Goal: Transaction & Acquisition: Subscribe to service/newsletter

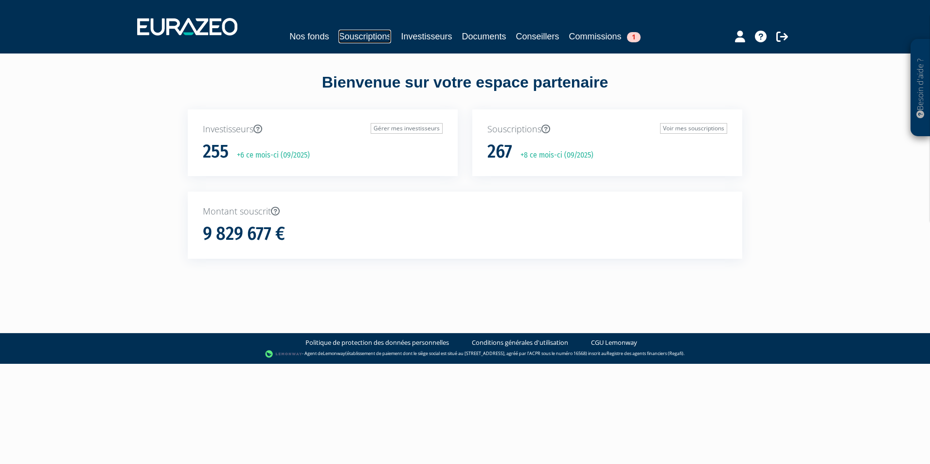
click at [370, 40] on link "Souscriptions" at bounding box center [365, 37] width 53 height 14
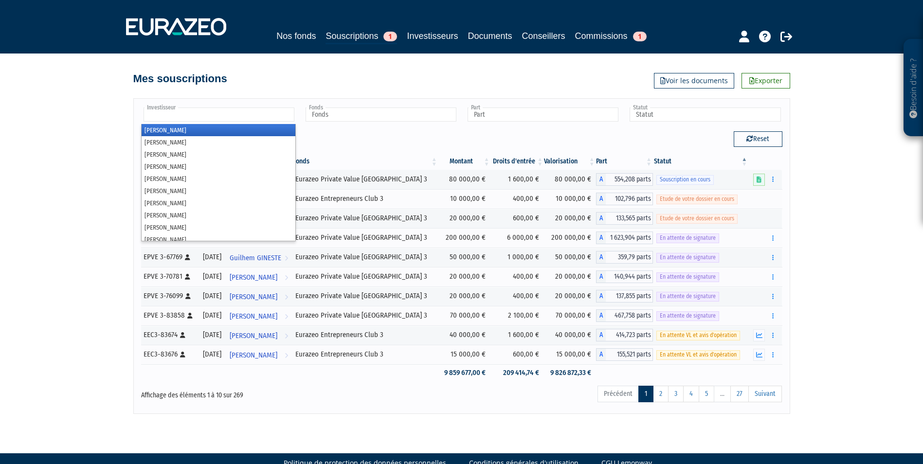
click at [267, 121] on input "text" at bounding box center [219, 115] width 151 height 14
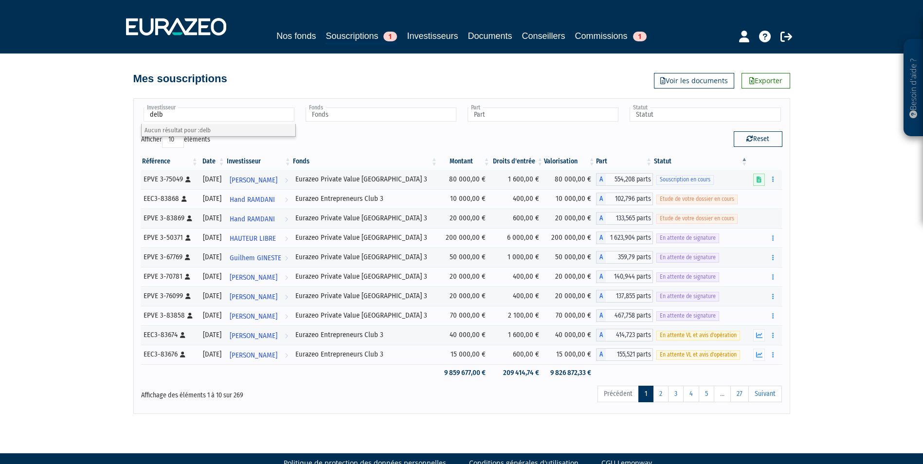
type input "Investisseur"
click at [345, 39] on link "Souscriptions 1" at bounding box center [362, 36] width 72 height 15
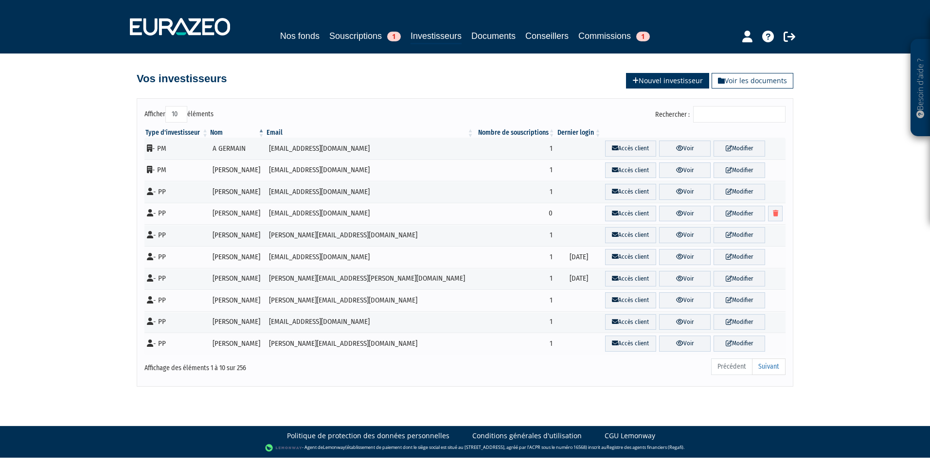
click at [651, 80] on link "Nouvel investisseur" at bounding box center [667, 81] width 83 height 16
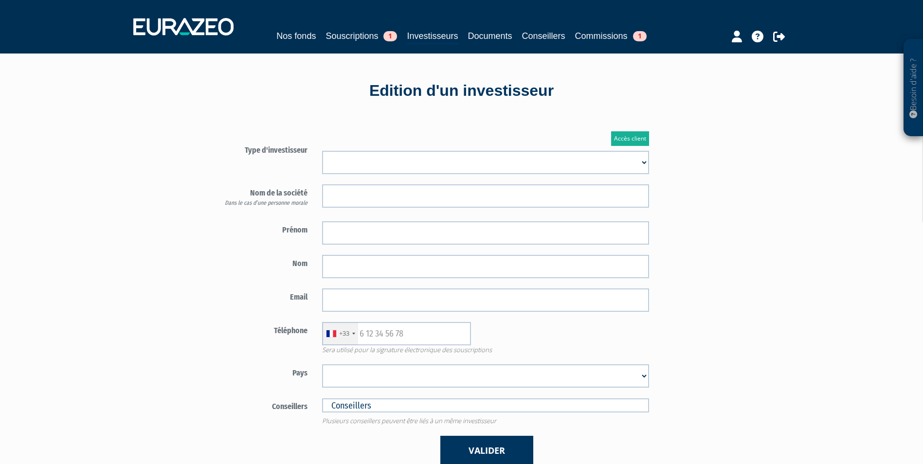
click at [475, 153] on select "Mr Mme Société" at bounding box center [485, 162] width 327 height 23
select select "1"
click at [322, 151] on select "Mr Mme Société" at bounding box center [485, 162] width 327 height 23
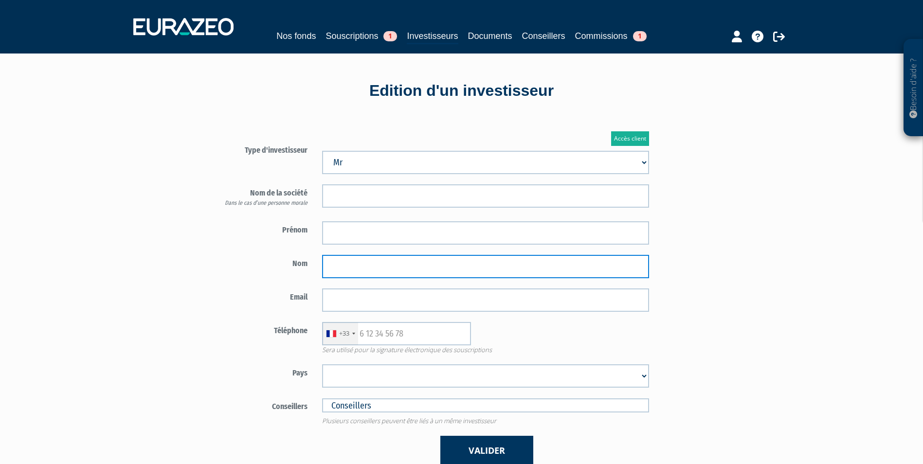
click at [383, 268] on input "text" at bounding box center [485, 266] width 327 height 23
paste input "DELBECQUE"
type input "DELBECQUE"
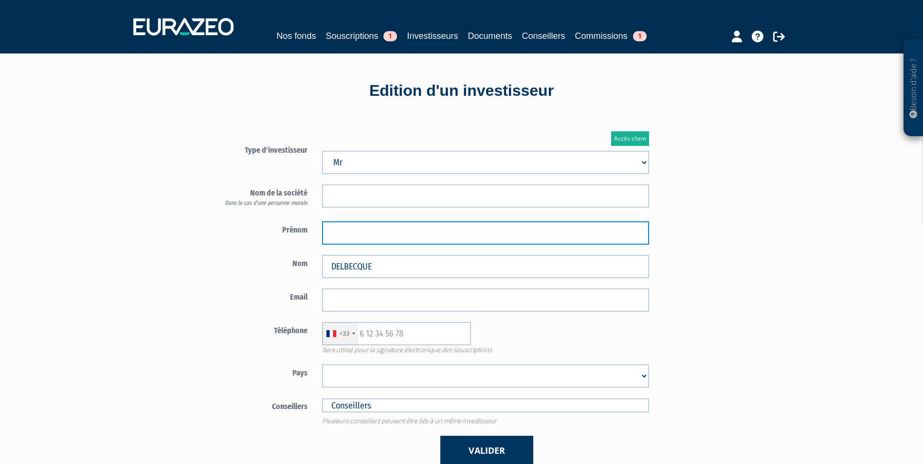
paste input "JEREMY"
click at [348, 243] on body "Besoin d'aide ? × J'ai besoin d'aide Si vous avez une question à propos du fonc…" at bounding box center [461, 306] width 923 height 612
type input "JEREMY"
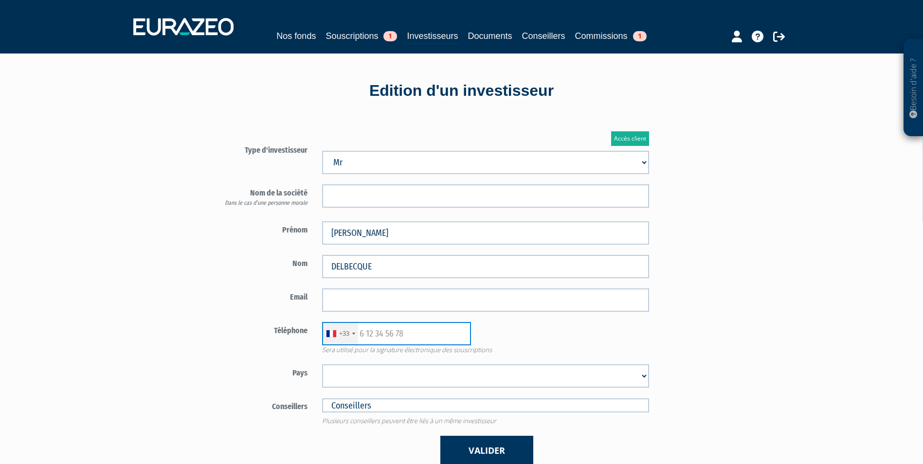
click at [382, 340] on input "text" at bounding box center [396, 333] width 149 height 23
paste input "+33762214328"
type input "+33762214328"
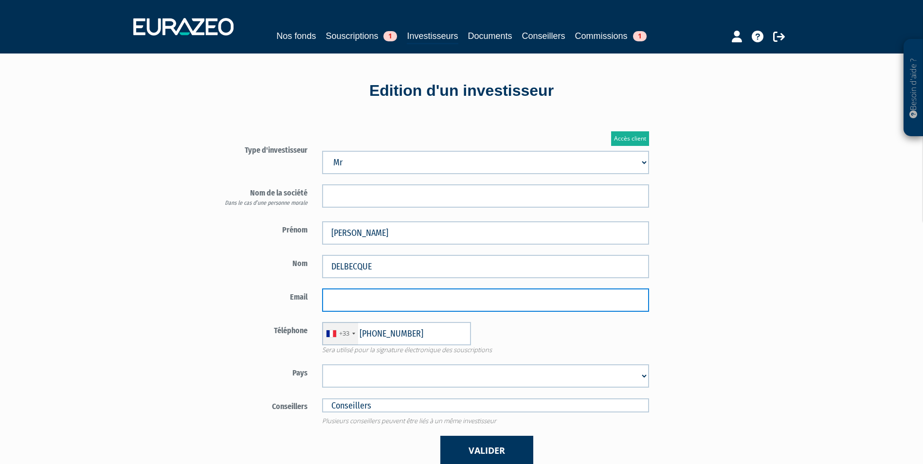
click at [364, 294] on input "email" at bounding box center [485, 300] width 327 height 23
paste input "delbecque.jeremy@gmail.com"
type input "delbecque.jeremy@gmail.com"
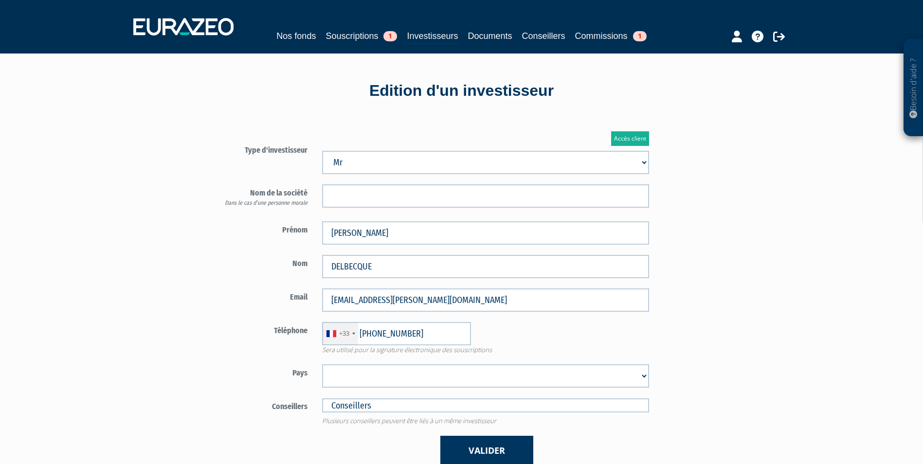
click at [370, 378] on select "Afghanistan Afrique du Sud Albanie Algérie Allemagne Andorre Angola Anguilla An…" at bounding box center [485, 375] width 327 height 23
select select "75"
click at [322, 364] on select "Afghanistan Afrique du Sud Albanie Algérie Allemagne Andorre Angola Anguilla An…" at bounding box center [485, 375] width 327 height 23
click at [718, 256] on div "Accès client Type d'investisseur Mr Mme Société" at bounding box center [485, 299] width 569 height 364
click at [475, 439] on button "Valider" at bounding box center [486, 451] width 93 height 30
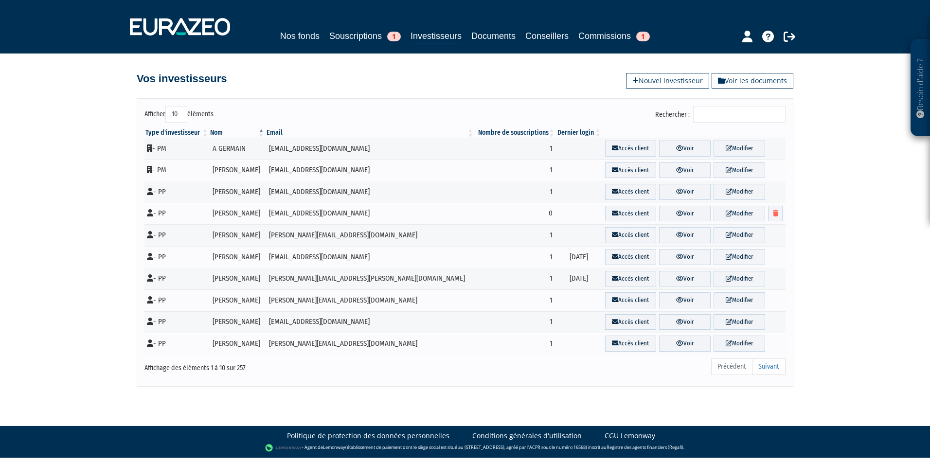
click at [725, 114] on input "Rechercher :" at bounding box center [739, 114] width 92 height 17
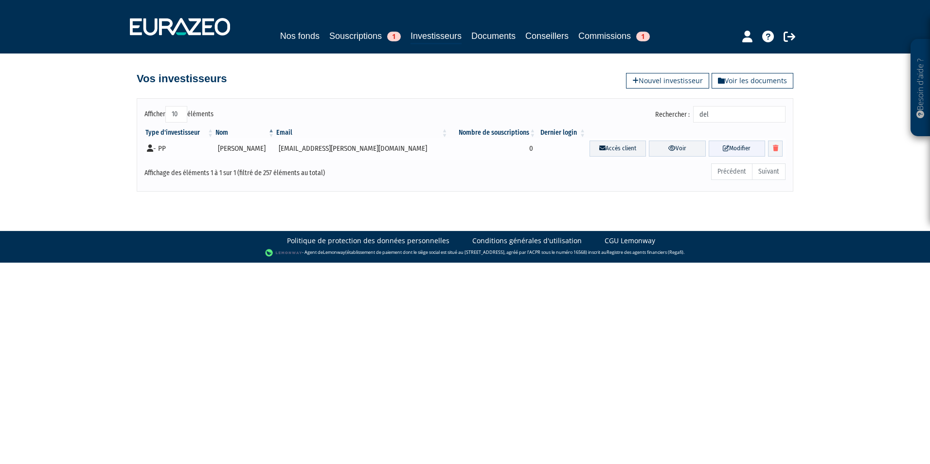
type input "del"
click at [712, 142] on link "Modifier" at bounding box center [737, 149] width 56 height 16
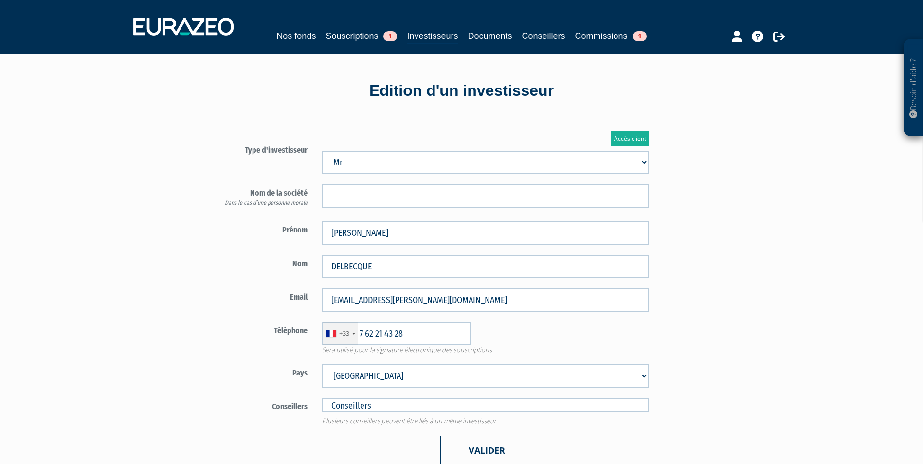
click at [497, 454] on button "Valider" at bounding box center [486, 451] width 93 height 30
click at [291, 35] on link "Nos fonds" at bounding box center [295, 36] width 39 height 14
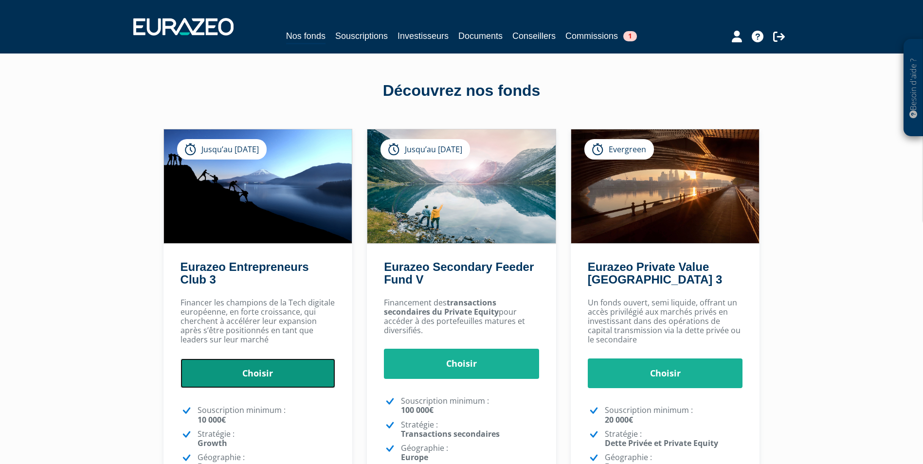
click at [269, 377] on link "Choisir" at bounding box center [258, 374] width 155 height 30
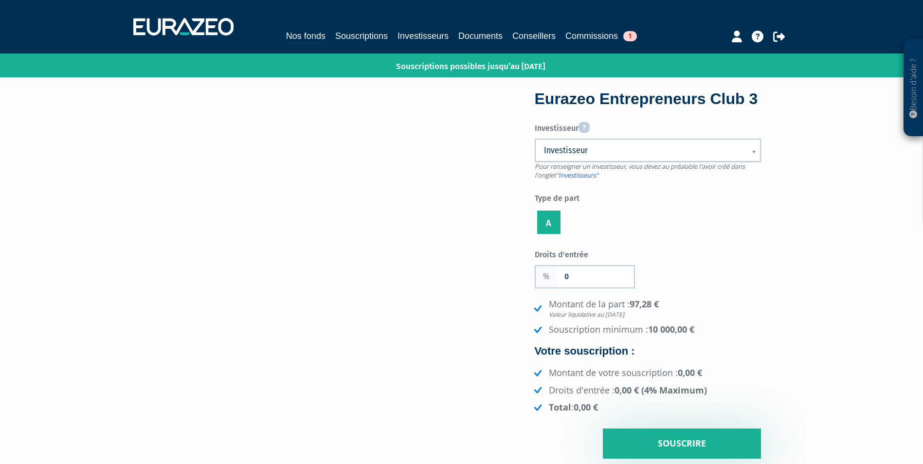
scroll to position [49, 0]
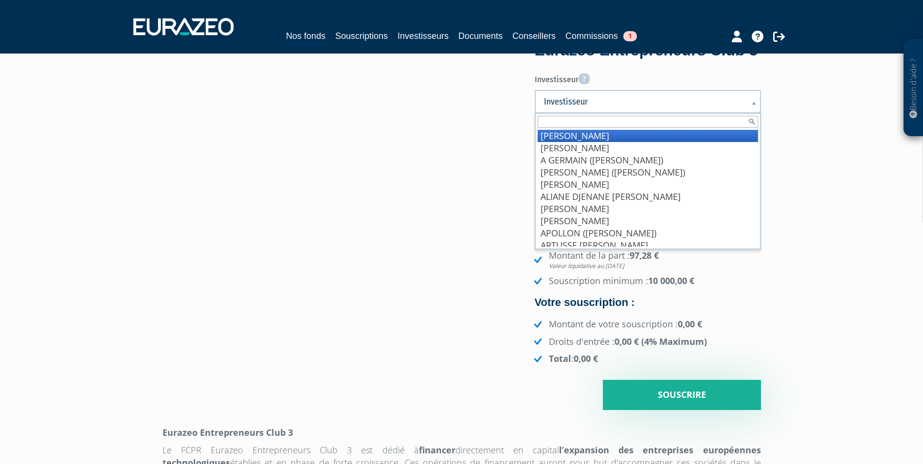
click at [659, 113] on link "Investisseur" at bounding box center [648, 101] width 226 height 23
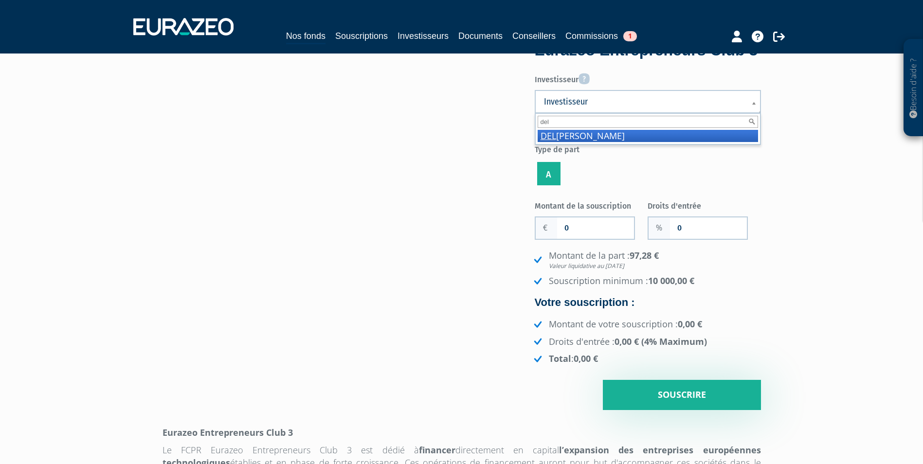
type input "del"
click at [676, 142] on li "DEL [PERSON_NAME]" at bounding box center [648, 136] width 220 height 12
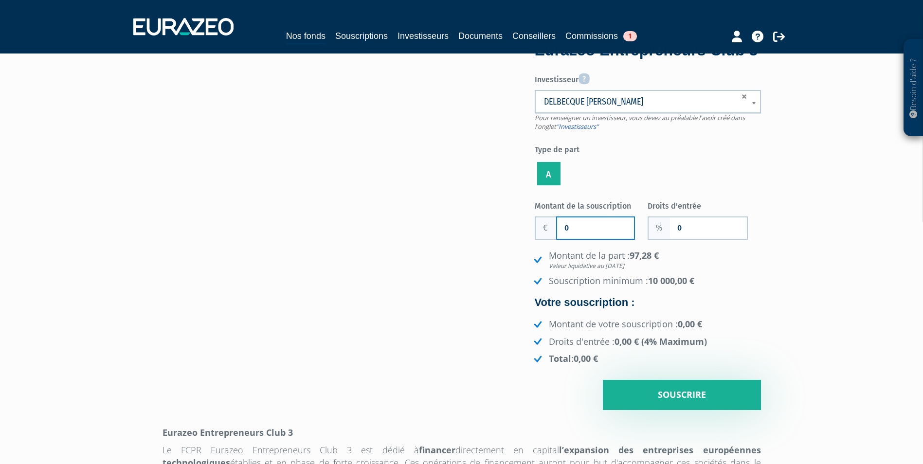
drag, startPoint x: 573, startPoint y: 246, endPoint x: 543, endPoint y: 242, distance: 30.4
click at [543, 240] on div "0" at bounding box center [585, 228] width 100 height 23
click at [582, 239] on input "0" at bounding box center [595, 228] width 77 height 21
paste input "10 00"
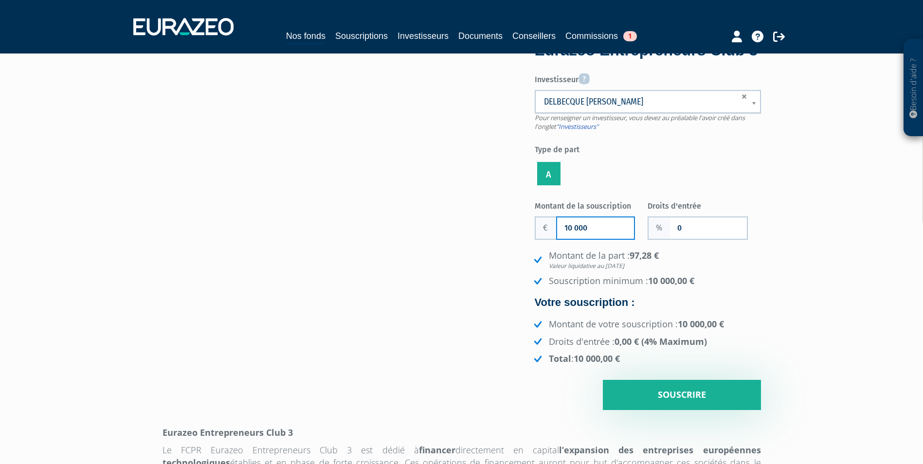
type input "10 000"
click at [735, 239] on input "0" at bounding box center [708, 228] width 77 height 21
type input "4"
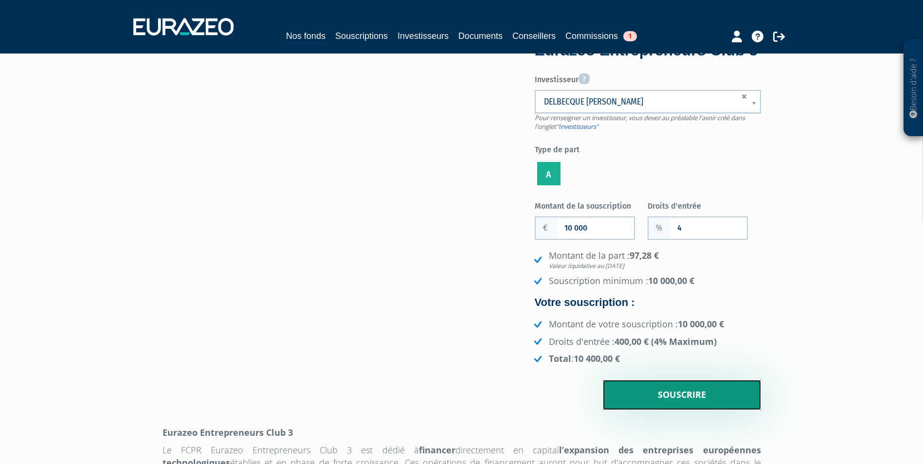
click at [687, 410] on input "Souscrire" at bounding box center [682, 395] width 158 height 30
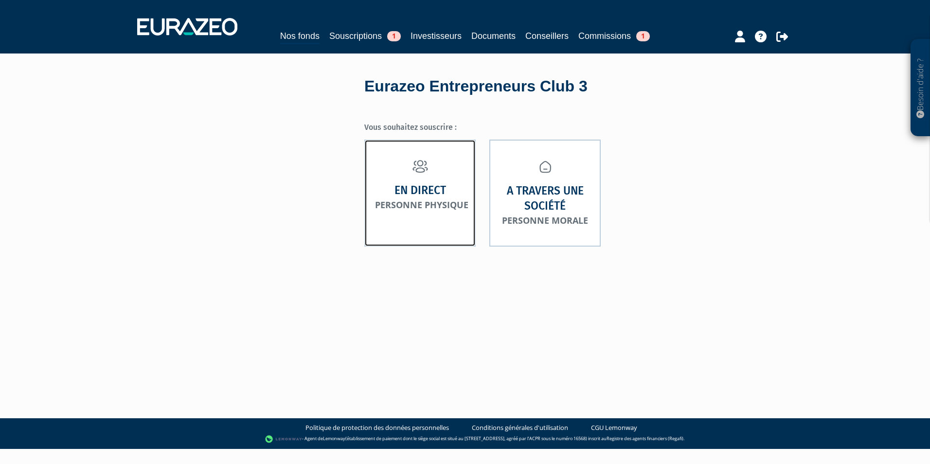
click at [415, 216] on link "En direct Personne physique" at bounding box center [419, 193] width 111 height 107
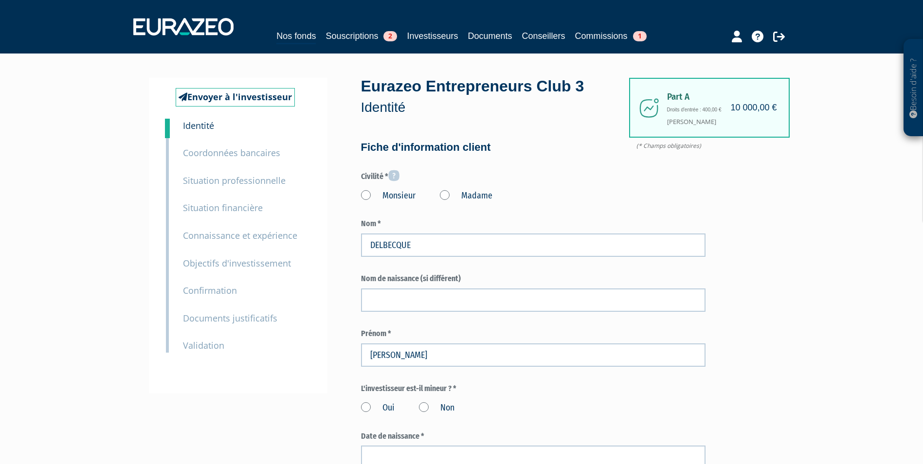
type input "7 62 21 43 28"
click at [373, 189] on div "Monsieur Madame" at bounding box center [533, 194] width 345 height 16
click at [373, 192] on label "Monsieur" at bounding box center [388, 196] width 55 height 13
click at [0, 0] on input "Monsieur" at bounding box center [0, 0] width 0 height 0
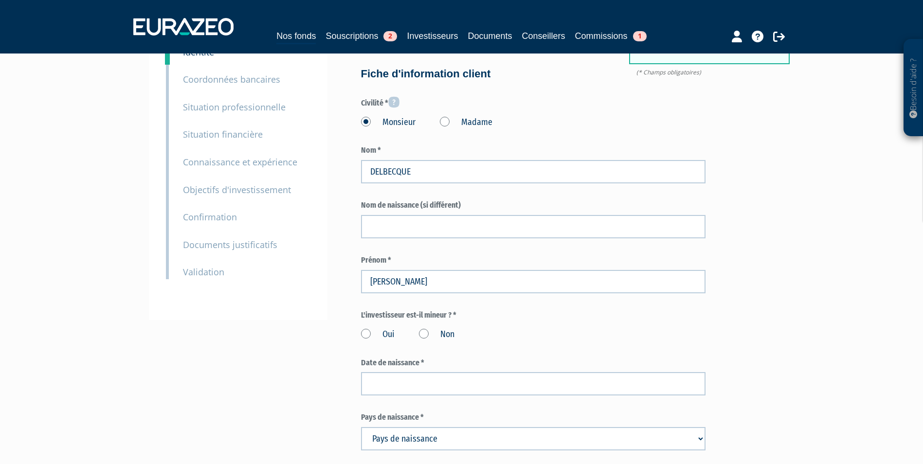
scroll to position [97, 0]
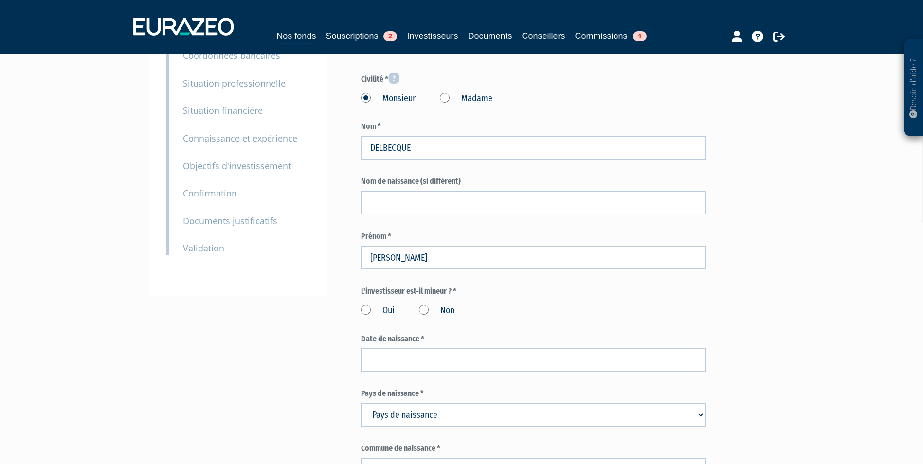
click at [435, 316] on label "Non" at bounding box center [437, 311] width 36 height 13
click at [0, 0] on input "Non" at bounding box center [0, 0] width 0 height 0
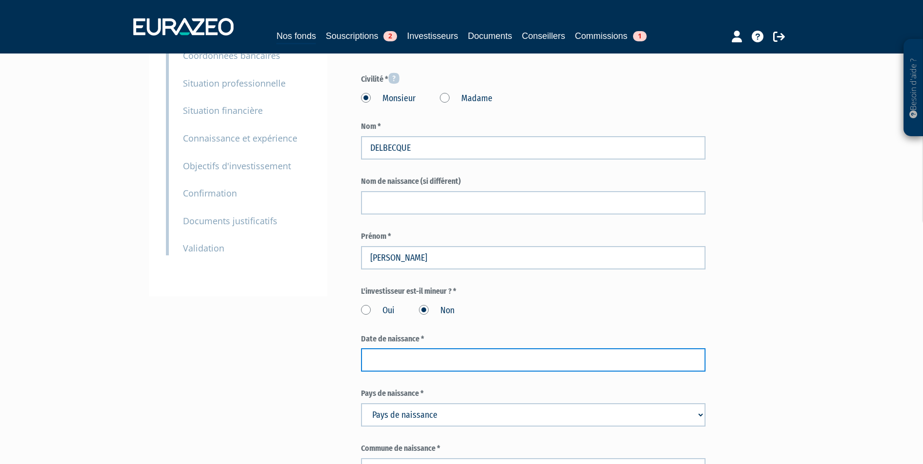
click at [522, 367] on input at bounding box center [533, 359] width 345 height 23
paste input "28/08/1994"
type input "28/08/1994"
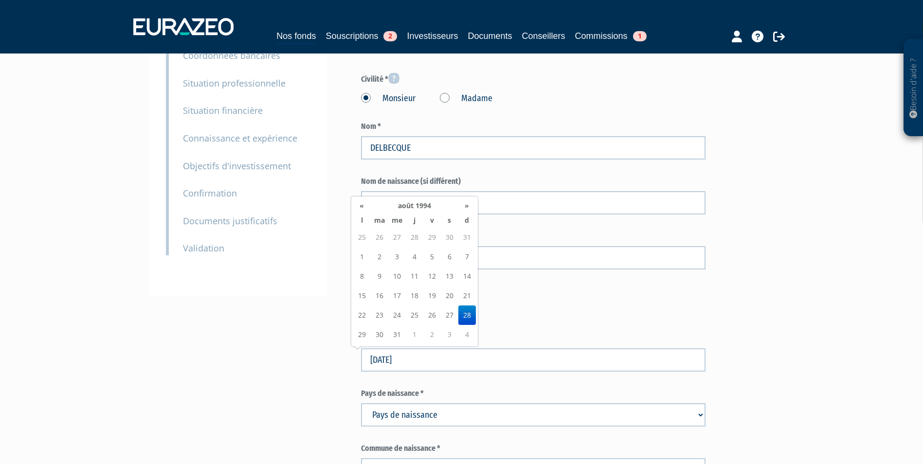
click at [489, 414] on select "Pays de naissance Afghanistan Afrique du Sud Albanie Algérie Allemagne Andorre" at bounding box center [533, 414] width 345 height 23
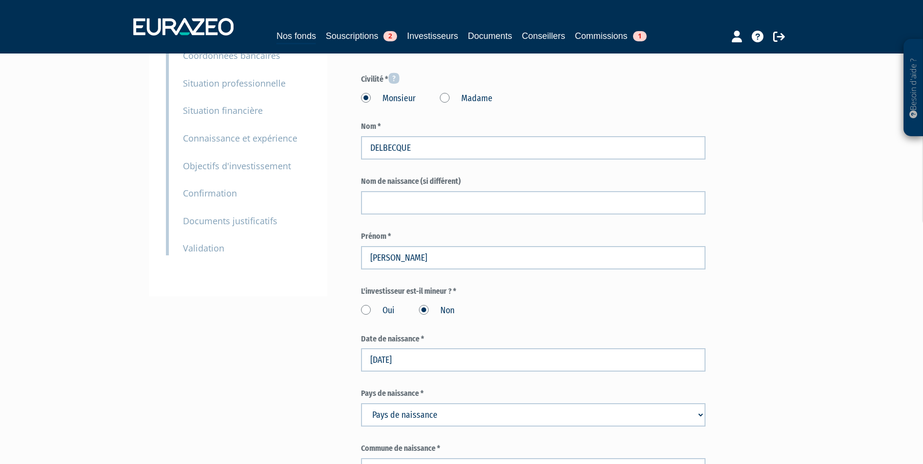
select select "75"
click at [361, 403] on select "Pays de naissance Afghanistan Afrique du Sud Albanie Algérie Allemagne Andorre" at bounding box center [533, 414] width 345 height 23
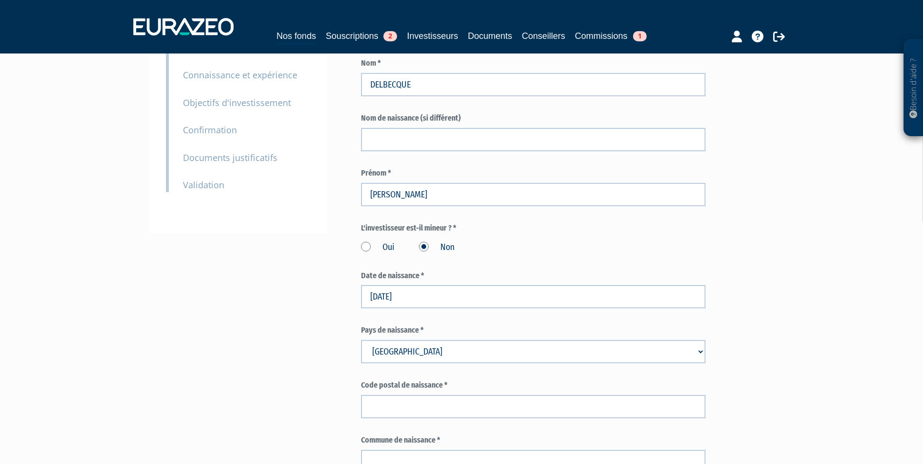
scroll to position [195, 0]
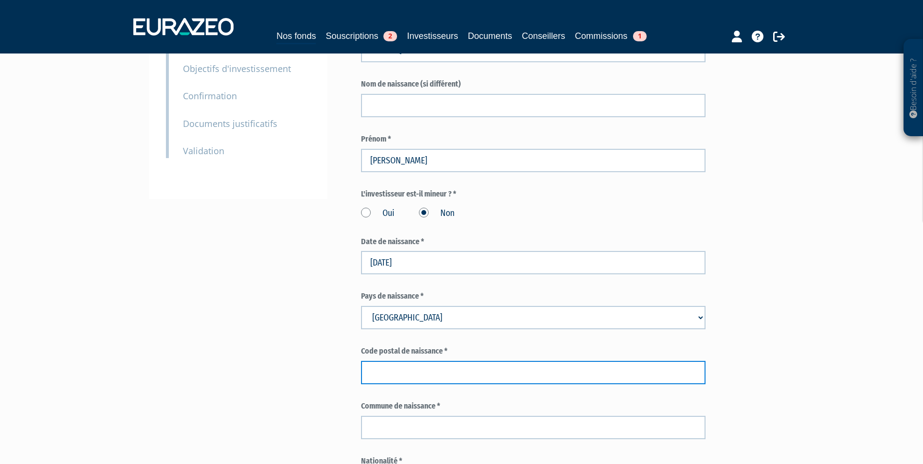
click at [491, 370] on input "text" at bounding box center [533, 372] width 345 height 23
type input "75014"
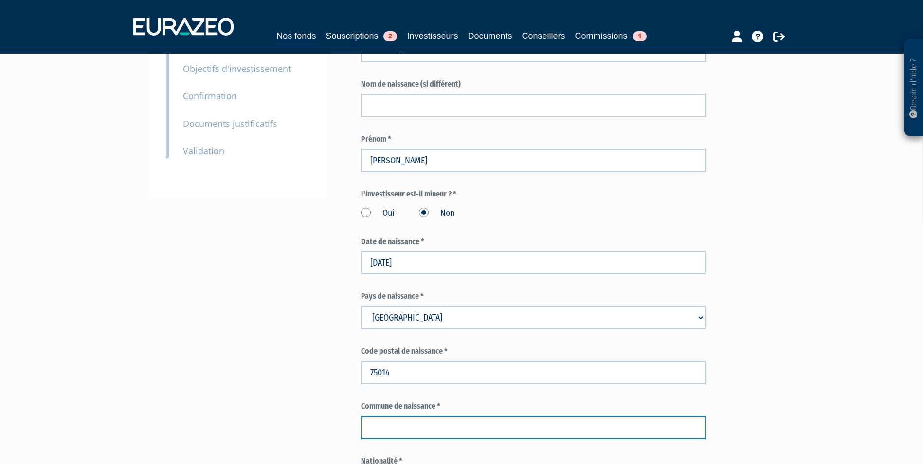
paste input "PARIS"
click at [502, 424] on input "text" at bounding box center [533, 427] width 345 height 23
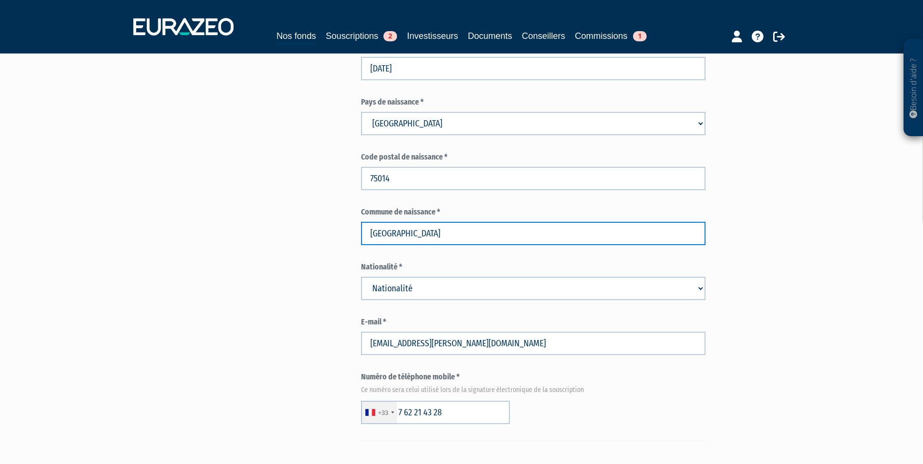
scroll to position [389, 0]
type input "PARIS"
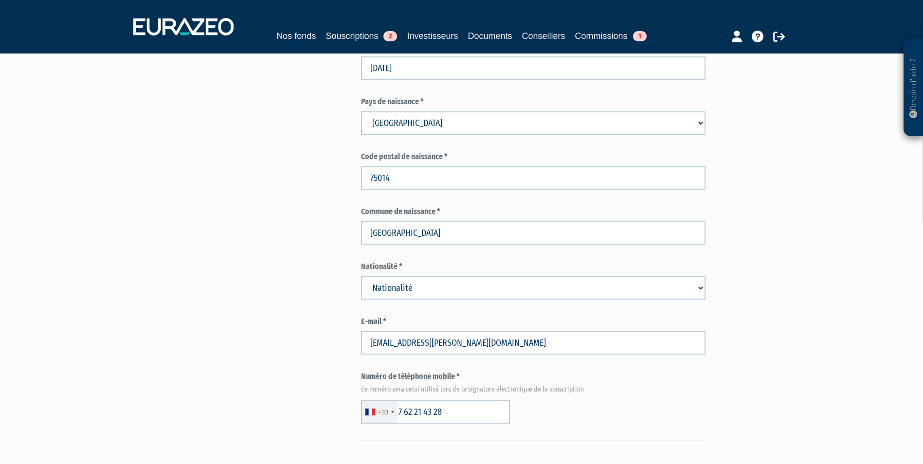
click at [467, 283] on select "Nationalité Afghanistan Afrique du Sud Albanie Algérie Allemagne Andorre" at bounding box center [533, 287] width 345 height 23
select select "75"
click at [361, 276] on select "Nationalité Afghanistan Afrique du Sud Albanie Algérie Allemagne Andorre" at bounding box center [533, 287] width 345 height 23
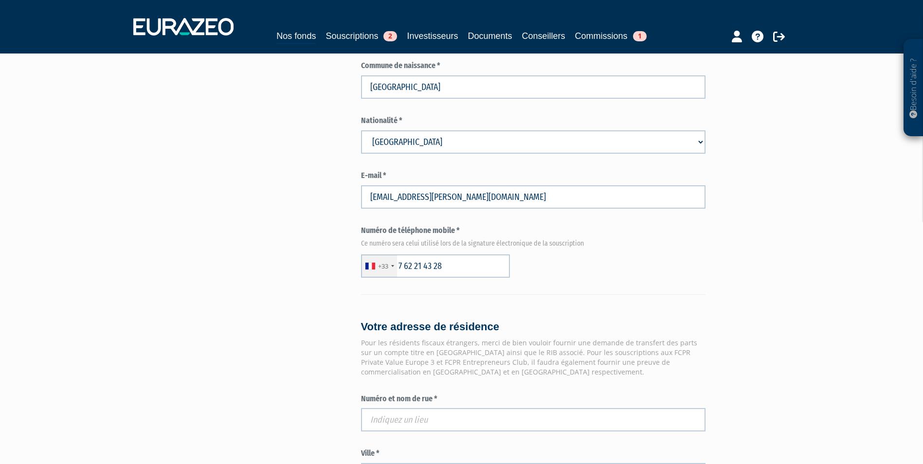
scroll to position [584, 0]
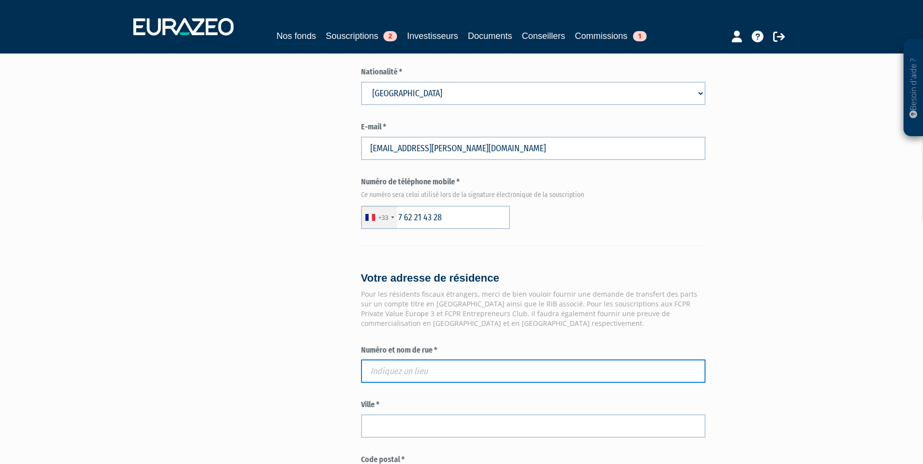
paste input "21 RUE DES CATTES"
click at [582, 376] on input "text" at bounding box center [533, 371] width 345 height 23
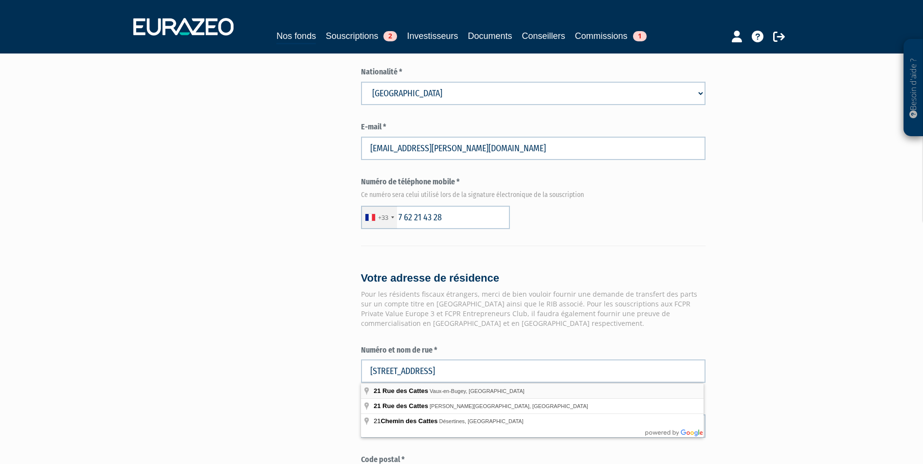
type input "21 Rue des Cattes, Vaux-en-Bugey, France"
type input "Vaux-en-Bugey"
type input "01150"
type input "21 Rue des Cattes"
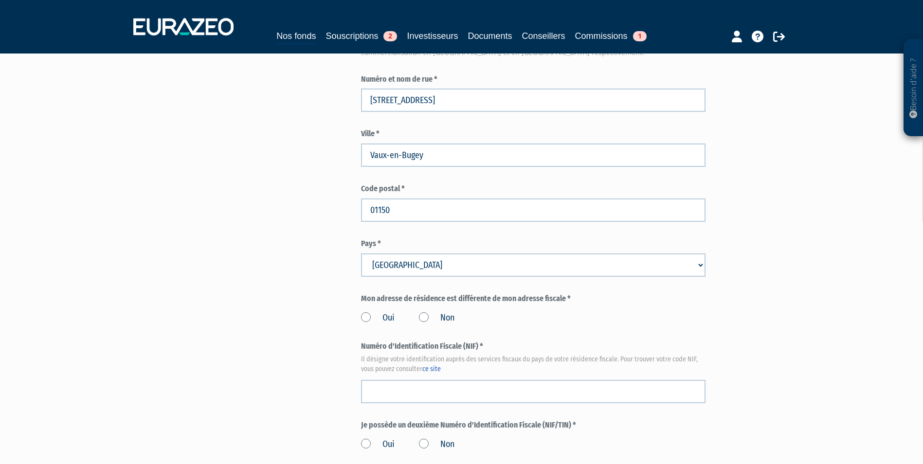
scroll to position [876, 0]
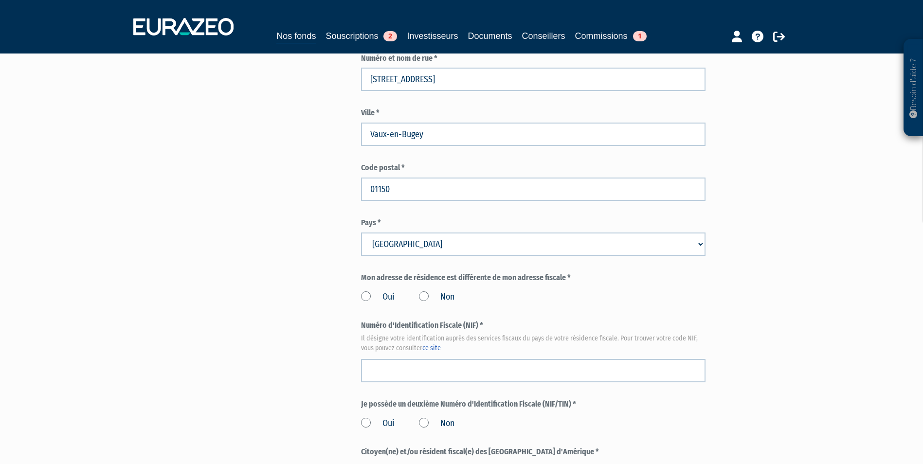
click at [443, 299] on label "Non" at bounding box center [437, 297] width 36 height 13
click at [0, 0] on input "Non" at bounding box center [0, 0] width 0 height 0
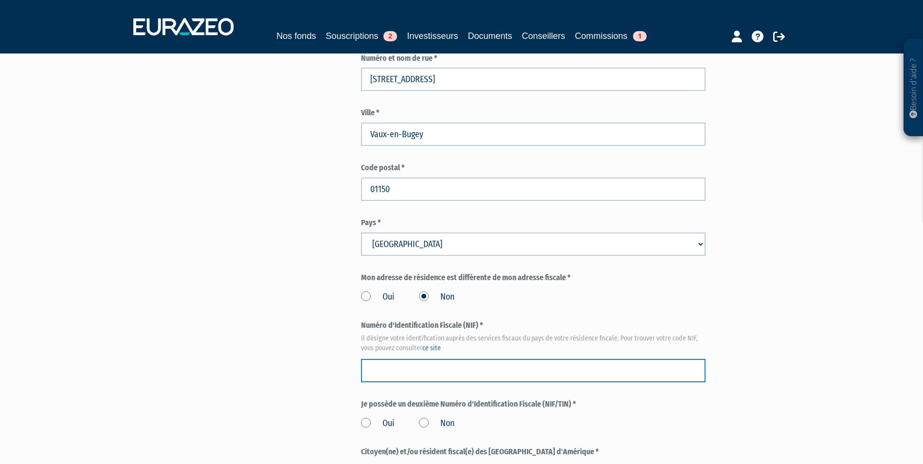
click at [533, 366] on input "text" at bounding box center [533, 370] width 345 height 23
paste input "3026477063358"
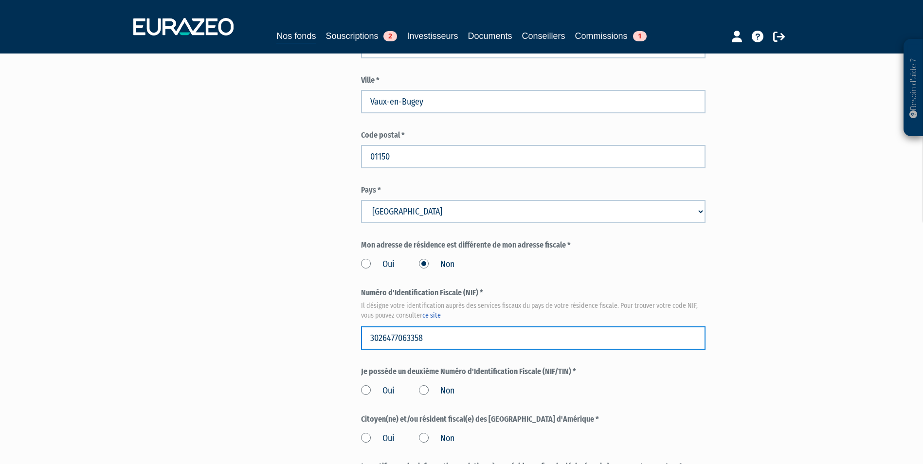
scroll to position [925, 0]
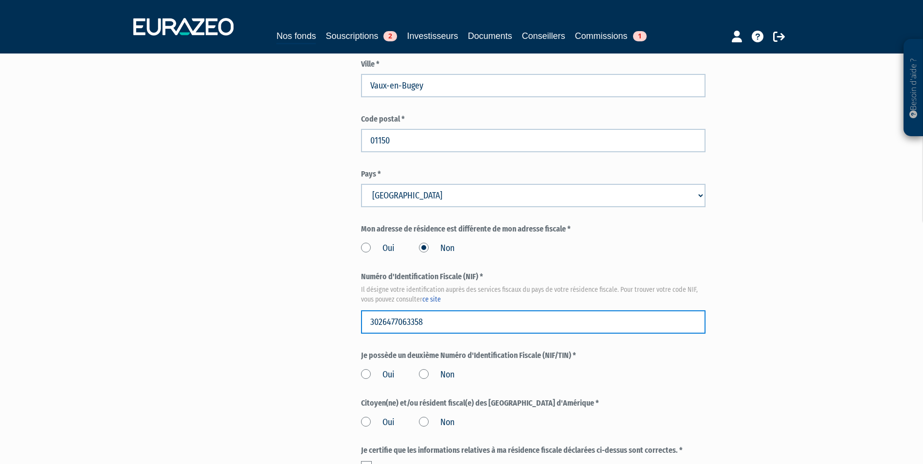
type input "3026477063358"
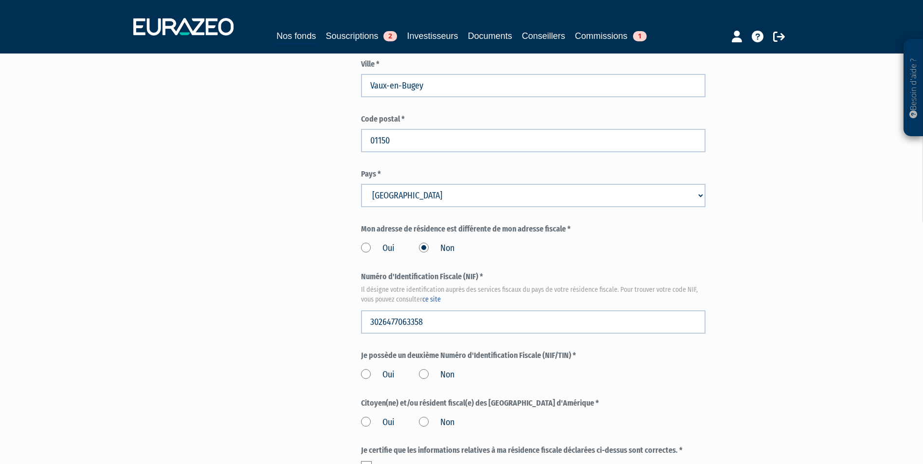
drag, startPoint x: 445, startPoint y: 371, endPoint x: 440, endPoint y: 375, distance: 6.9
click at [445, 370] on label "Non" at bounding box center [437, 375] width 36 height 13
click at [0, 0] on input "Non" at bounding box center [0, 0] width 0 height 0
click at [422, 422] on label "Non" at bounding box center [437, 423] width 36 height 13
click at [0, 0] on input "Non" at bounding box center [0, 0] width 0 height 0
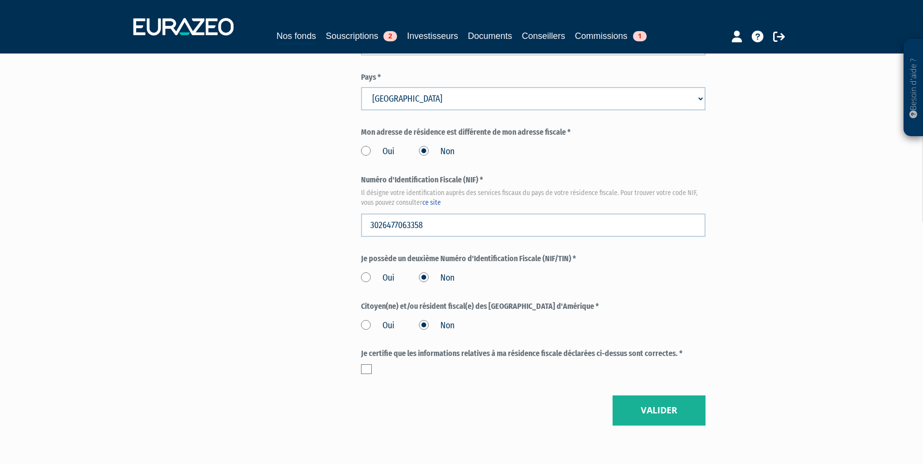
scroll to position [1022, 0]
click at [363, 367] on label at bounding box center [366, 369] width 11 height 10
click at [0, 0] on input "checkbox" at bounding box center [0, 0] width 0 height 0
click at [671, 412] on button "Valider" at bounding box center [659, 410] width 93 height 30
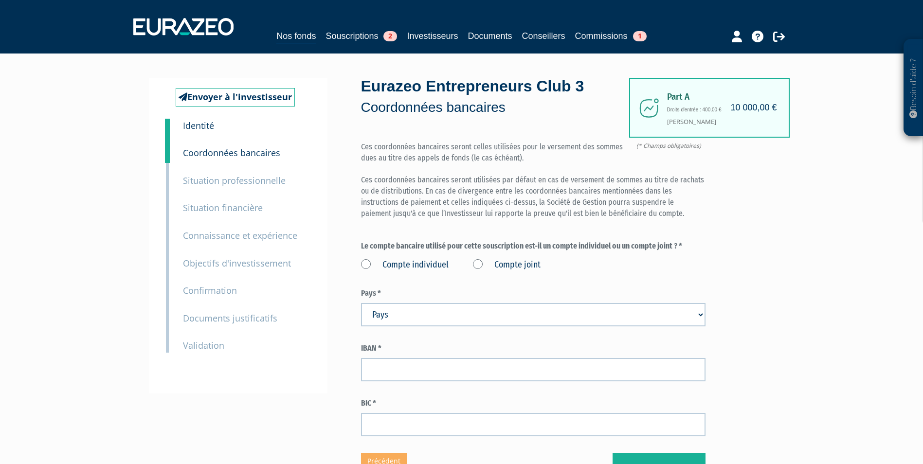
click at [419, 261] on label "Compte individuel" at bounding box center [405, 265] width 88 height 13
click at [0, 0] on individuel "Compte individuel" at bounding box center [0, 0] width 0 height 0
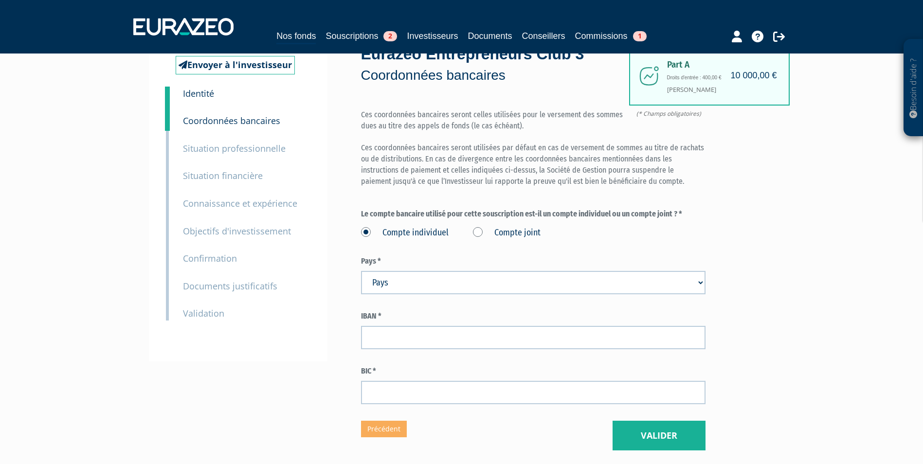
scroll to position [49, 0]
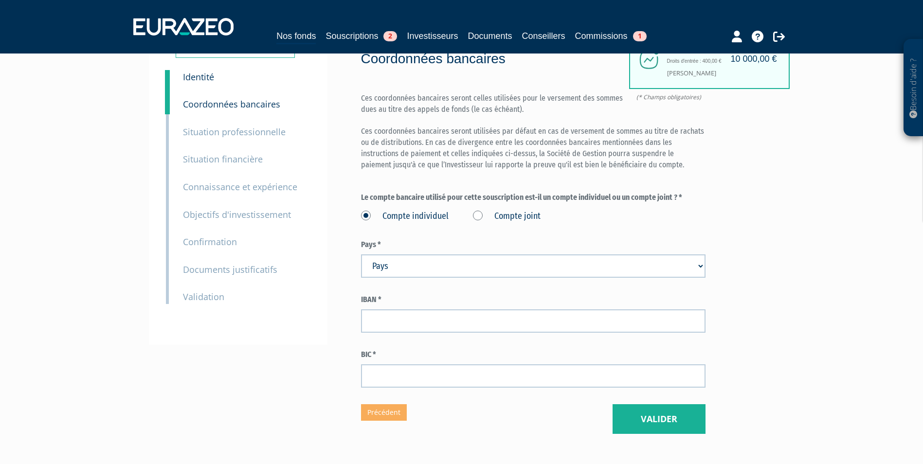
click at [531, 262] on select "Pays Afghanistan Afrique du Sud Albanie Algérie Allemagne Andorre" at bounding box center [533, 266] width 345 height 23
select select "75"
click at [361, 255] on select "Pays Afghanistan Afrique du Sud Albanie Algérie Allemagne Andorre" at bounding box center [533, 266] width 345 height 23
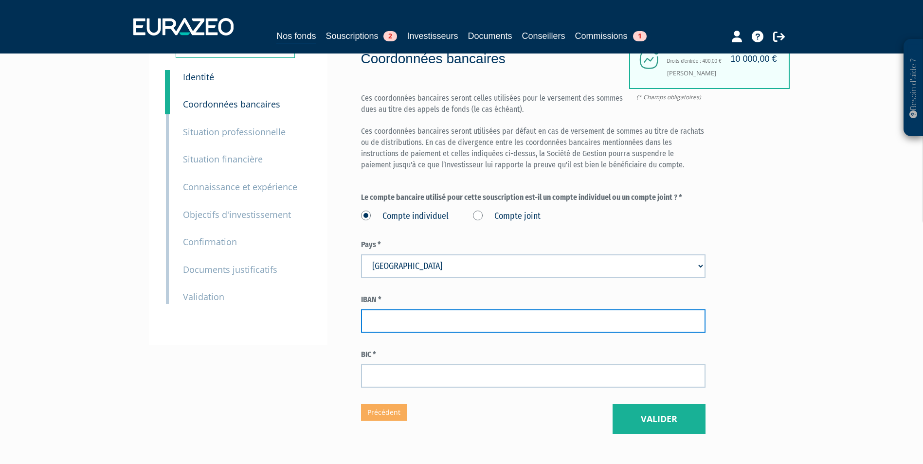
paste input "FR76 1548 9048 1100 0935 3020 182"
click at [409, 320] on input "text" at bounding box center [533, 320] width 345 height 23
type input "FR76 1548 9048 1100 0935 3020 182"
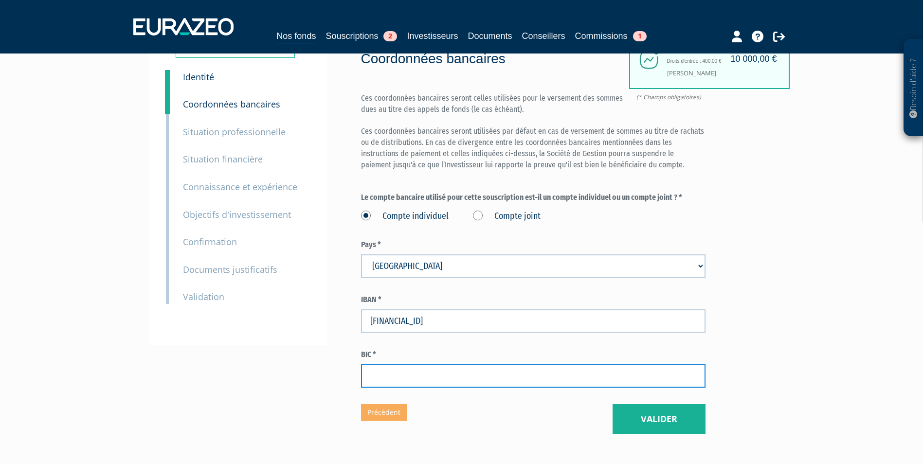
click at [382, 385] on input "text" at bounding box center [533, 375] width 345 height 23
paste input "CMCIFR2A"
type input "CMCIFR2A"
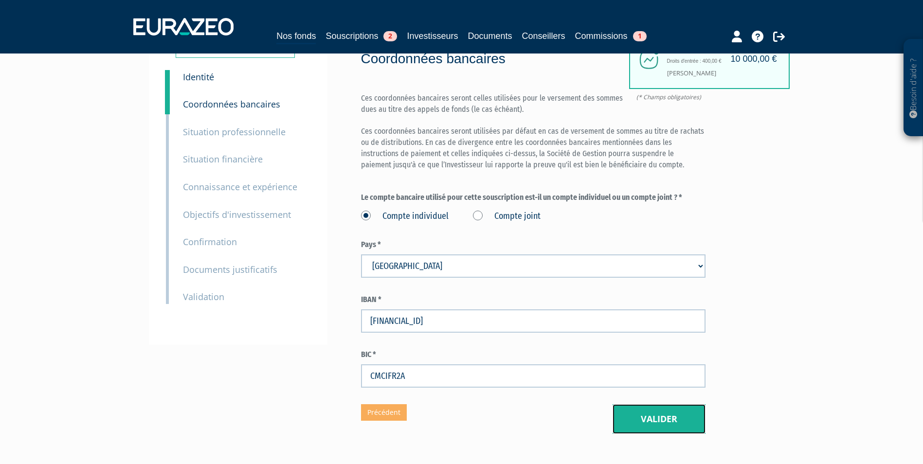
click at [648, 427] on button "Valider" at bounding box center [659, 419] width 93 height 30
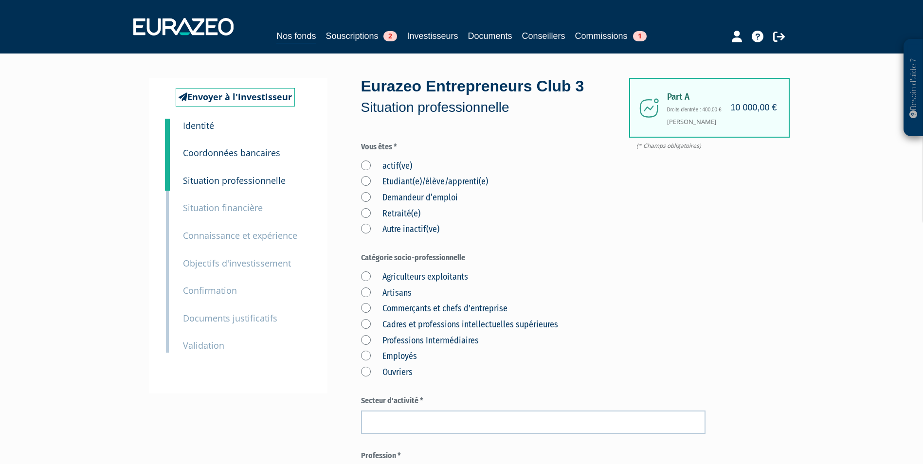
click at [392, 162] on label "actif(ve)" at bounding box center [386, 166] width 51 height 13
click at [0, 0] on input "actif(ve)" at bounding box center [0, 0] width 0 height 0
click at [405, 330] on label "Cadres et professions intellectuelles supérieures" at bounding box center [459, 325] width 197 height 13
click at [0, 0] on supérieures "Cadres et professions intellectuelles supérieures" at bounding box center [0, 0] width 0 height 0
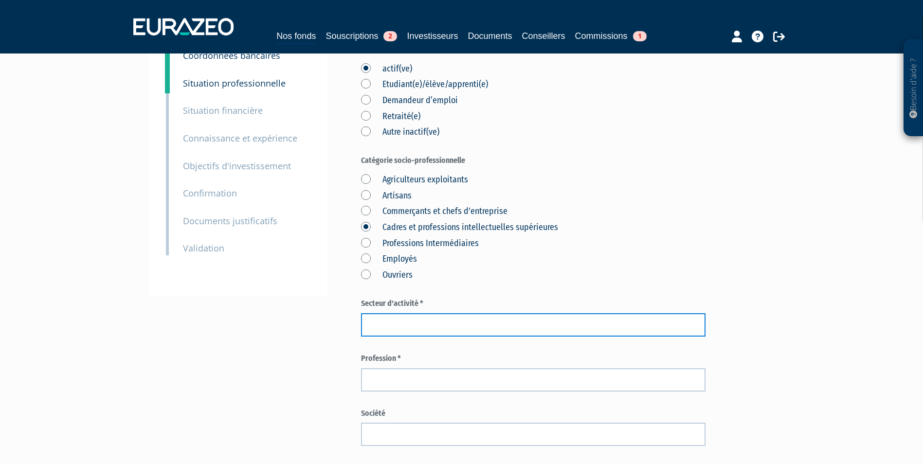
click at [420, 324] on input "text" at bounding box center [533, 324] width 345 height 23
paste input "ingénierie, études techniques."
click at [373, 326] on input "ingénierie, études techniques." at bounding box center [533, 324] width 345 height 23
type input "Ingénierie, études techniques."
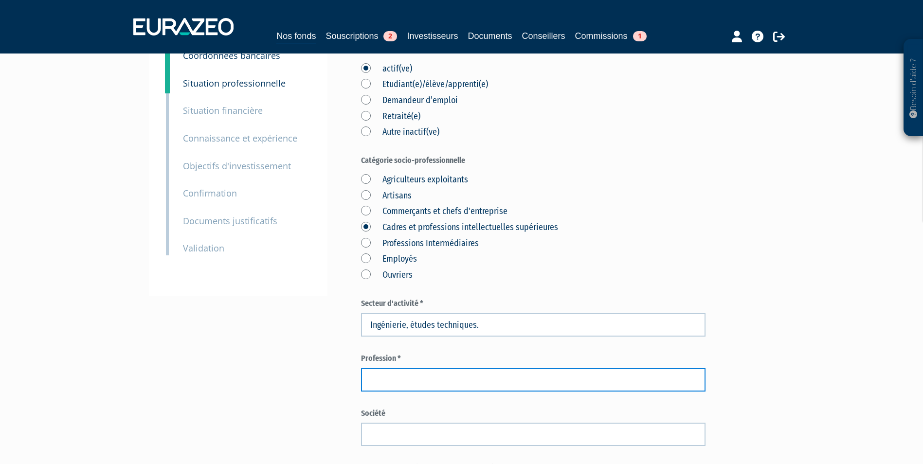
click at [521, 374] on input "text" at bounding box center [533, 379] width 345 height 23
paste input "Chargé de projet"
type input "Chargé de projet"
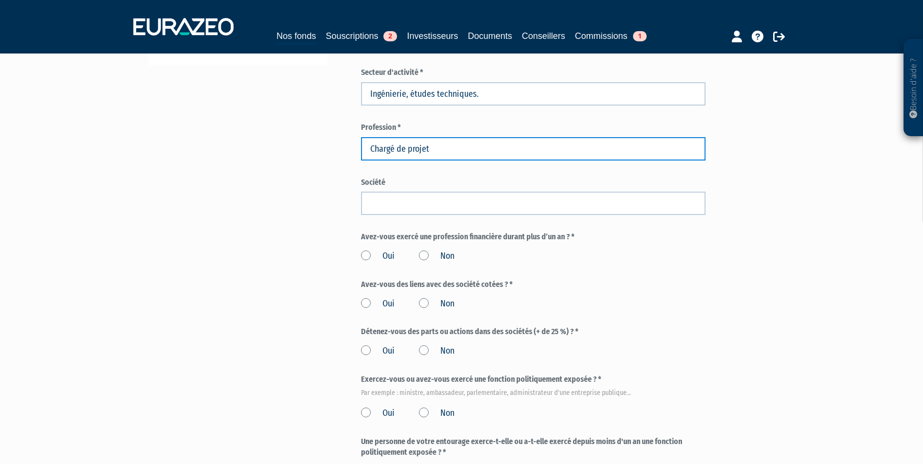
scroll to position [341, 0]
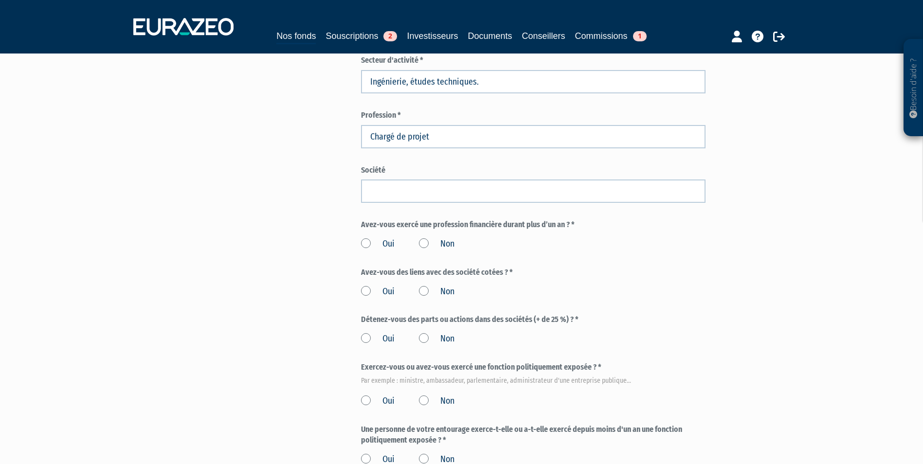
click at [436, 247] on label "Non" at bounding box center [437, 244] width 36 height 13
click at [0, 0] on input "Non" at bounding box center [0, 0] width 0 height 0
click at [430, 295] on label "Non" at bounding box center [437, 292] width 36 height 13
click at [0, 0] on input "Non" at bounding box center [0, 0] width 0 height 0
click at [430, 337] on label "Non" at bounding box center [437, 339] width 36 height 13
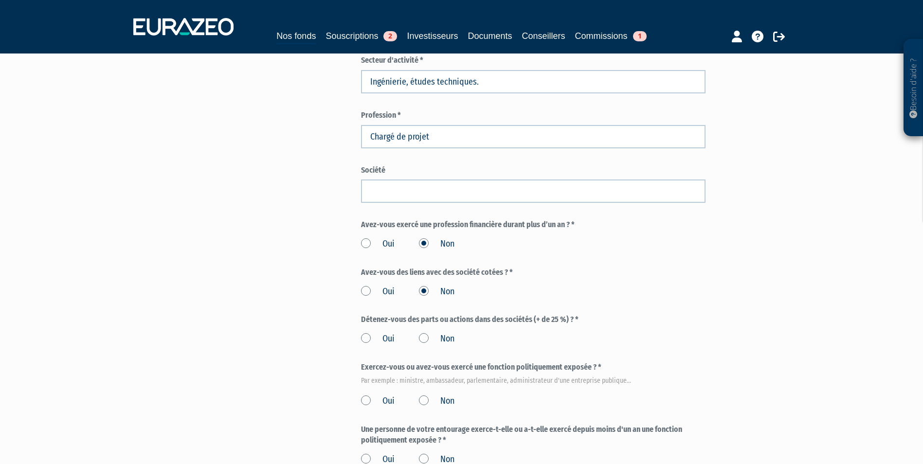
click at [0, 0] on input "Non" at bounding box center [0, 0] width 0 height 0
click at [449, 405] on label "Non" at bounding box center [437, 401] width 36 height 13
click at [0, 0] on input "Non" at bounding box center [0, 0] width 0 height 0
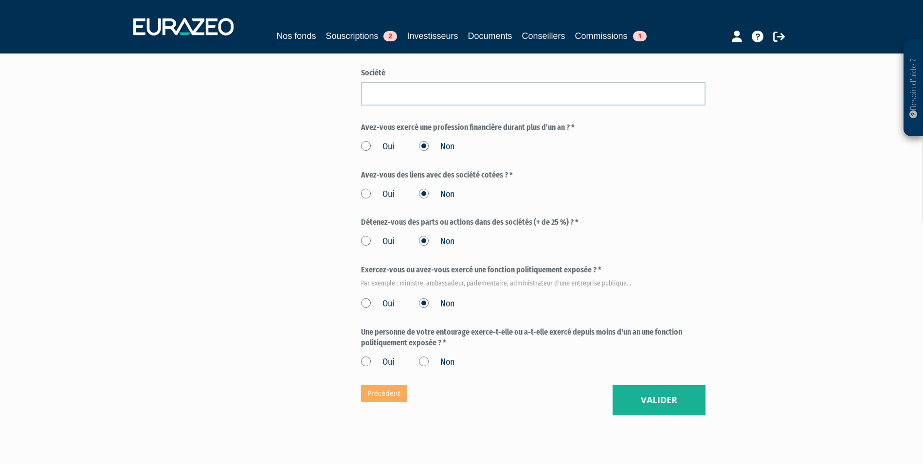
click at [441, 362] on label "Non" at bounding box center [437, 362] width 36 height 13
click at [0, 0] on input "Non" at bounding box center [0, 0] width 0 height 0
click at [653, 394] on button "Valider" at bounding box center [659, 400] width 93 height 30
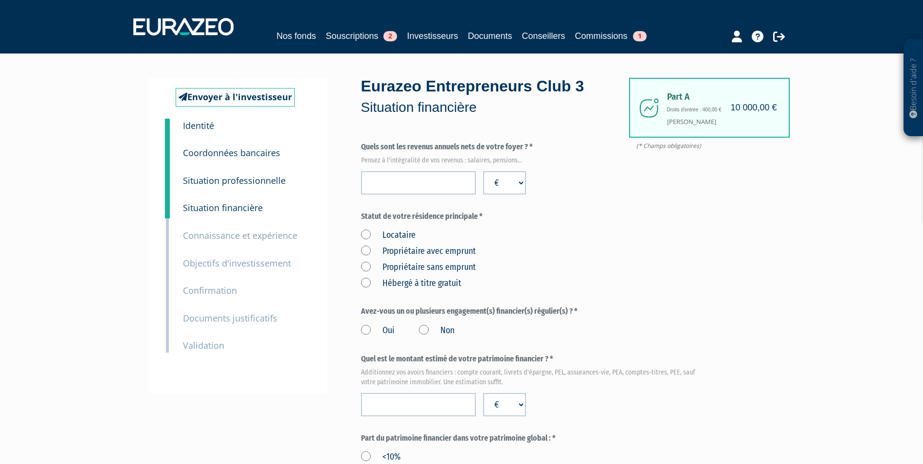
click at [397, 237] on label "Locataire" at bounding box center [388, 235] width 55 height 13
click at [0, 0] on input "Locataire" at bounding box center [0, 0] width 0 height 0
click at [400, 172] on input "number" at bounding box center [418, 182] width 115 height 23
type input "72378"
click at [419, 182] on input "72378" at bounding box center [418, 182] width 115 height 23
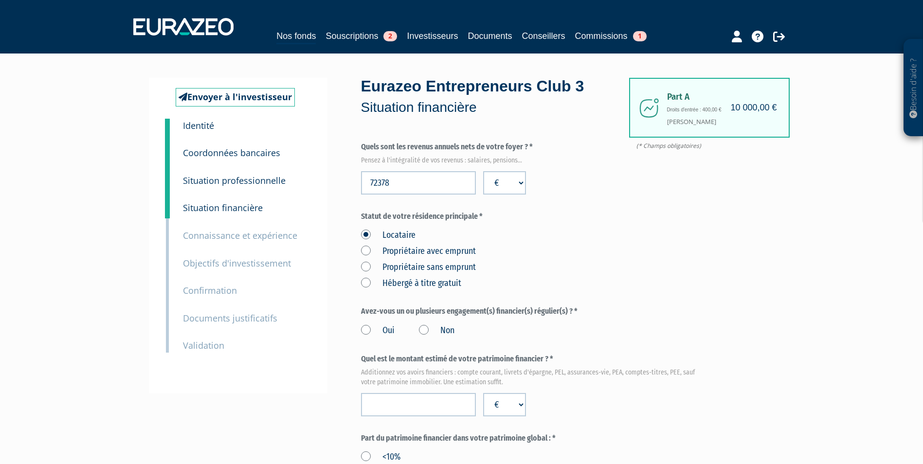
click at [370, 333] on label "Oui" at bounding box center [378, 331] width 34 height 13
click at [0, 0] on input "Oui" at bounding box center [0, 0] width 0 height 0
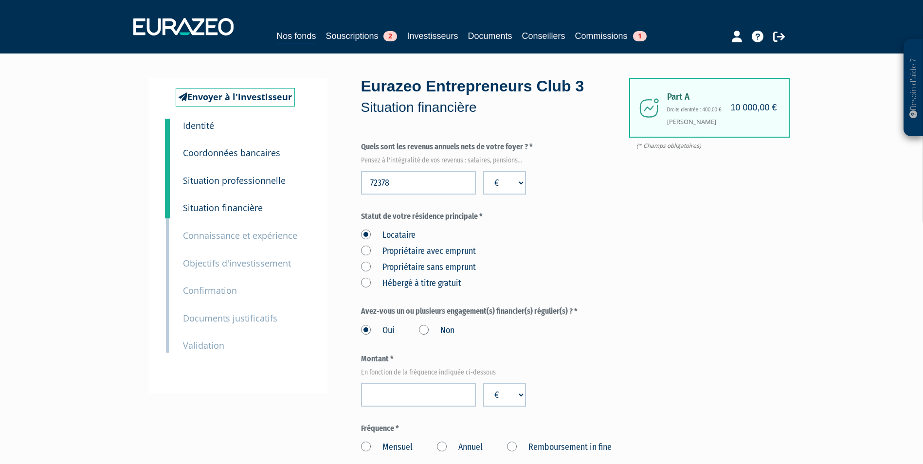
click at [426, 329] on label "Non" at bounding box center [437, 331] width 36 height 13
click at [0, 0] on input "Non" at bounding box center [0, 0] width 0 height 0
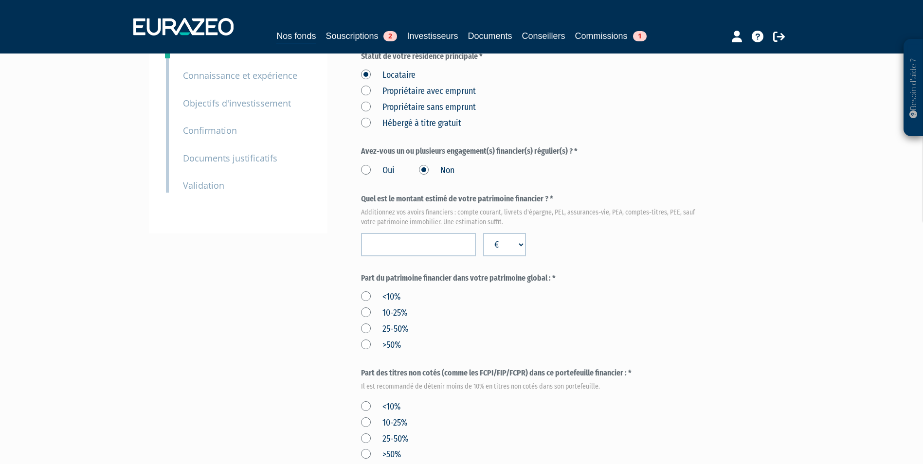
scroll to position [146, 0]
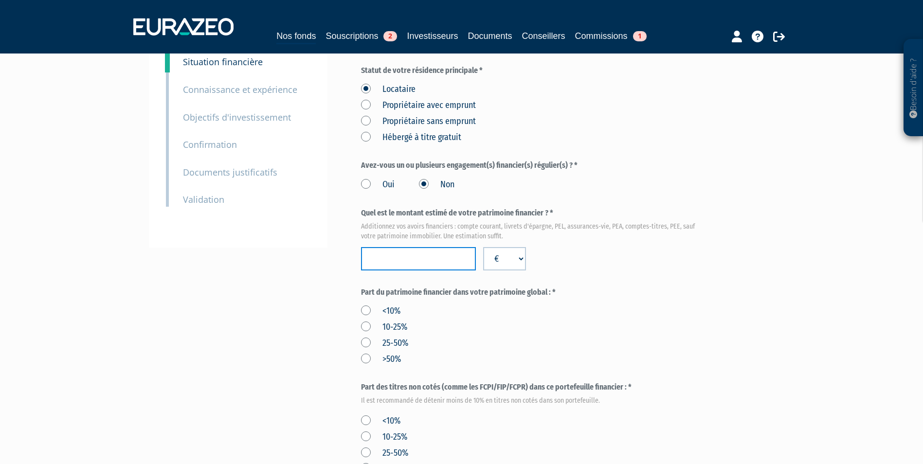
click at [384, 264] on input "number" at bounding box center [418, 258] width 115 height 23
click at [864, 240] on div "Besoin d'aide ? × J'ai besoin d'aide Si vous avez une question à propos du fonc…" at bounding box center [461, 316] width 923 height 924
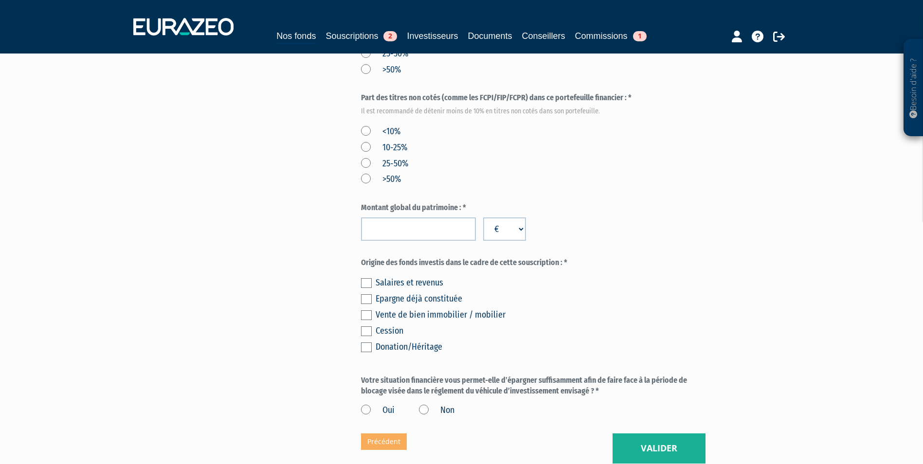
scroll to position [529, 0]
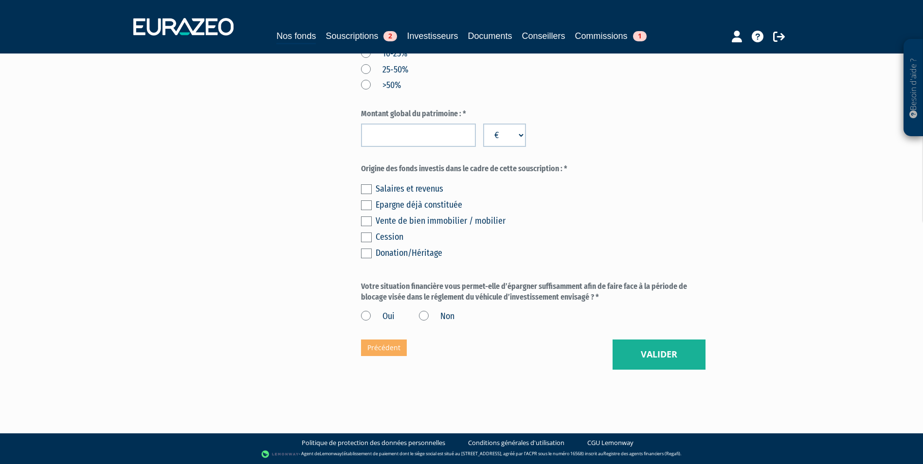
click at [386, 187] on div "Salaires et revenus" at bounding box center [541, 189] width 330 height 14
click at [368, 184] on label at bounding box center [366, 189] width 11 height 10
click at [0, 0] on input "checkbox" at bounding box center [0, 0] width 0 height 0
click at [369, 205] on label at bounding box center [366, 205] width 11 height 10
click at [0, 0] on input "checkbox" at bounding box center [0, 0] width 0 height 0
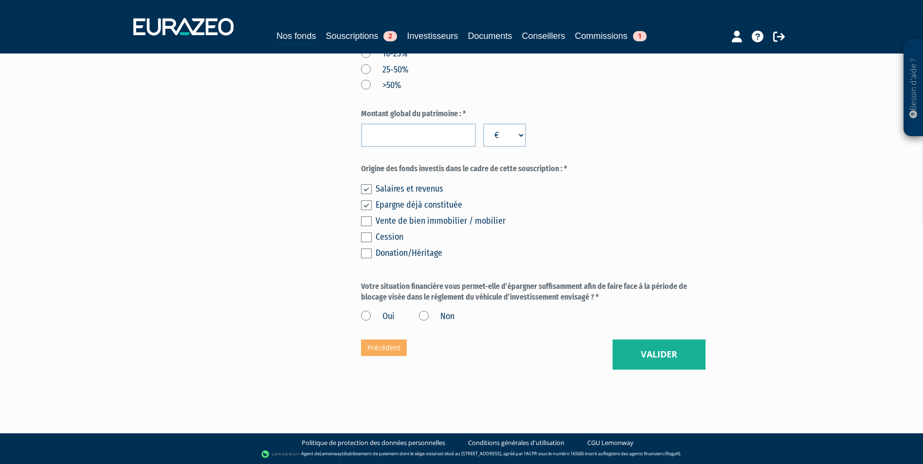
click at [391, 321] on label "Oui" at bounding box center [378, 316] width 34 height 13
click at [0, 0] on input "Oui" at bounding box center [0, 0] width 0 height 0
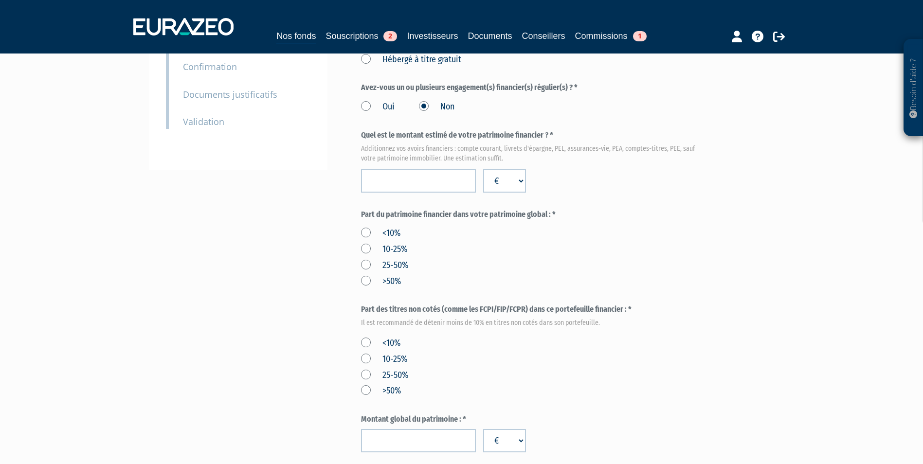
scroll to position [189, 0]
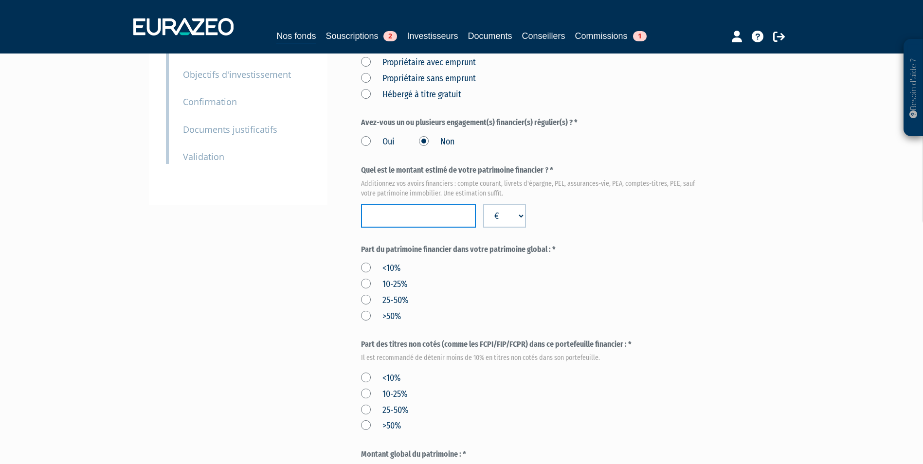
click at [434, 226] on input "number" at bounding box center [418, 215] width 115 height 23
type input "119526"
drag, startPoint x: 377, startPoint y: 294, endPoint x: 377, endPoint y: 302, distance: 7.8
click at [377, 294] on label "25-50%" at bounding box center [384, 300] width 47 height 13
click at [0, 0] on input "25-50%" at bounding box center [0, 0] width 0 height 0
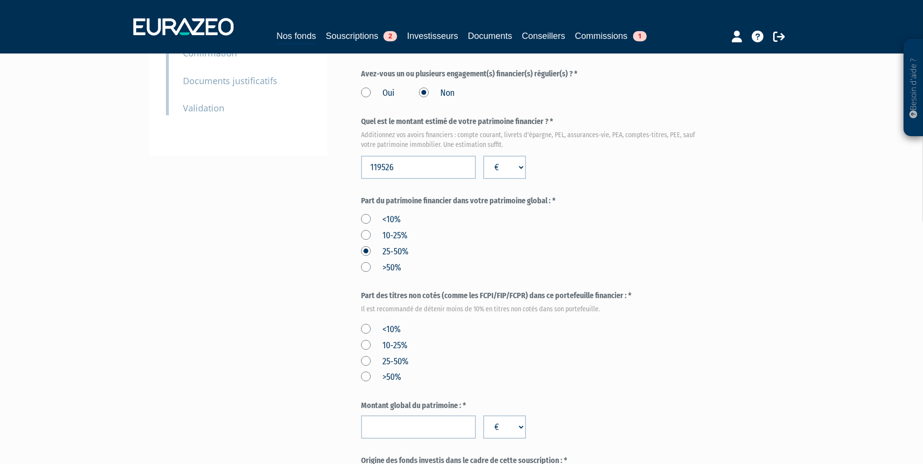
scroll to position [286, 0]
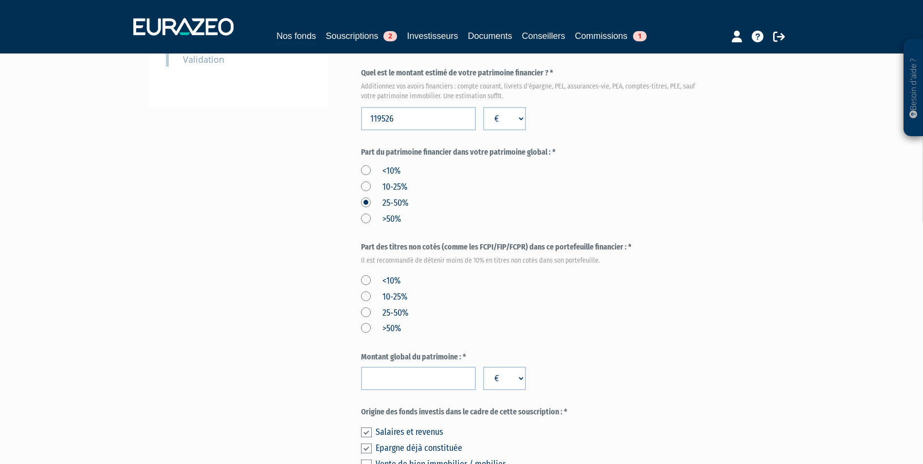
click at [380, 280] on label "<10%" at bounding box center [380, 281] width 39 height 13
click at [0, 0] on input "<10%" at bounding box center [0, 0] width 0 height 0
click at [418, 370] on input "number" at bounding box center [418, 378] width 115 height 23
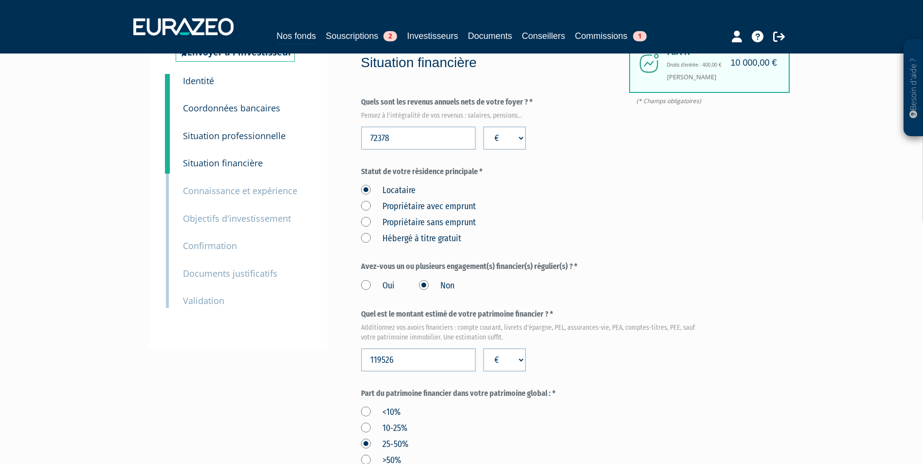
scroll to position [0, 0]
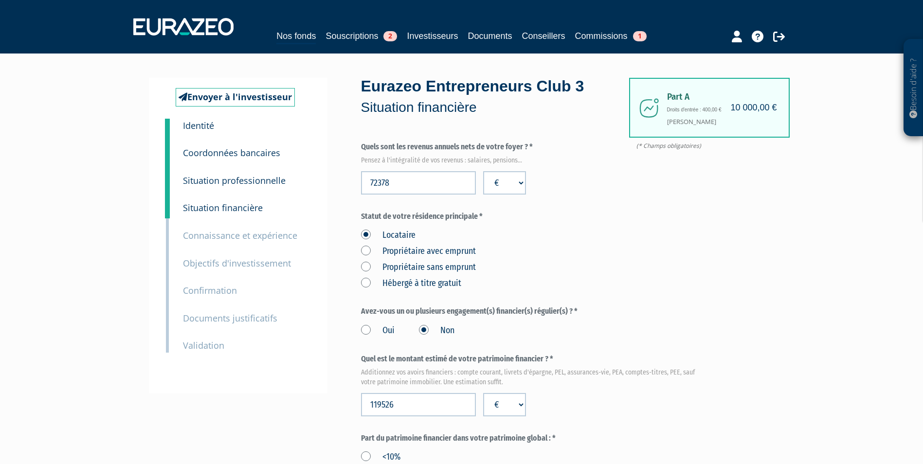
type input "279626"
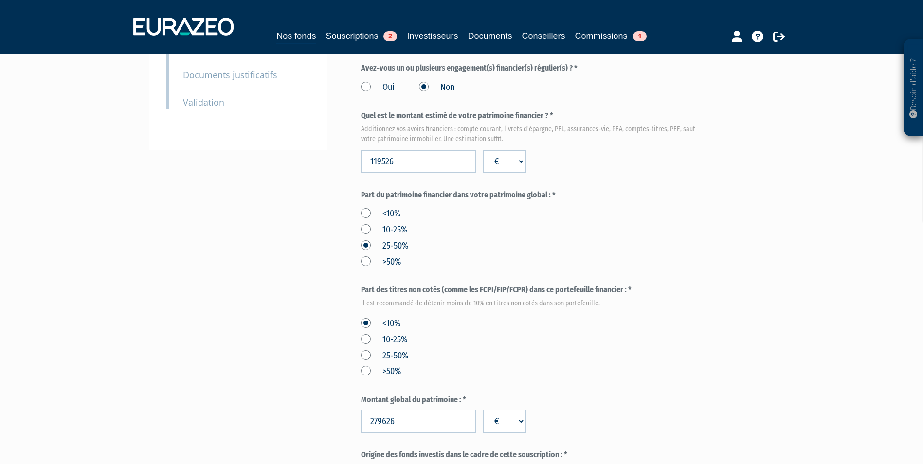
scroll to position [529, 0]
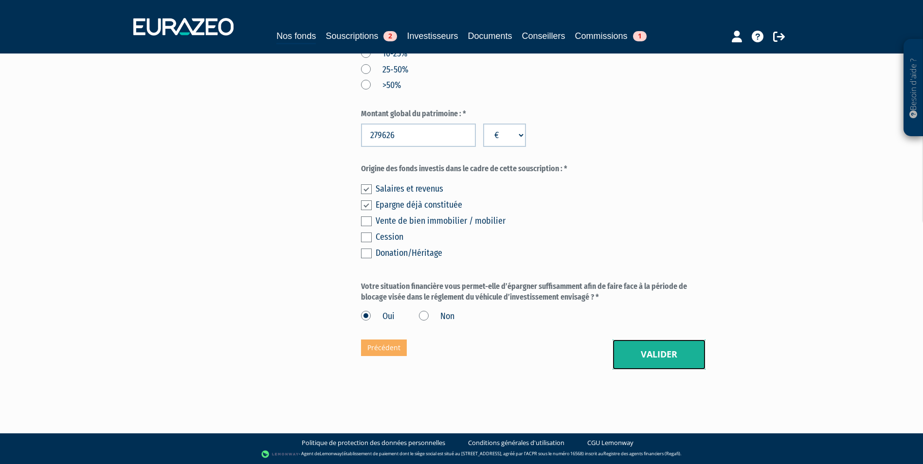
click at [649, 355] on button "Valider" at bounding box center [659, 355] width 93 height 30
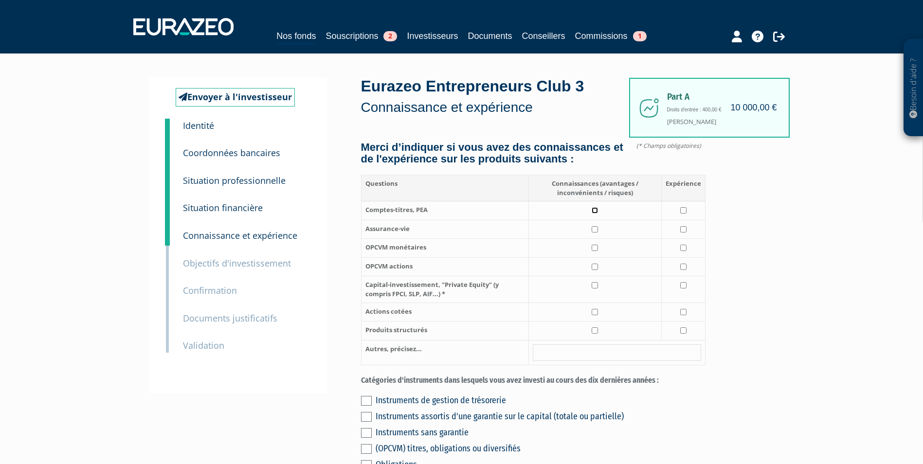
click at [598, 214] on input "checkbox" at bounding box center [595, 210] width 6 height 6
checkbox input "true"
click at [684, 220] on td at bounding box center [683, 210] width 44 height 19
checkbox input "true"
click at [593, 233] on input "checkbox" at bounding box center [595, 229] width 6 height 6
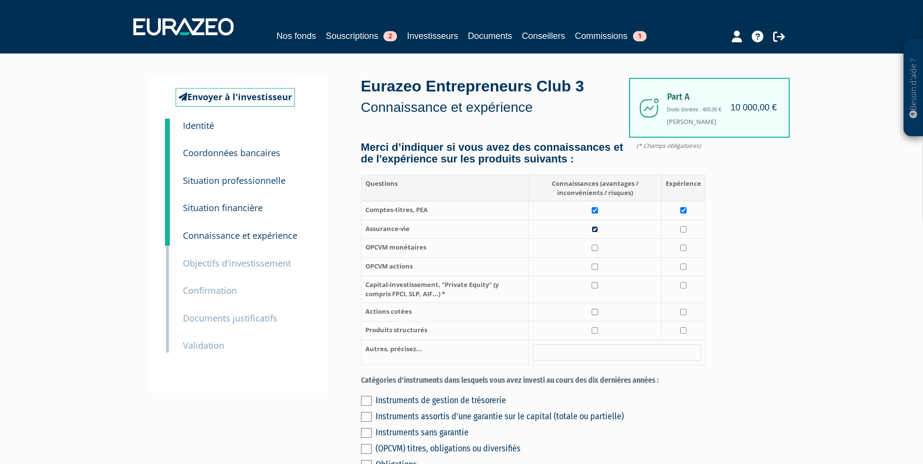
checkbox input "true"
click at [596, 303] on td at bounding box center [594, 289] width 133 height 26
checkbox input "true"
click at [595, 315] on input "checkbox" at bounding box center [595, 312] width 6 height 6
checkbox input "true"
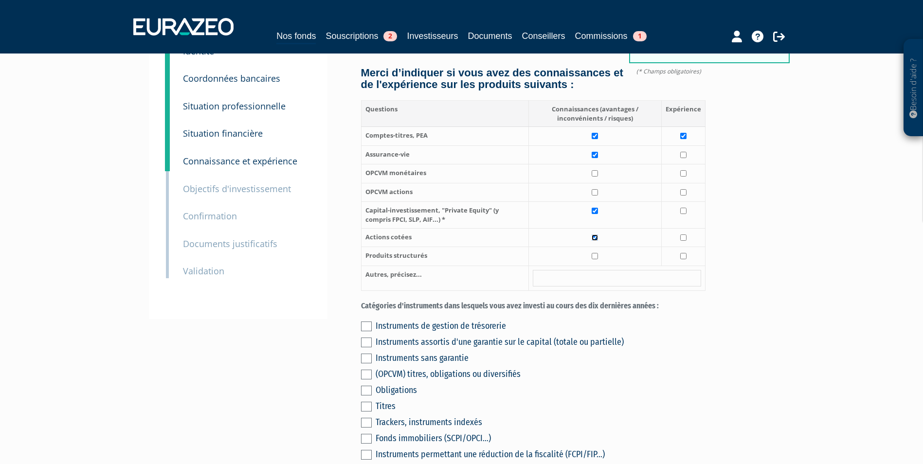
scroll to position [146, 0]
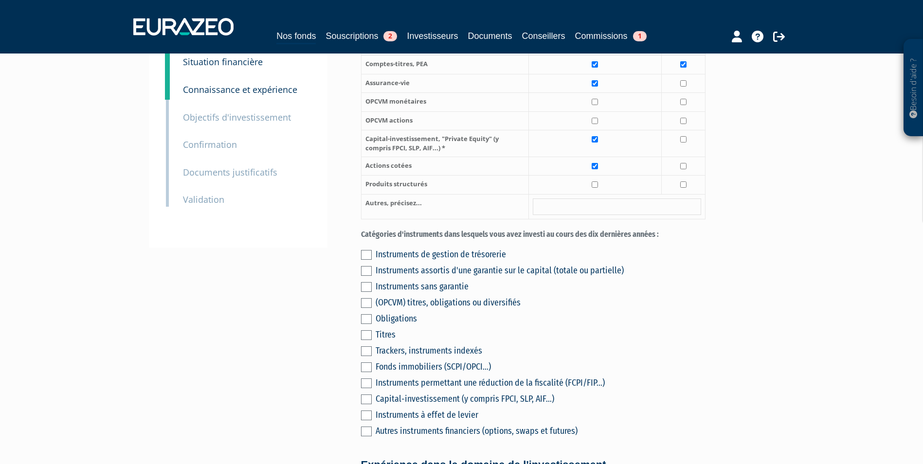
click at [391, 355] on div "Trackers, instruments indexés" at bounding box center [541, 351] width 330 height 14
click at [418, 261] on div "Instruments de gestion de trésorerie" at bounding box center [541, 255] width 330 height 14
click at [369, 260] on label at bounding box center [366, 255] width 11 height 10
click at [0, 0] on input "checkbox" at bounding box center [0, 0] width 0 height 0
click at [369, 355] on div "Instruments de gestion de trésorerie Instruments assortis d'une garantie sur le…" at bounding box center [533, 341] width 345 height 193
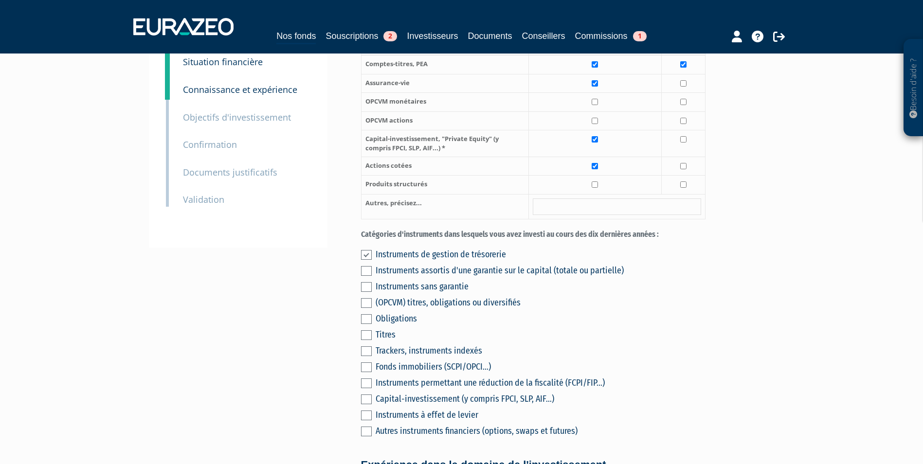
click at [369, 340] on label at bounding box center [366, 335] width 11 height 10
click at [0, 0] on input "checkbox" at bounding box center [0, 0] width 0 height 0
click at [365, 372] on label at bounding box center [366, 368] width 11 height 10
click at [0, 0] on input "checkbox" at bounding box center [0, 0] width 0 height 0
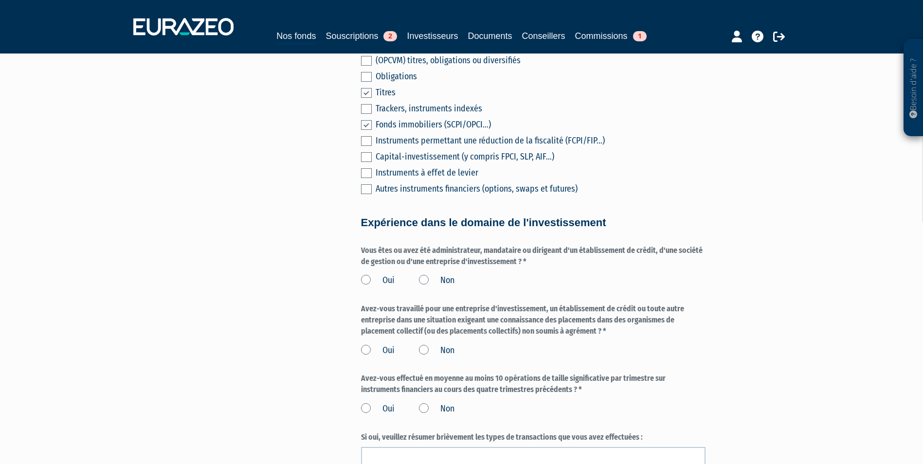
scroll to position [389, 0]
click at [441, 286] on label "Non" at bounding box center [437, 279] width 36 height 13
click at [0, 0] on input "Non" at bounding box center [0, 0] width 0 height 0
click at [451, 356] on label "Non" at bounding box center [437, 350] width 36 height 13
click at [0, 0] on input "Non" at bounding box center [0, 0] width 0 height 0
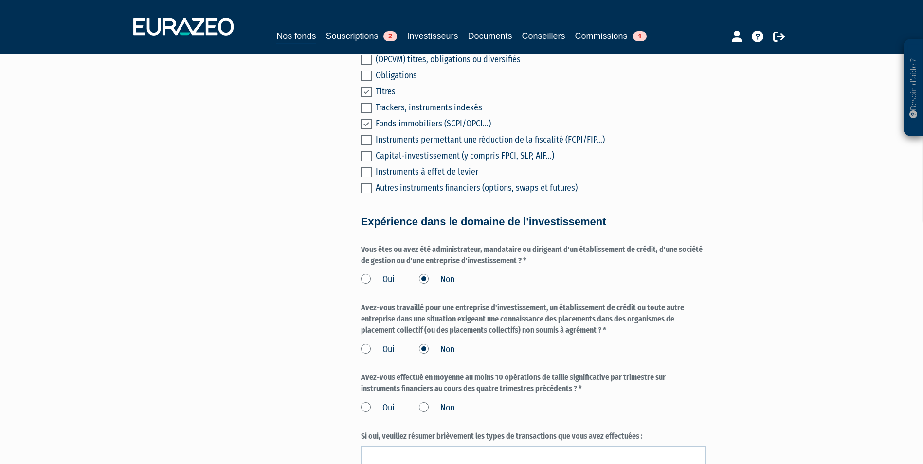
click at [443, 411] on div "Oui Non" at bounding box center [533, 407] width 345 height 16
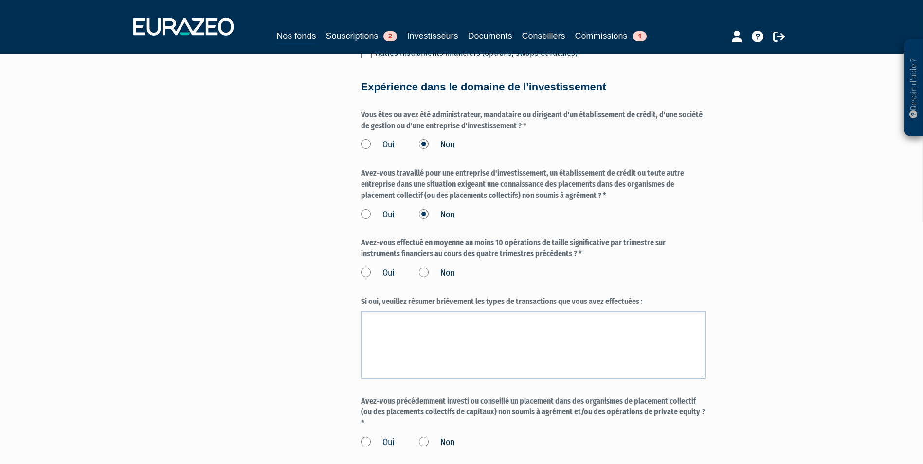
scroll to position [535, 0]
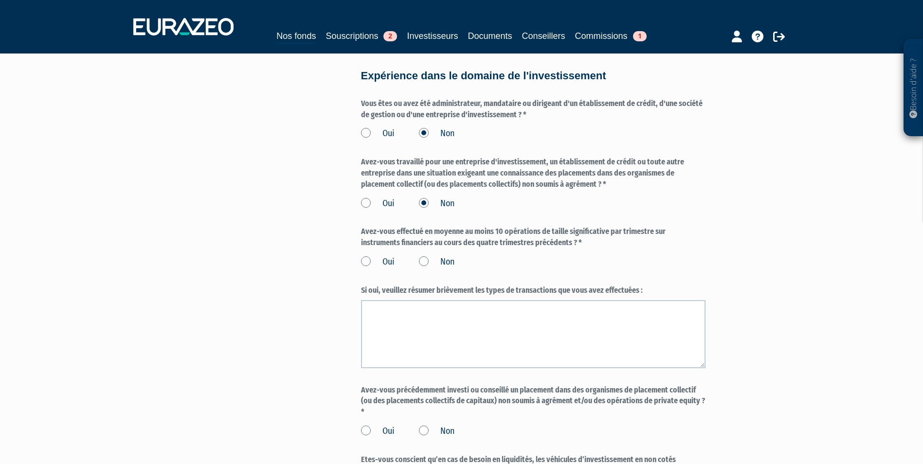
click at [427, 269] on label "Non" at bounding box center [437, 262] width 36 height 13
click at [0, 0] on input "Non" at bounding box center [0, 0] width 0 height 0
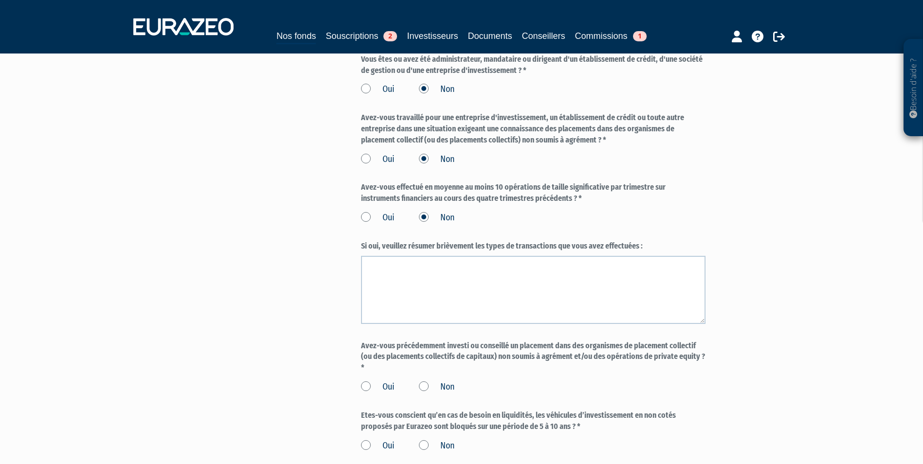
scroll to position [633, 0]
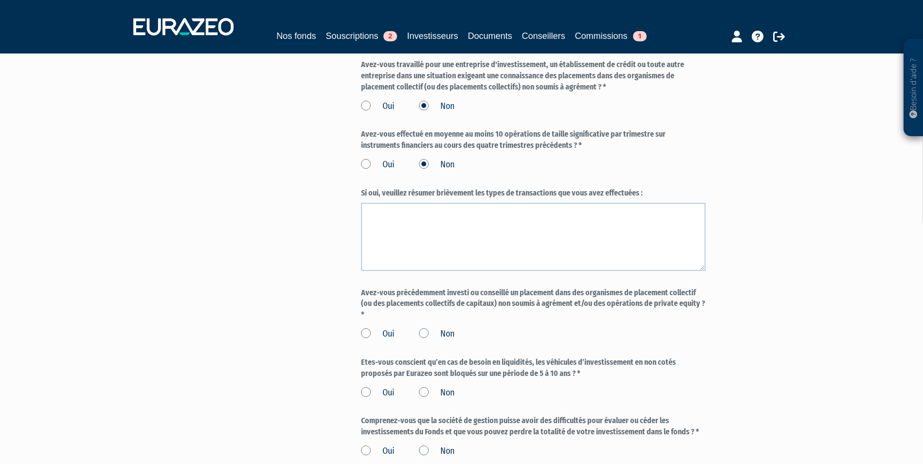
click at [431, 341] on label "Non" at bounding box center [437, 334] width 36 height 13
click at [0, 0] on input "Non" at bounding box center [0, 0] width 0 height 0
click at [442, 400] on label "Non" at bounding box center [437, 393] width 36 height 13
click at [0, 0] on input "Non" at bounding box center [0, 0] width 0 height 0
click at [377, 400] on label "Oui" at bounding box center [378, 393] width 34 height 13
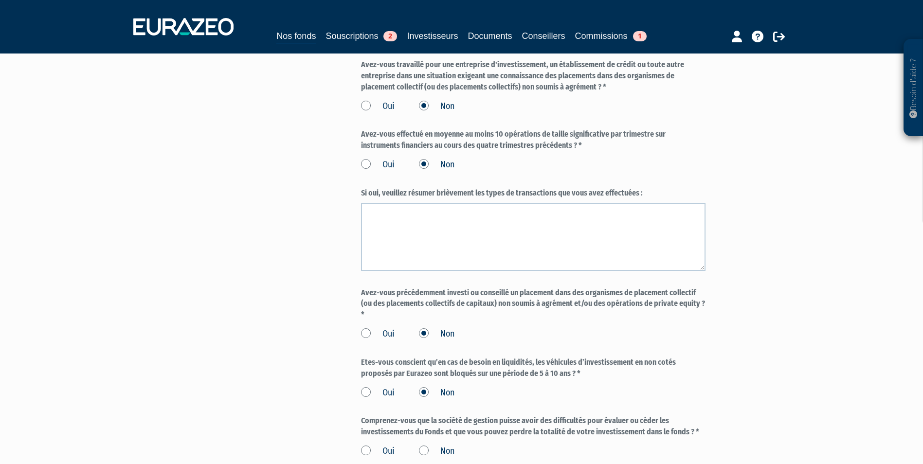
click at [0, 0] on input "Oui" at bounding box center [0, 0] width 0 height 0
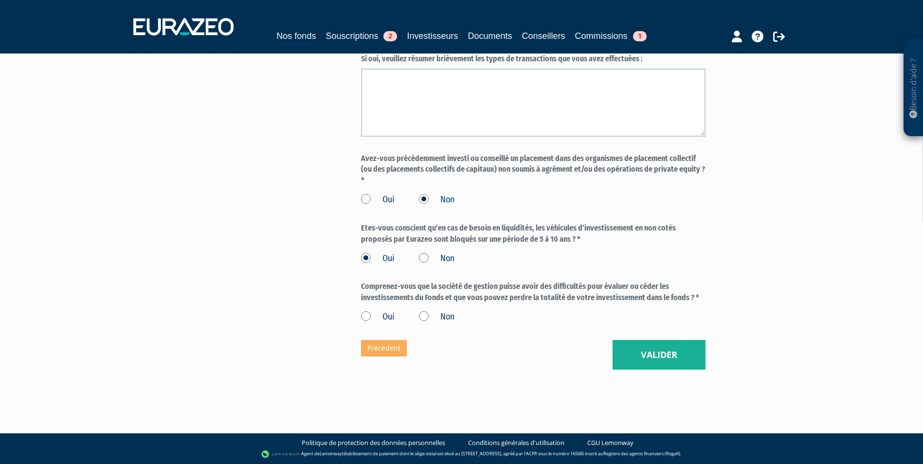
scroll to position [779, 0]
click at [370, 314] on label "Oui" at bounding box center [378, 317] width 34 height 13
click at [0, 0] on input "Oui" at bounding box center [0, 0] width 0 height 0
click at [669, 353] on button "Valider" at bounding box center [659, 355] width 93 height 30
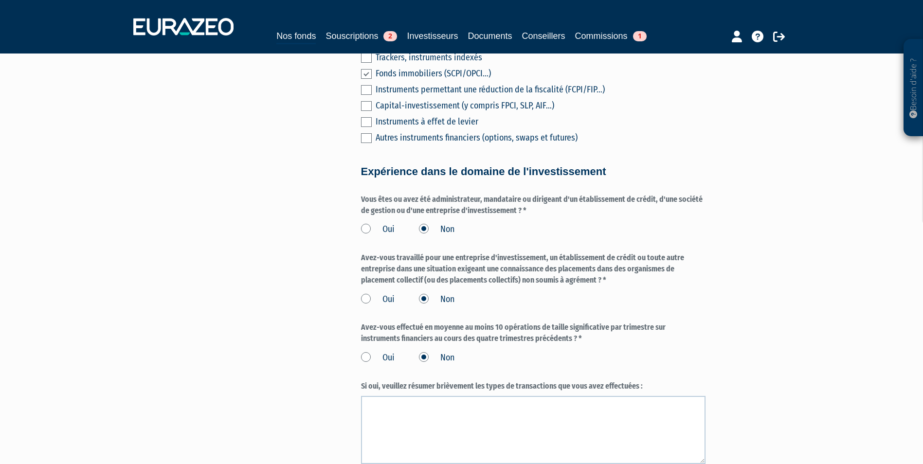
scroll to position [438, 0]
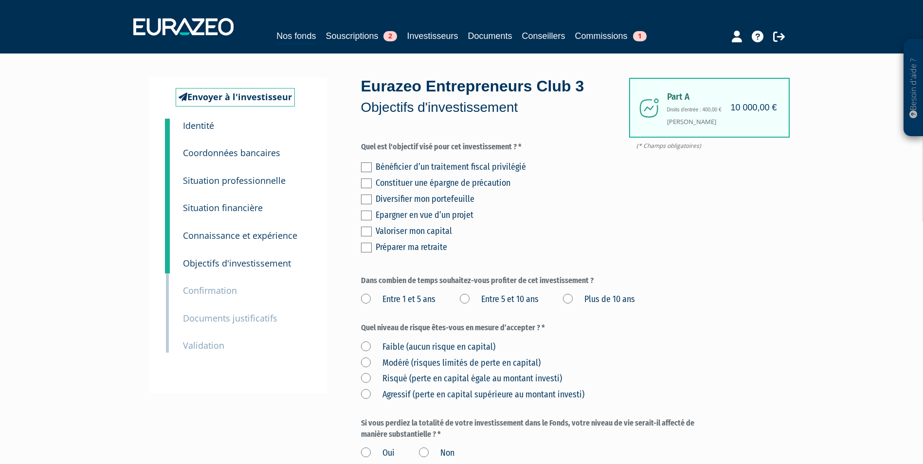
click at [365, 201] on label at bounding box center [366, 200] width 11 height 10
click at [0, 0] on input "checkbox" at bounding box center [0, 0] width 0 height 0
click at [369, 237] on div "Bénéficier d’un traitement fiscal privilégié Constituer une épargne de précauti…" at bounding box center [533, 206] width 345 height 96
click at [570, 299] on label "Plus de 10 ans" at bounding box center [599, 299] width 72 height 13
click at [0, 0] on ans "Plus de 10 ans" at bounding box center [0, 0] width 0 height 0
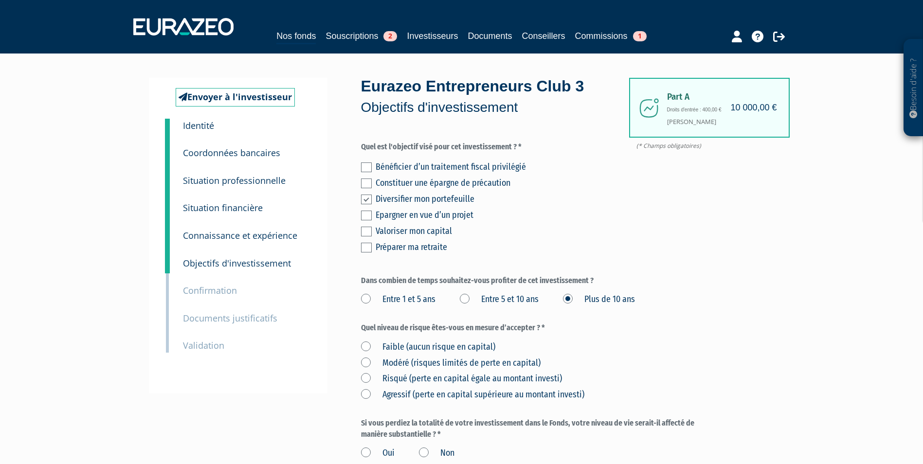
click at [463, 380] on label "Risqué (perte en capital égale au montant investi)" at bounding box center [461, 379] width 201 height 13
click at [0, 0] on investi\) "Risqué (perte en capital égale au montant investi)" at bounding box center [0, 0] width 0 height 0
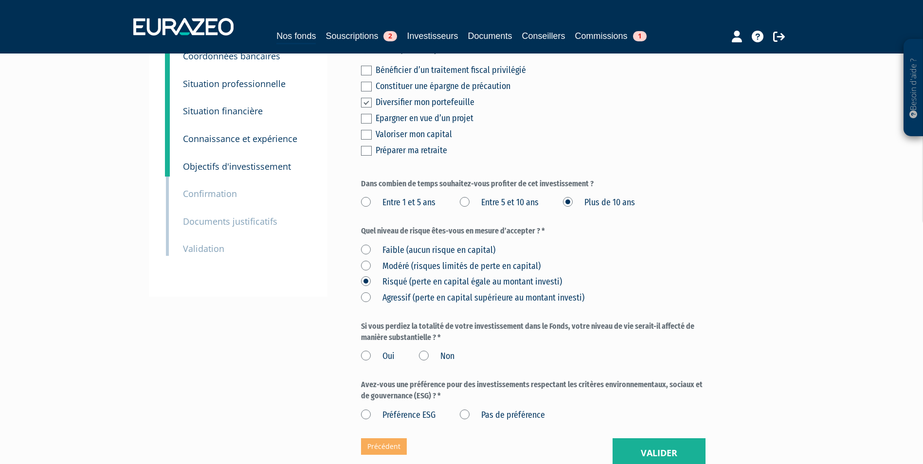
scroll to position [97, 0]
click at [428, 357] on label "Non" at bounding box center [437, 356] width 36 height 13
click at [468, 413] on label "Pas de préférence" at bounding box center [502, 415] width 85 height 13
click at [0, 0] on préférence "Pas de préférence" at bounding box center [0, 0] width 0 height 0
click at [424, 355] on label "Non" at bounding box center [437, 356] width 36 height 13
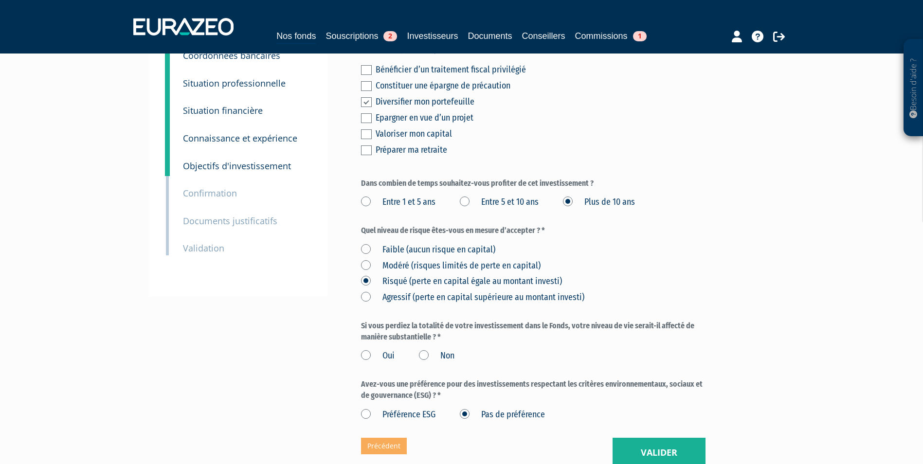
click at [0, 0] on input "Non" at bounding box center [0, 0] width 0 height 0
click at [703, 454] on button "Valider" at bounding box center [659, 453] width 93 height 30
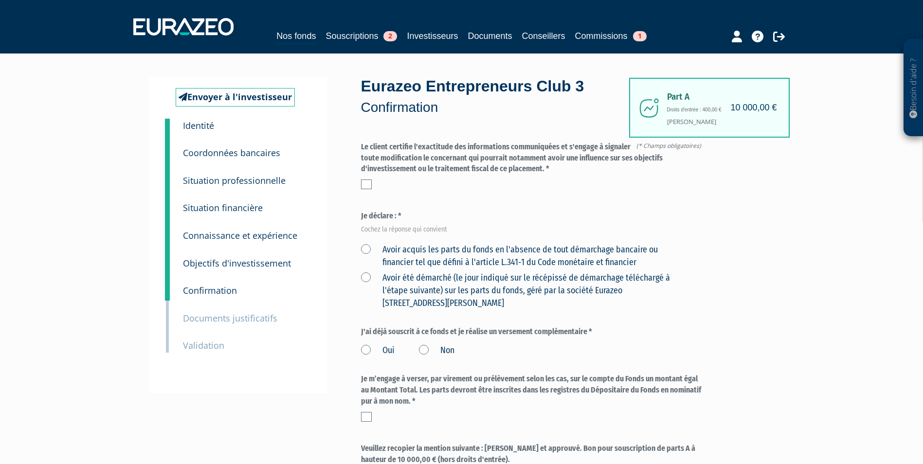
click at [367, 179] on div "Le client certifie l'exactitude des informations communiquées et s'engage à sig…" at bounding box center [533, 166] width 345 height 48
click at [364, 248] on label "Avoir acquis les parts du fonds en l'absence de tout démarchage bancaire ou fin…" at bounding box center [522, 256] width 322 height 25
click at [0, 0] on financier "Avoir acquis les parts du fonds en l'absence de tout démarchage bancaire ou fin…" at bounding box center [0, 0] width 0 height 0
click at [370, 180] on label at bounding box center [366, 185] width 11 height 10
click at [0, 0] on input "checkbox" at bounding box center [0, 0] width 0 height 0
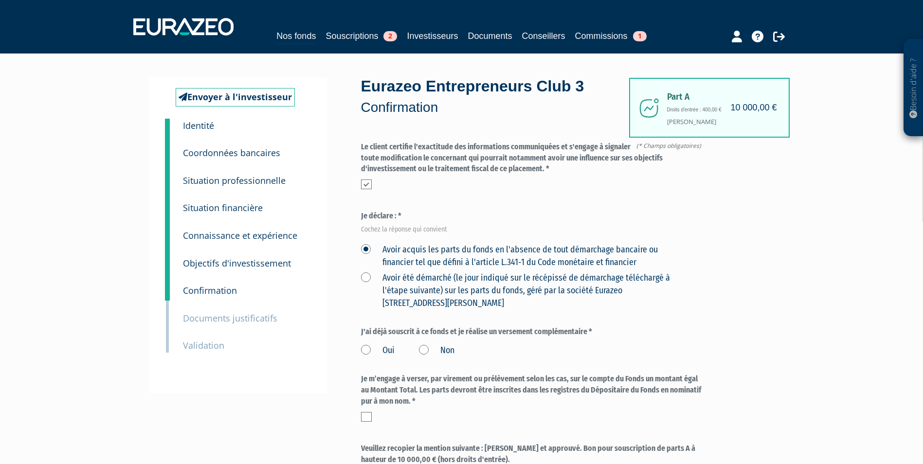
click at [433, 352] on label "Non" at bounding box center [437, 351] width 36 height 13
click at [0, 0] on input "Non" at bounding box center [0, 0] width 0 height 0
click at [364, 418] on label at bounding box center [366, 417] width 11 height 10
click at [0, 0] on input "checkbox" at bounding box center [0, 0] width 0 height 0
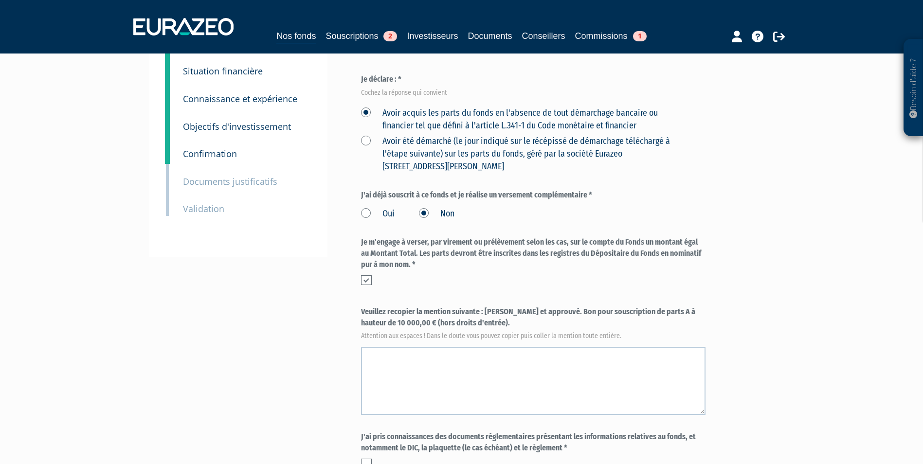
scroll to position [146, 0]
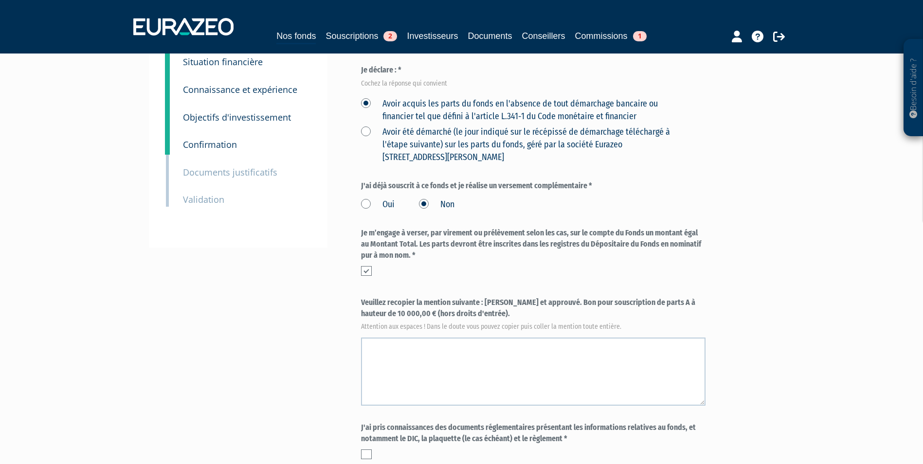
drag, startPoint x: 485, startPoint y: 306, endPoint x: 495, endPoint y: 309, distance: 10.9
click at [495, 309] on label "Veuillez recopier la mention suivante : [PERSON_NAME] et approuvé. Bon pour sou…" at bounding box center [533, 313] width 345 height 32
copy label "[PERSON_NAME] et approuvé. Bon pour souscription de parts A à hauteur de 10 000…"
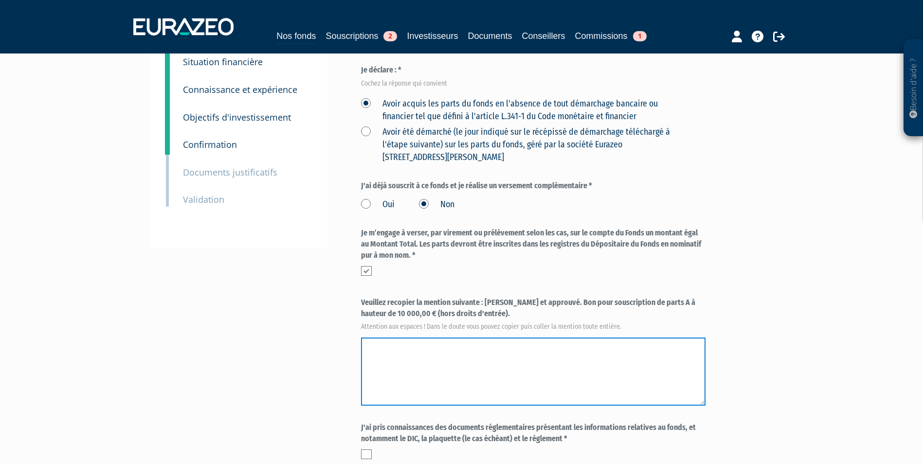
click at [424, 360] on textarea at bounding box center [533, 372] width 345 height 68
paste textarea "[PERSON_NAME] et approuvé. Bon pour souscription de parts A à hauteur de 10 000…"
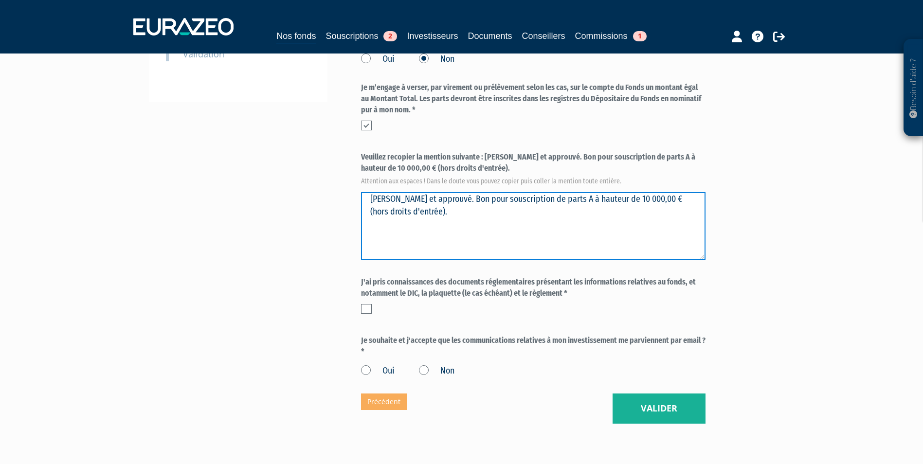
scroll to position [292, 0]
type textarea "[PERSON_NAME] et approuvé. Bon pour souscription de parts A à hauteur de 10 000…"
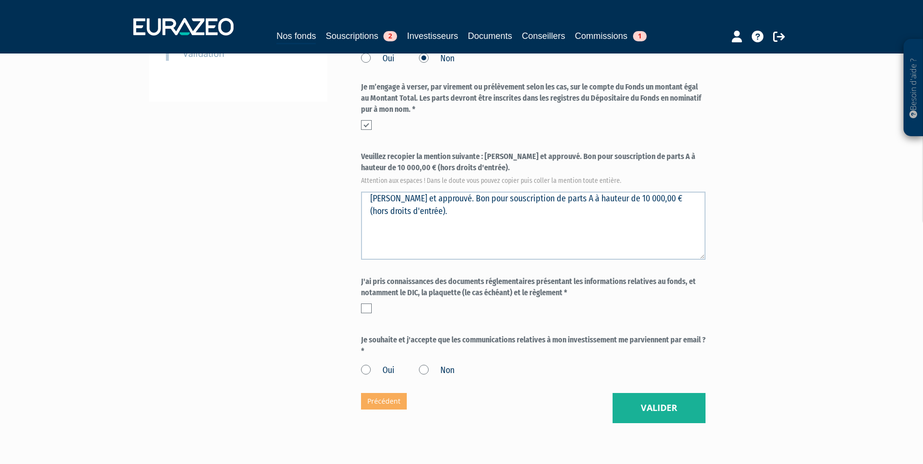
click at [366, 316] on div "J'ai pris connaissances des documents réglementaires présentant les information…" at bounding box center [533, 297] width 345 height 42
click at [368, 314] on div "J'ai pris connaissances des documents réglementaires présentant les information…" at bounding box center [533, 297] width 345 height 42
click at [369, 311] on label at bounding box center [366, 309] width 11 height 10
click at [0, 0] on input "checkbox" at bounding box center [0, 0] width 0 height 0
click at [376, 371] on label "Oui" at bounding box center [378, 370] width 34 height 13
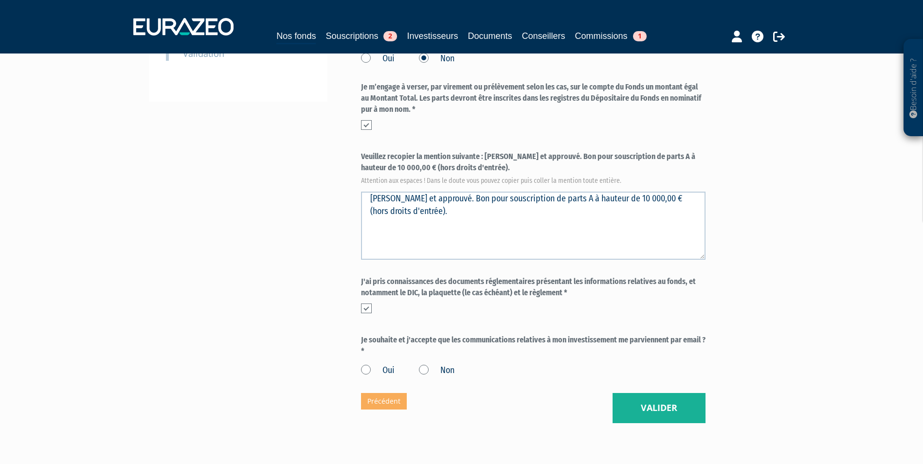
click at [0, 0] on input "Oui" at bounding box center [0, 0] width 0 height 0
click at [655, 403] on button "Valider" at bounding box center [659, 408] width 93 height 30
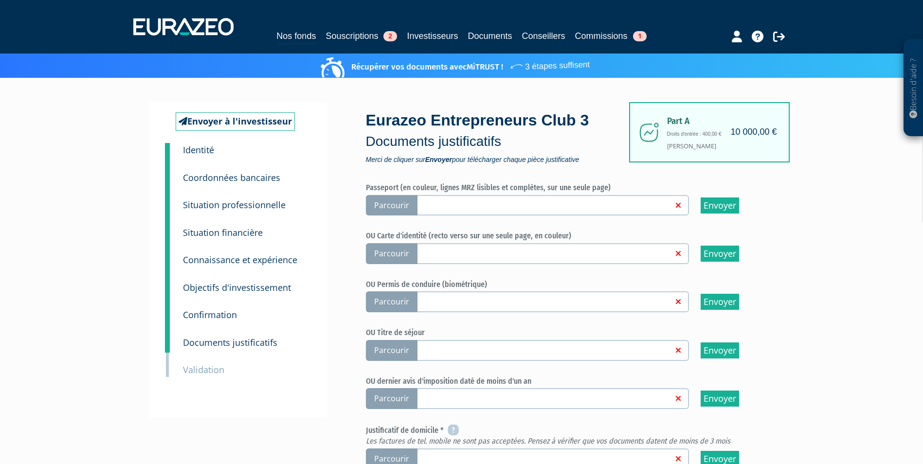
click at [398, 255] on span "Parcourir" at bounding box center [392, 253] width 52 height 21
click at [0, 0] on input "Parcourir" at bounding box center [0, 0] width 0 height 0
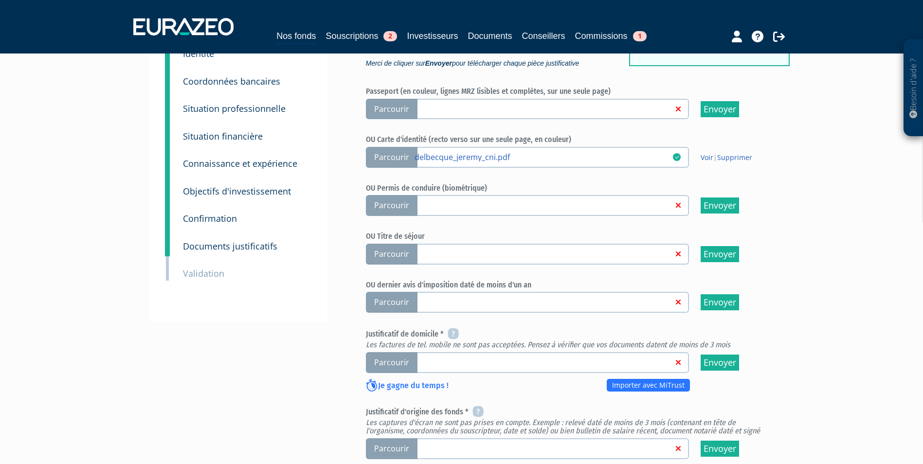
scroll to position [97, 0]
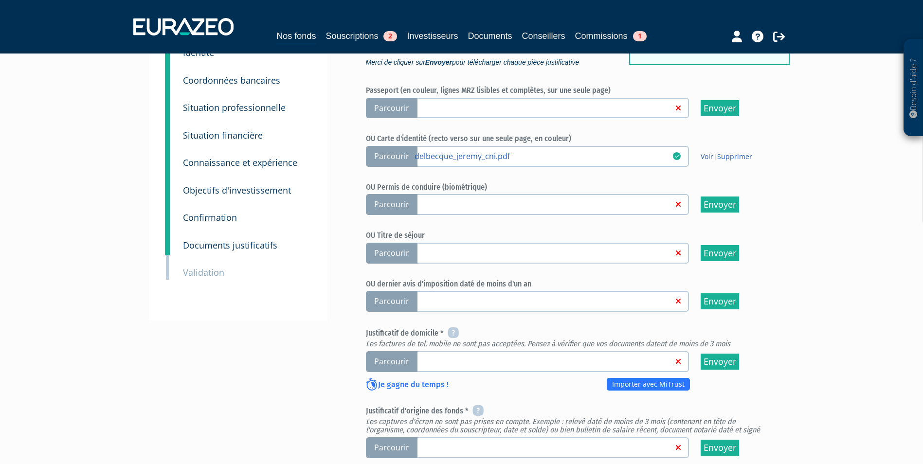
click at [380, 364] on span "Parcourir" at bounding box center [392, 361] width 52 height 21
click at [0, 0] on input "Parcourir" at bounding box center [0, 0] width 0 height 0
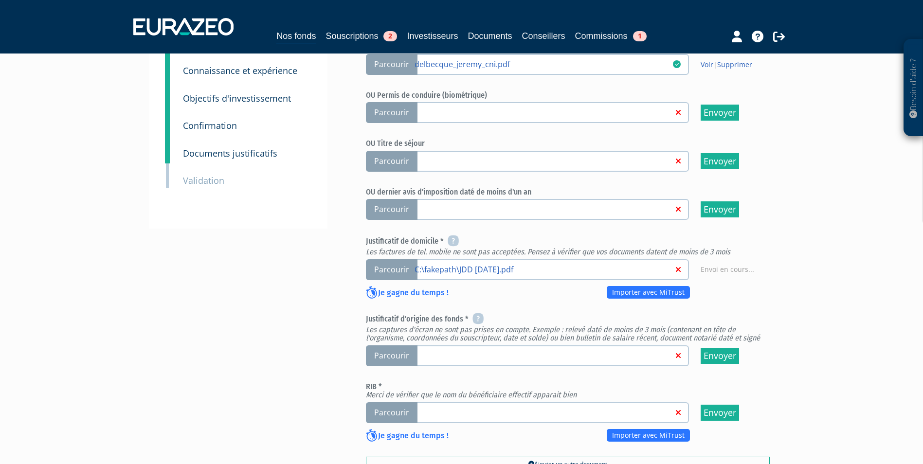
scroll to position [195, 0]
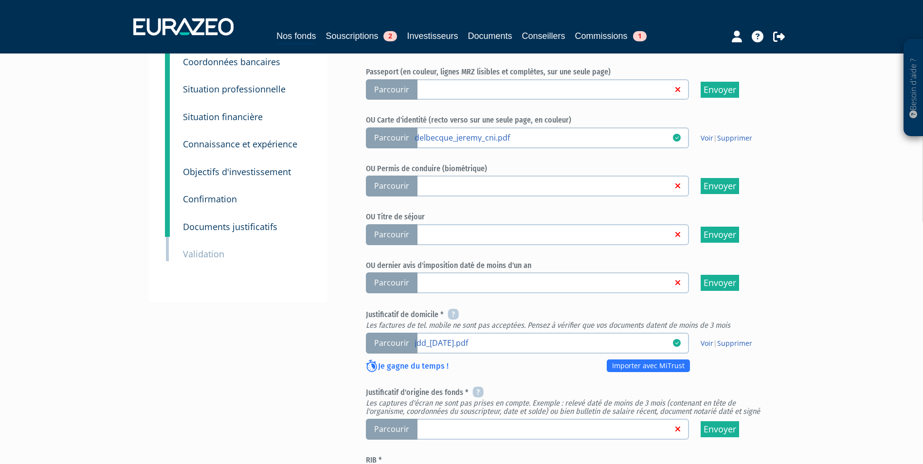
scroll to position [146, 0]
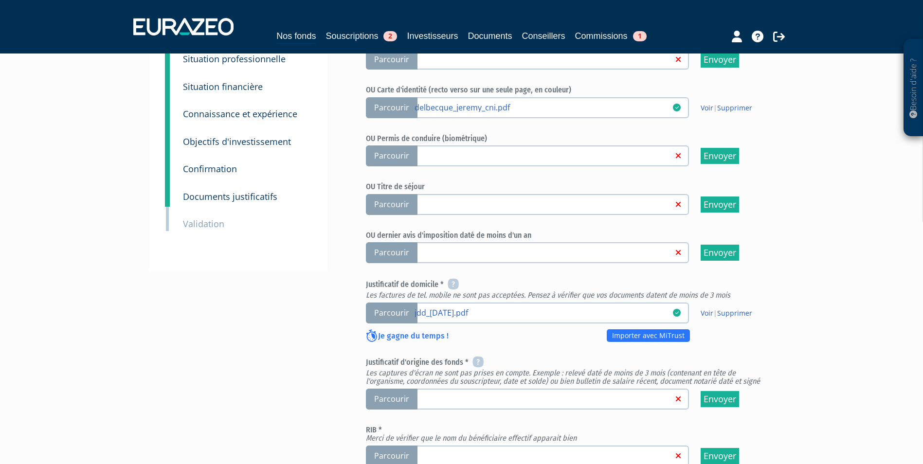
click at [399, 402] on span "Parcourir" at bounding box center [392, 399] width 52 height 21
click at [0, 0] on input "Parcourir" at bounding box center [0, 0] width 0 height 0
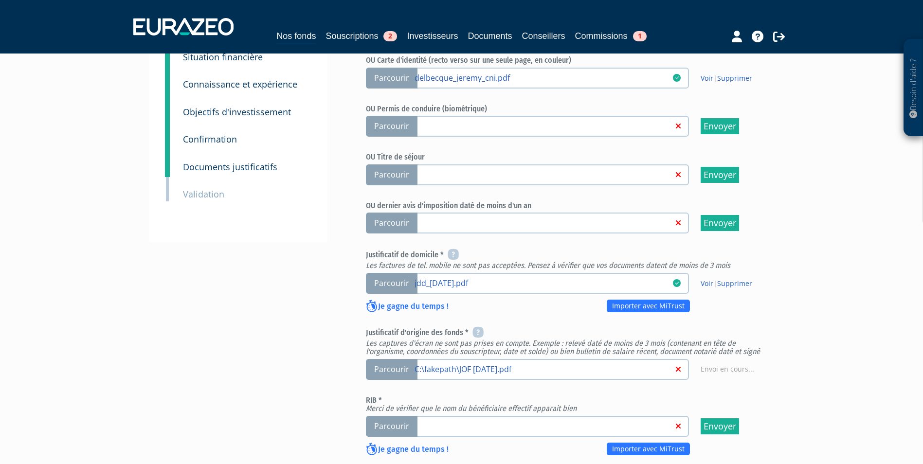
scroll to position [292, 0]
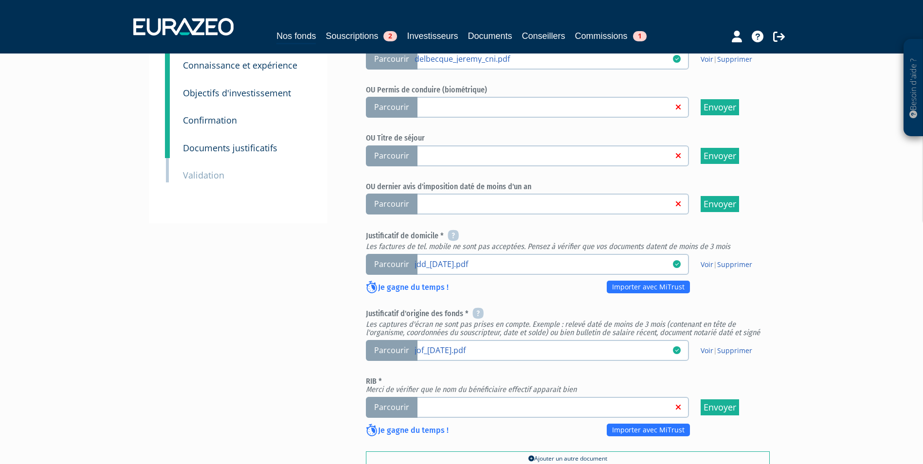
click at [405, 399] on span "Parcourir" at bounding box center [392, 407] width 52 height 21
click at [0, 0] on input "Parcourir" at bounding box center [0, 0] width 0 height 0
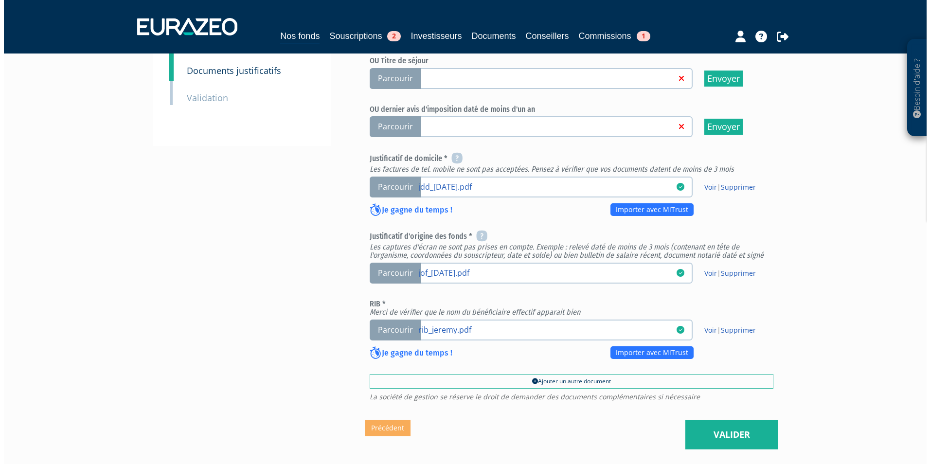
scroll to position [292, 0]
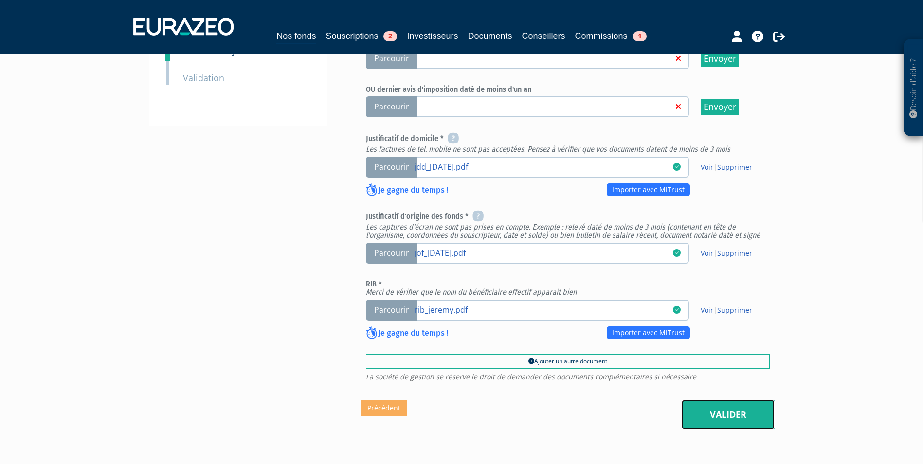
click at [707, 411] on link "Valider" at bounding box center [728, 415] width 93 height 30
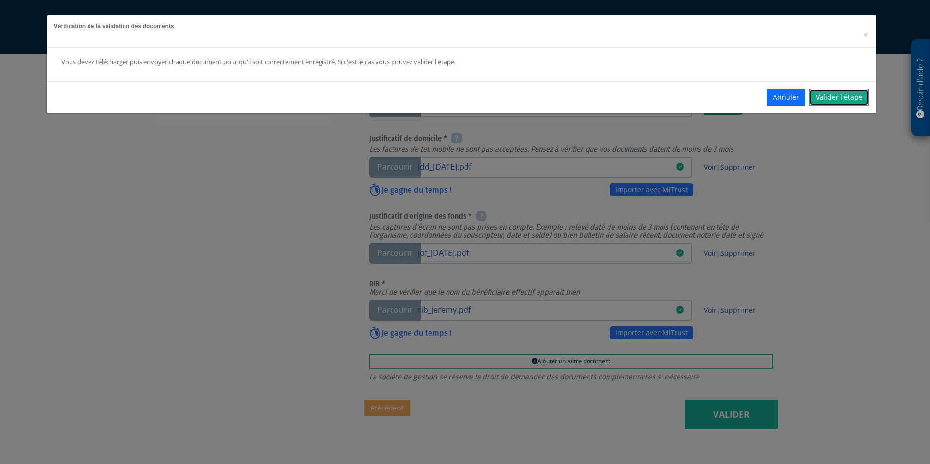
click at [838, 98] on link "Valider l'étape" at bounding box center [839, 97] width 59 height 17
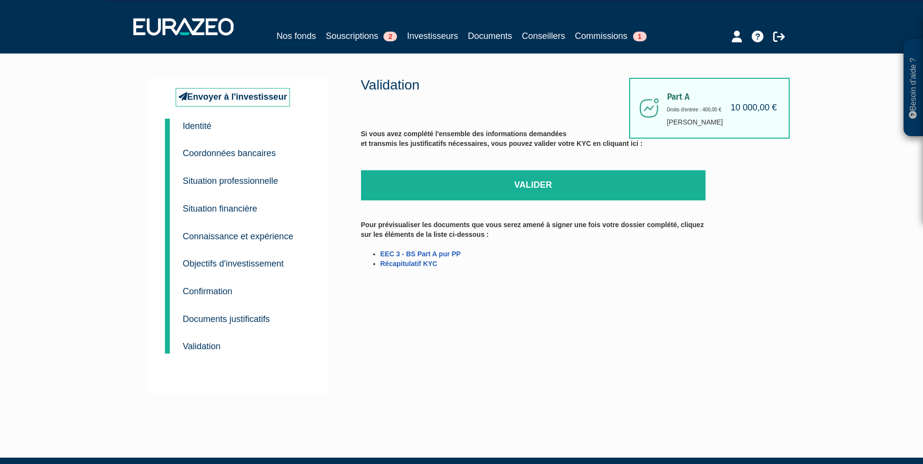
click at [198, 159] on p "Coordonnées bancaires" at bounding box center [229, 153] width 93 height 14
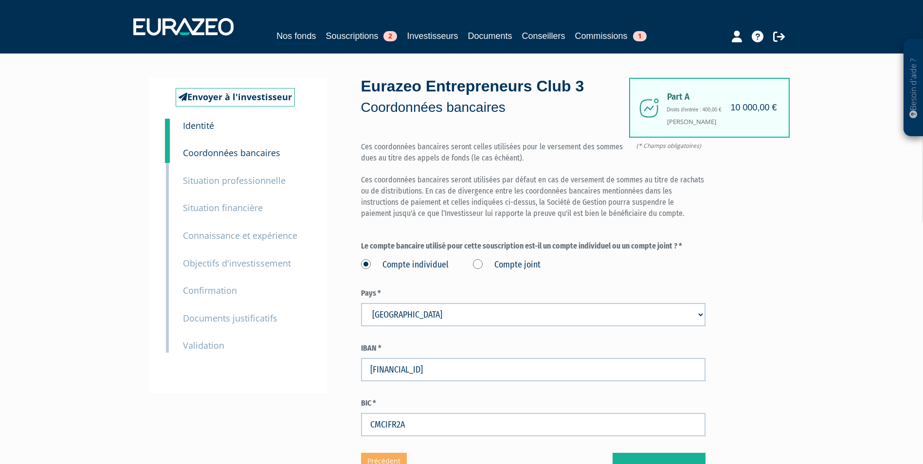
click at [225, 128] on div "1 Identité" at bounding box center [247, 126] width 142 height 14
click at [193, 126] on small "Identité" at bounding box center [198, 126] width 31 height 12
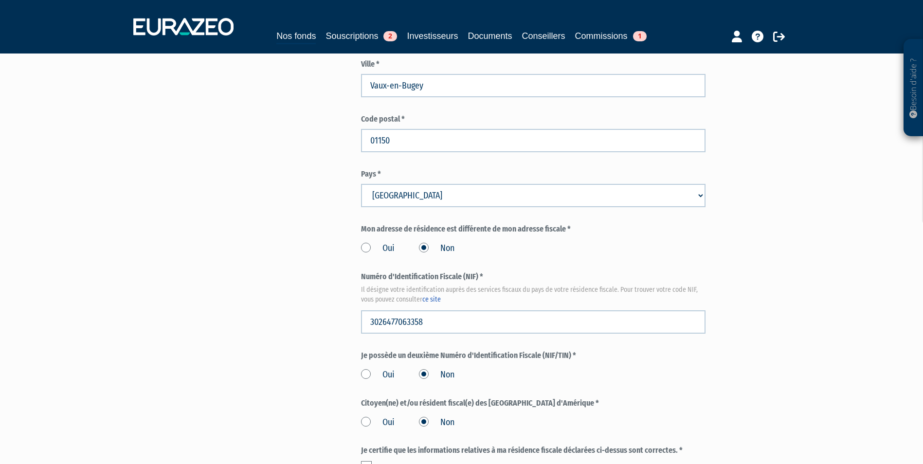
scroll to position [1077, 0]
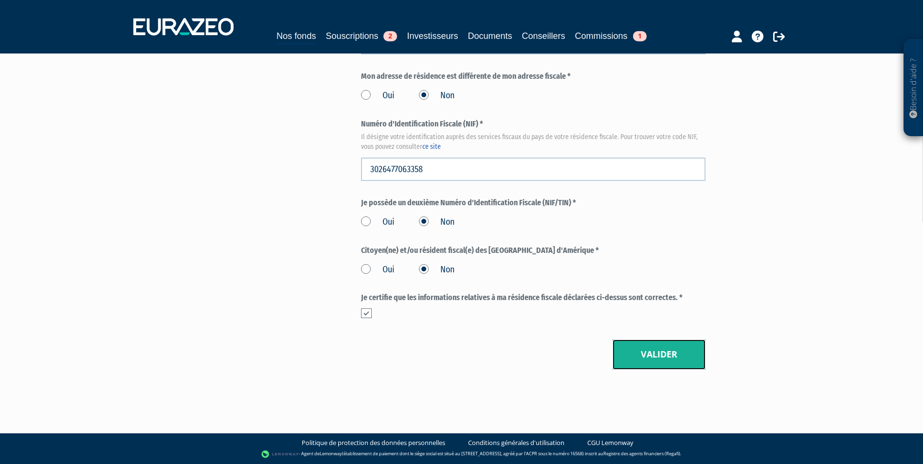
click at [675, 357] on button "Valider" at bounding box center [659, 355] width 93 height 30
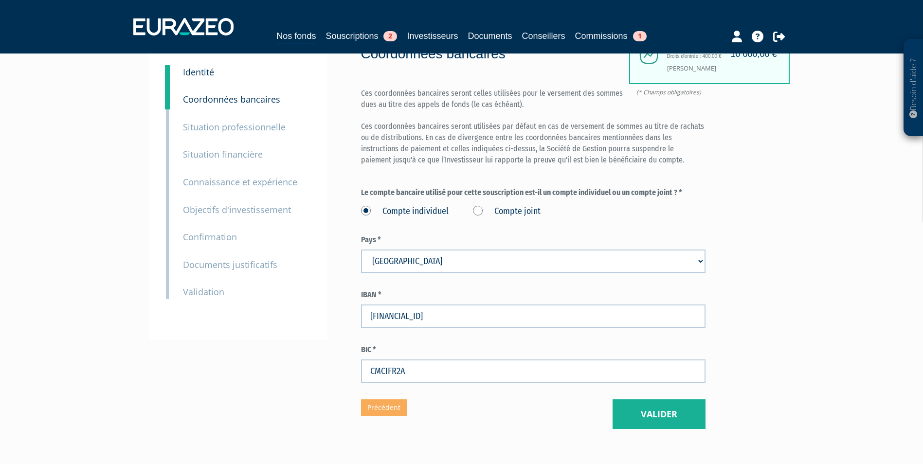
scroll to position [113, 0]
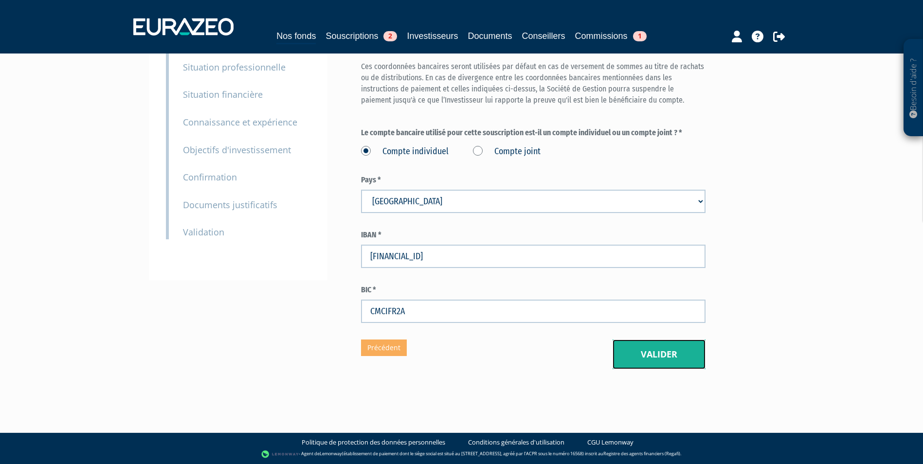
click at [669, 357] on button "Valider" at bounding box center [659, 355] width 93 height 30
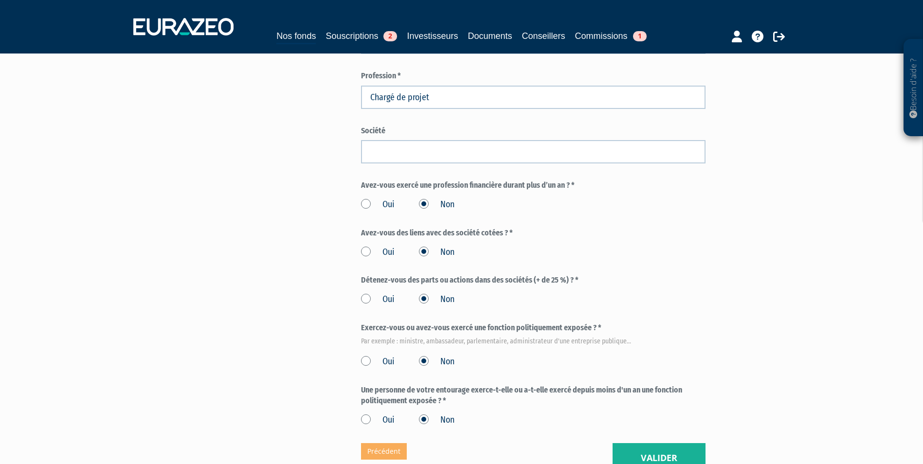
scroll to position [389, 0]
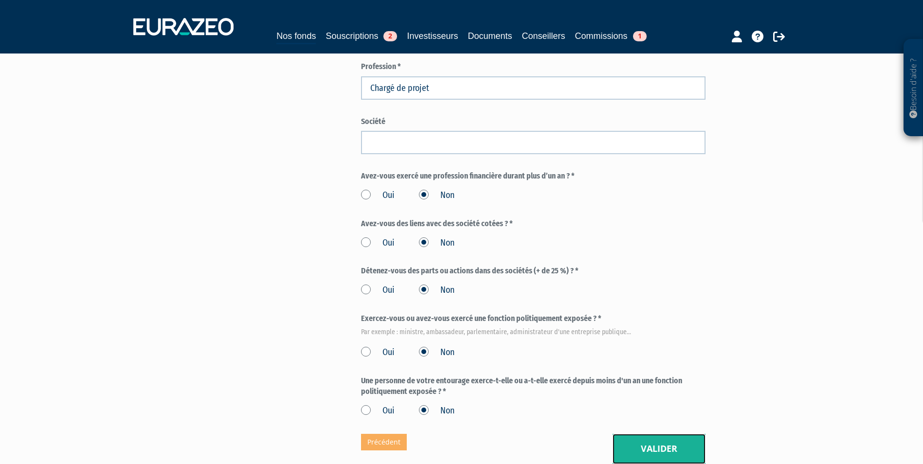
click at [657, 451] on button "Valider" at bounding box center [659, 449] width 93 height 30
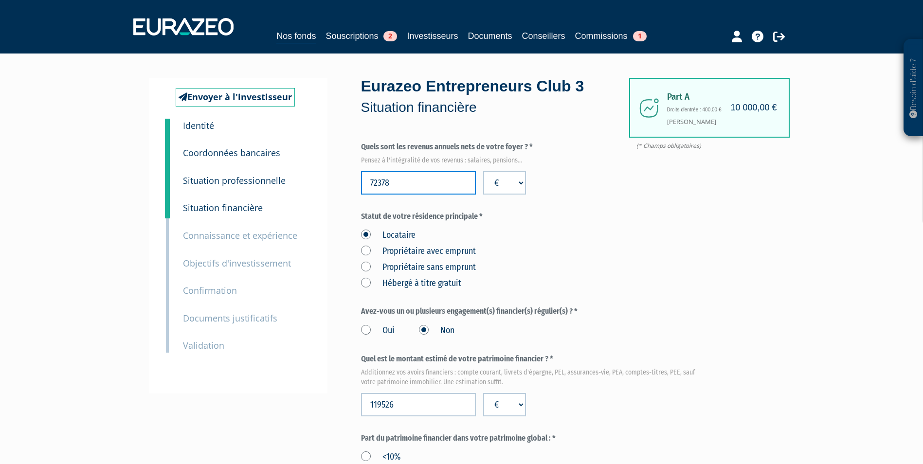
drag, startPoint x: 404, startPoint y: 185, endPoint x: 282, endPoint y: 187, distance: 122.2
type input "78564"
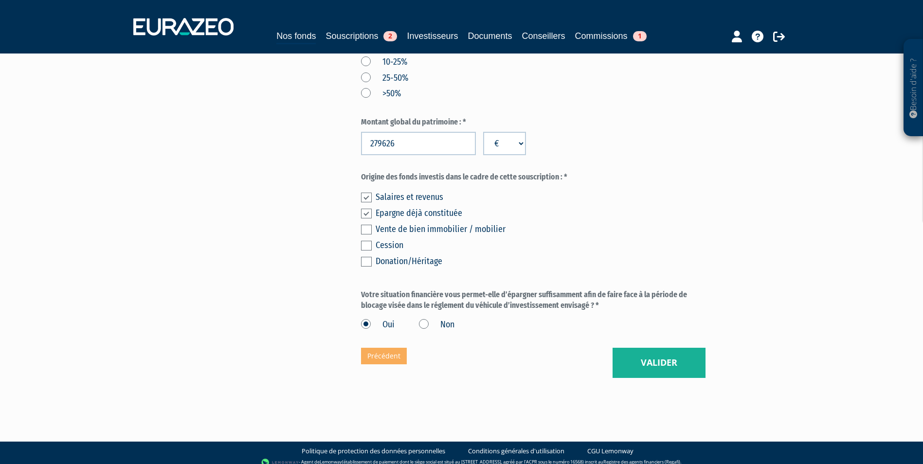
scroll to position [529, 0]
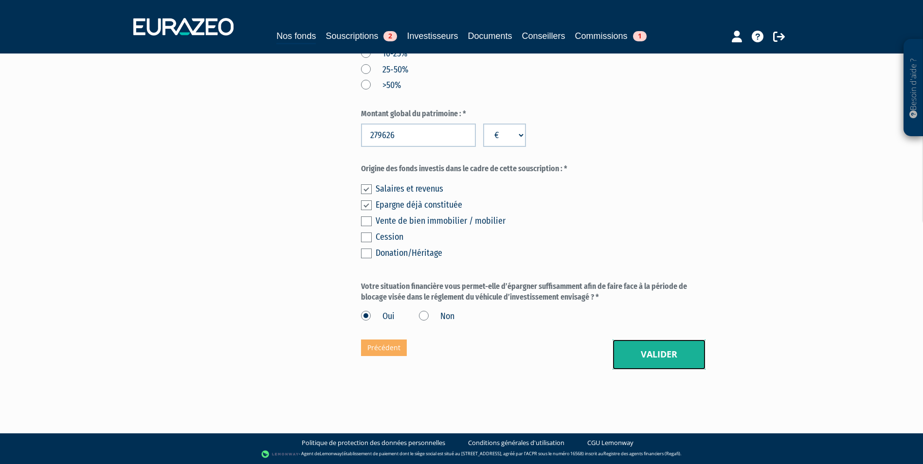
click at [669, 364] on button "Valider" at bounding box center [659, 355] width 93 height 30
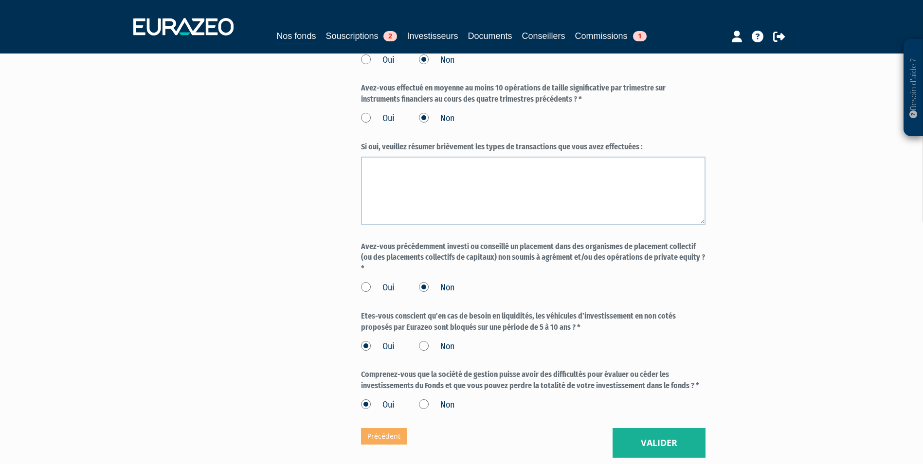
scroll to position [681, 0]
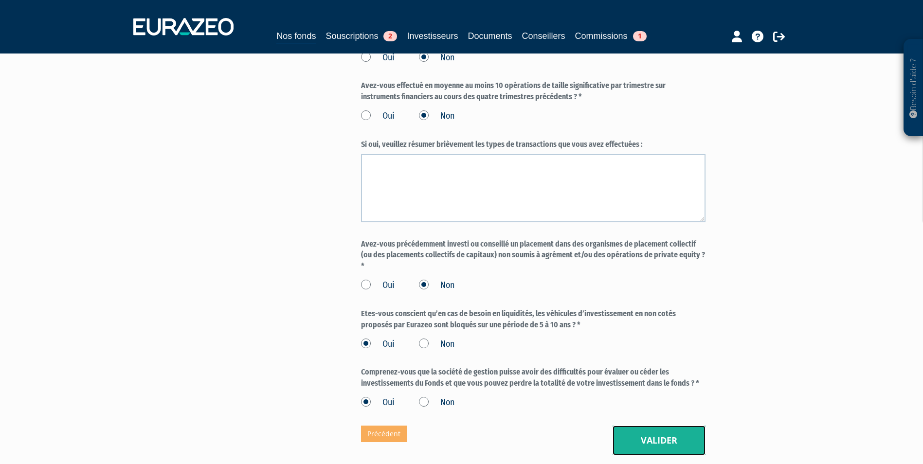
click at [677, 451] on button "Valider" at bounding box center [659, 441] width 93 height 30
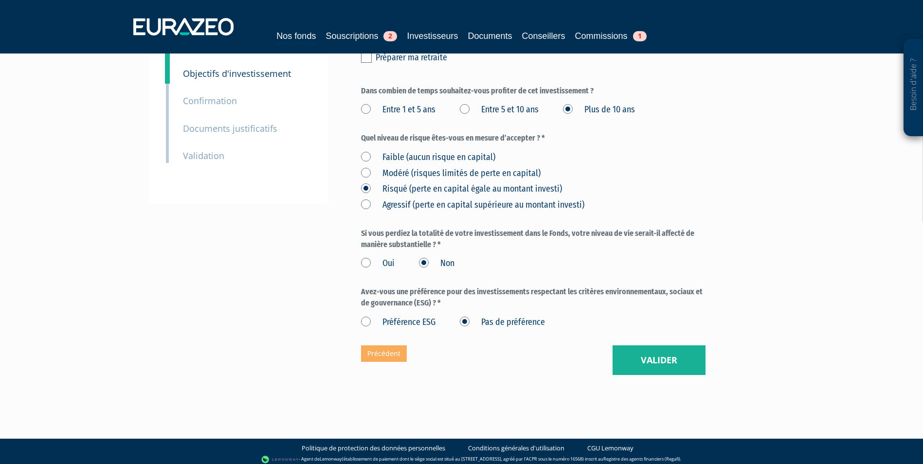
scroll to position [195, 0]
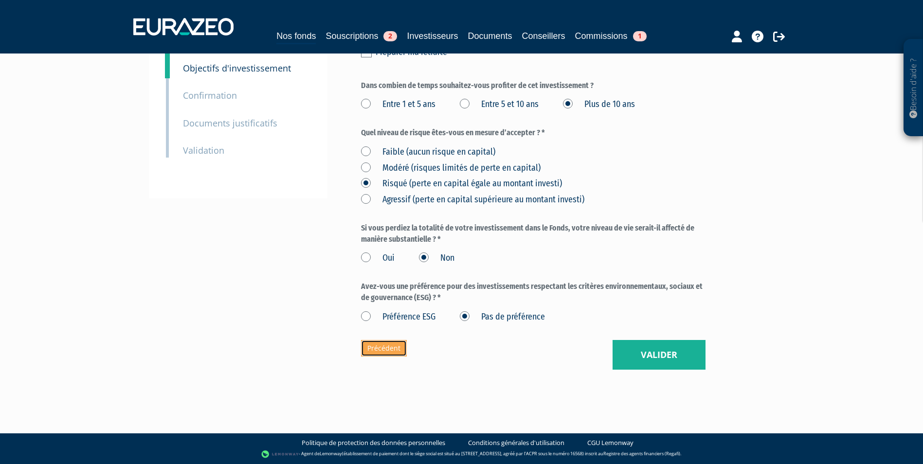
click at [375, 354] on link "Précédent" at bounding box center [384, 348] width 46 height 17
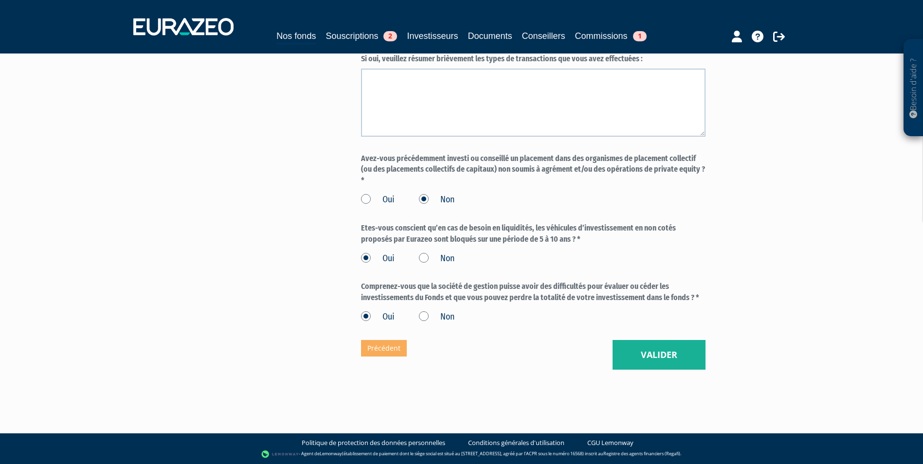
scroll to position [779, 0]
click at [650, 348] on button "Valider" at bounding box center [659, 355] width 93 height 30
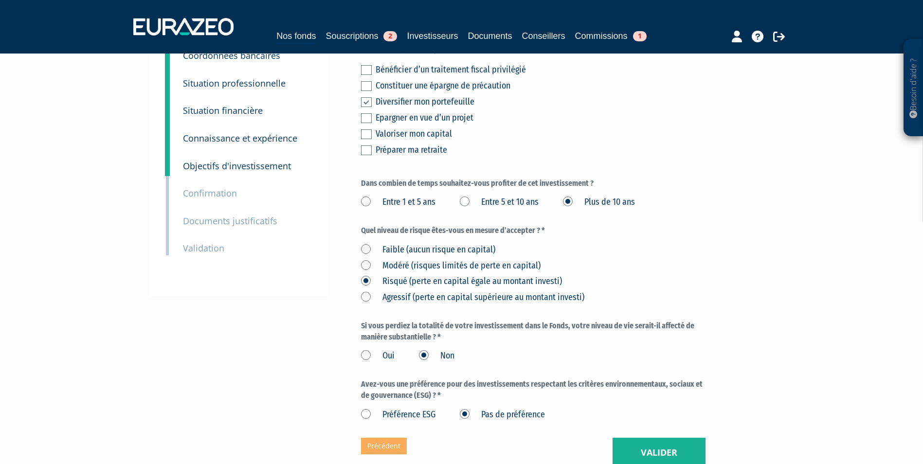
scroll to position [146, 0]
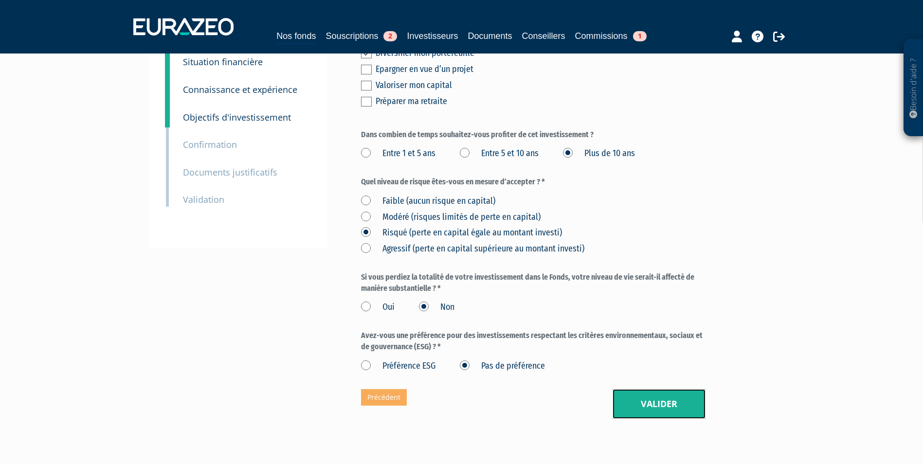
click at [658, 402] on button "Valider" at bounding box center [659, 404] width 93 height 30
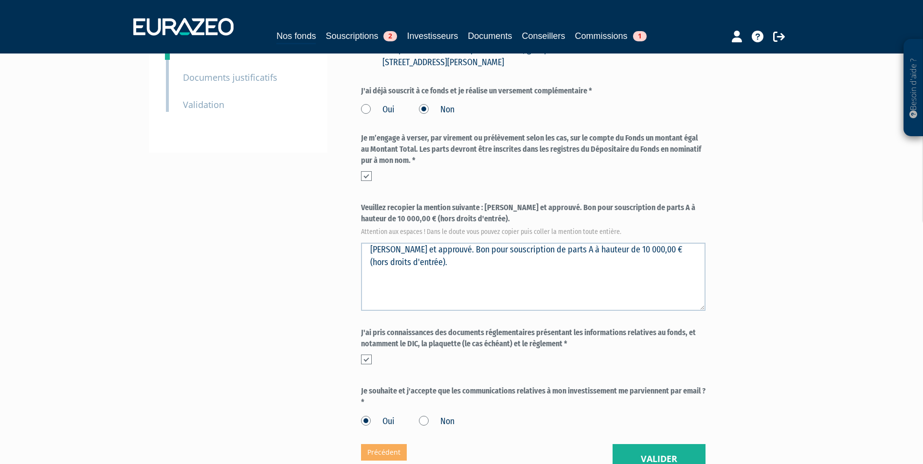
scroll to position [243, 0]
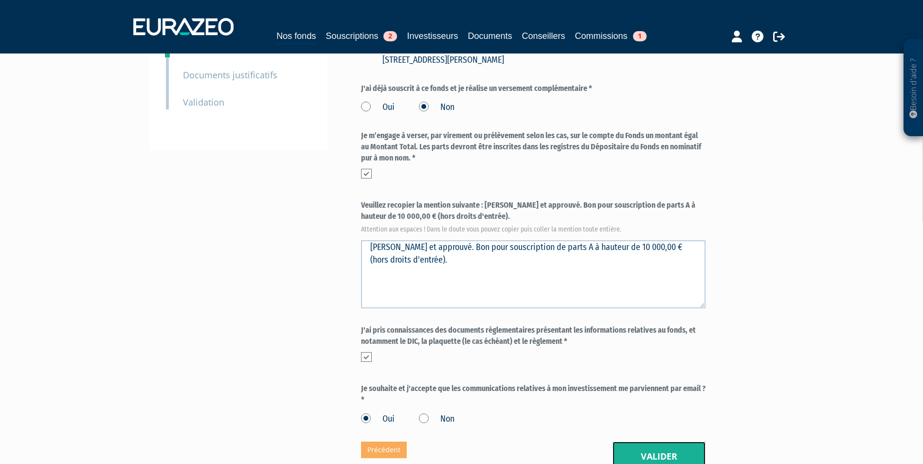
click at [650, 453] on button "Valider" at bounding box center [659, 457] width 93 height 30
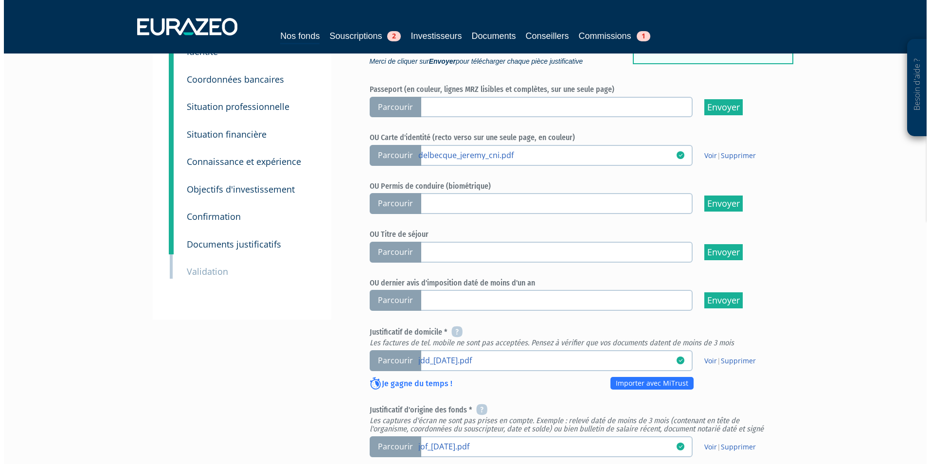
scroll to position [243, 0]
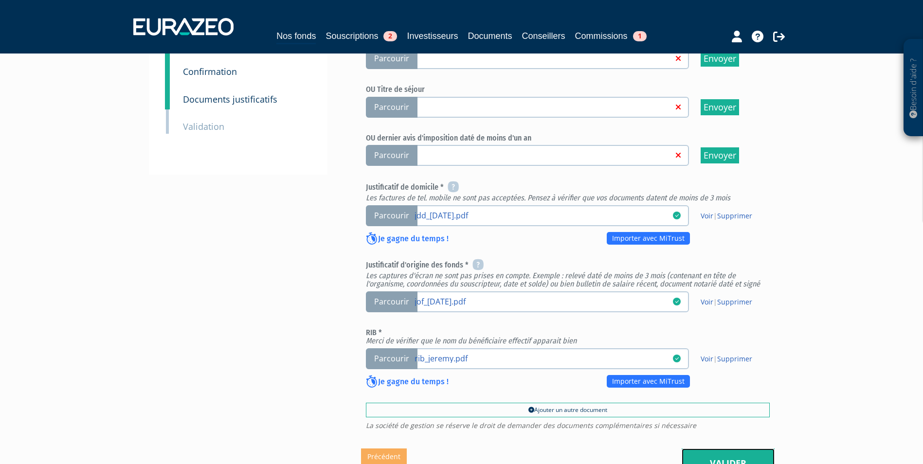
click at [730, 452] on link "Valider" at bounding box center [728, 464] width 93 height 30
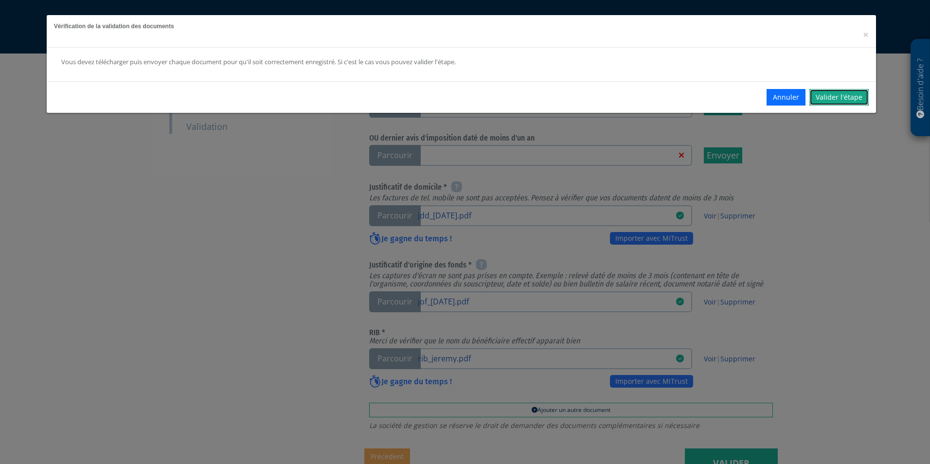
click at [855, 99] on link "Valider l'étape" at bounding box center [839, 97] width 59 height 17
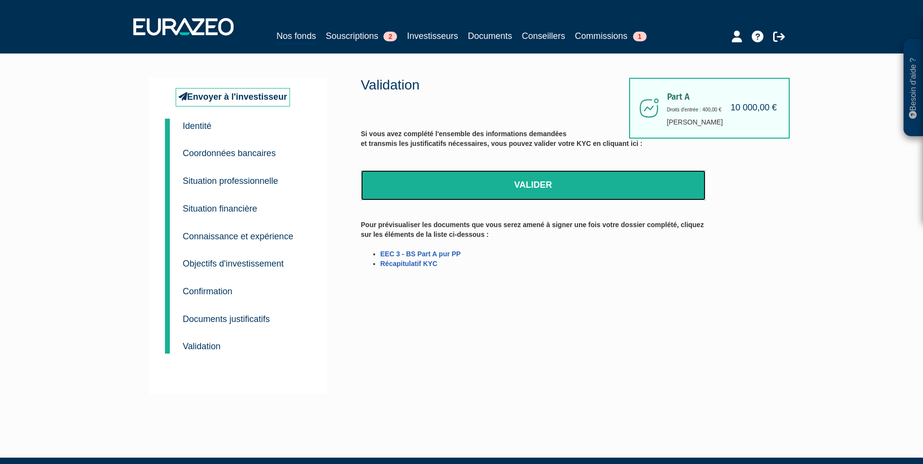
click at [486, 183] on link "Valider" at bounding box center [533, 185] width 345 height 30
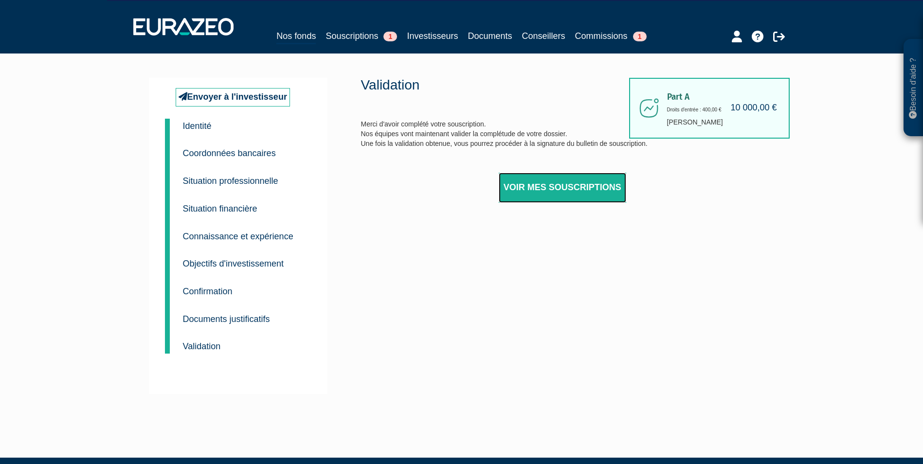
click at [549, 190] on link "Voir mes souscriptions" at bounding box center [562, 188] width 127 height 30
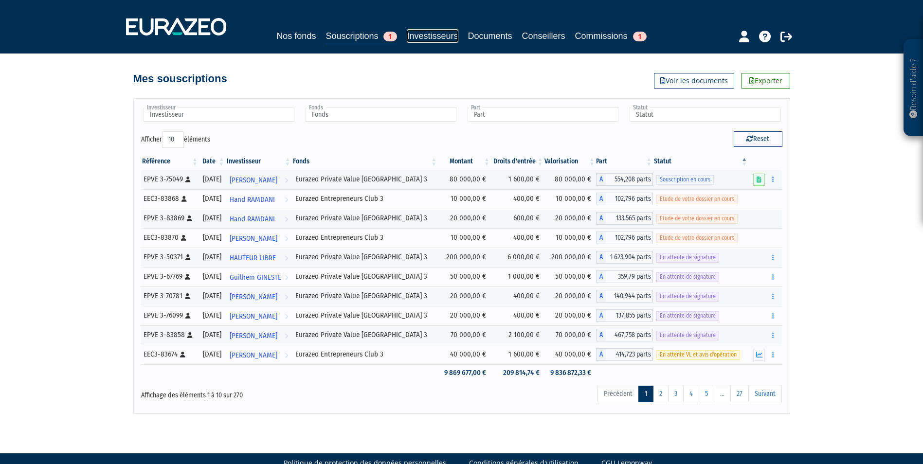
click at [437, 35] on link "Investisseurs" at bounding box center [432, 36] width 51 height 14
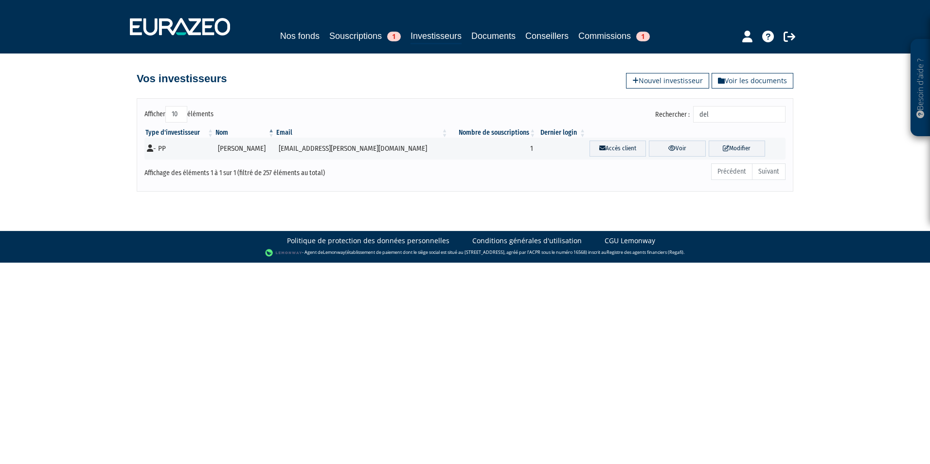
drag, startPoint x: 743, startPoint y: 112, endPoint x: 612, endPoint y: 110, distance: 130.9
click at [612, 110] on div "Rechercher : del" at bounding box center [629, 115] width 313 height 19
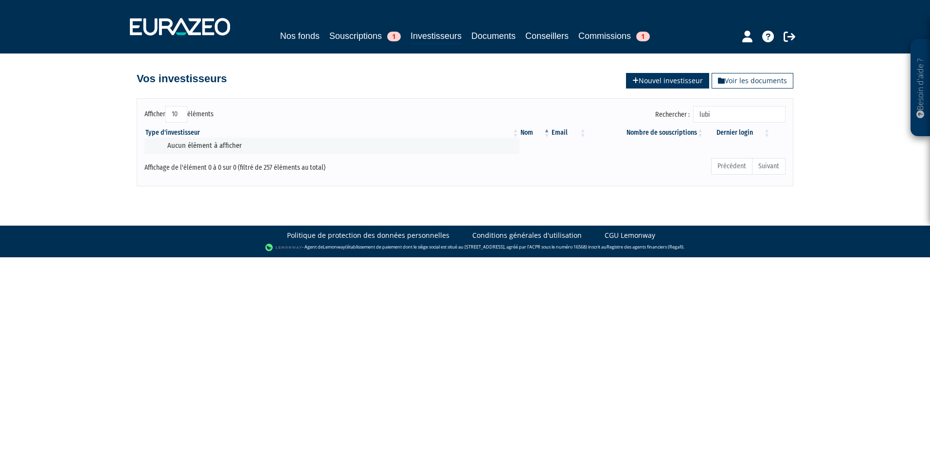
type input "lubi"
click at [688, 87] on link "Nouvel investisseur" at bounding box center [667, 81] width 83 height 16
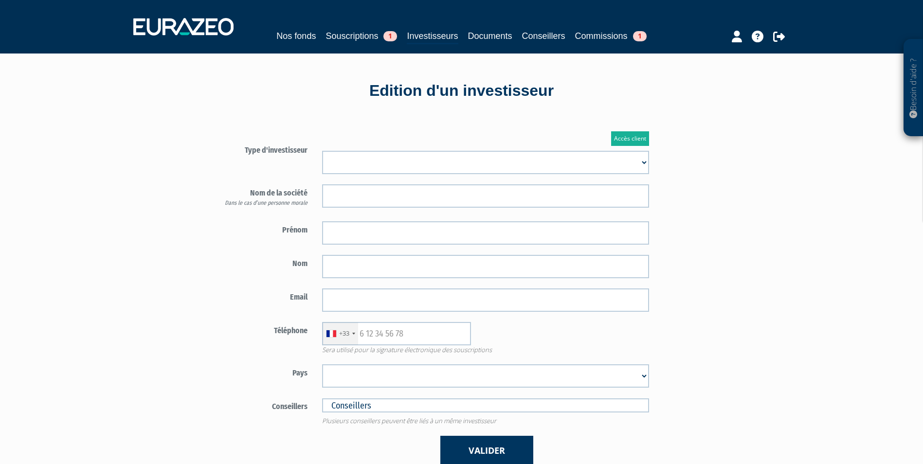
click at [430, 154] on select "Mr [PERSON_NAME] Société" at bounding box center [485, 162] width 327 height 23
select select "1"
click at [322, 151] on select "Mr [PERSON_NAME] Société" at bounding box center [485, 162] width 327 height 23
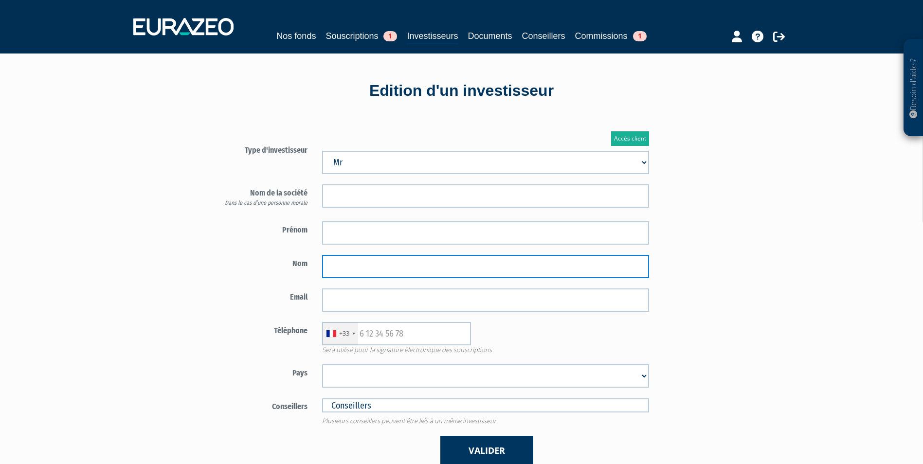
click at [402, 275] on input "text" at bounding box center [485, 266] width 327 height 23
paste input "[PERSON_NAME]"
type input "[PERSON_NAME]"
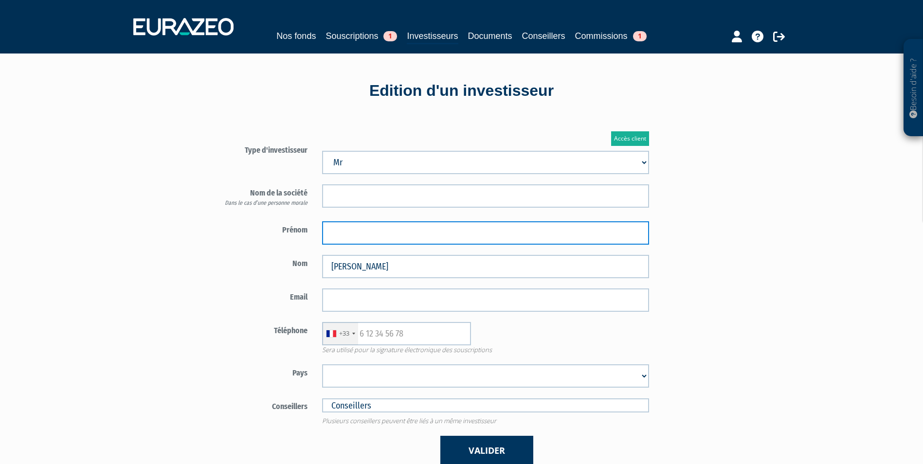
click at [399, 231] on input "text" at bounding box center [485, 232] width 327 height 23
paste input "[PERSON_NAME]"
type input "[PERSON_NAME]"
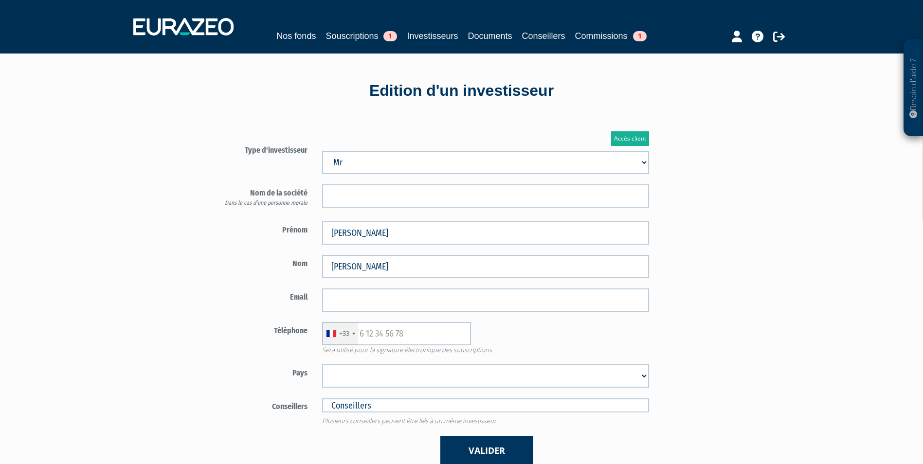
click at [421, 368] on select "[GEOGRAPHIC_DATA] [GEOGRAPHIC_DATA] [GEOGRAPHIC_DATA] [GEOGRAPHIC_DATA] [GEOGRA…" at bounding box center [485, 375] width 327 height 23
select select "75"
click at [322, 364] on select "[GEOGRAPHIC_DATA] [GEOGRAPHIC_DATA] [GEOGRAPHIC_DATA] [GEOGRAPHIC_DATA] [GEOGRA…" at bounding box center [485, 375] width 327 height 23
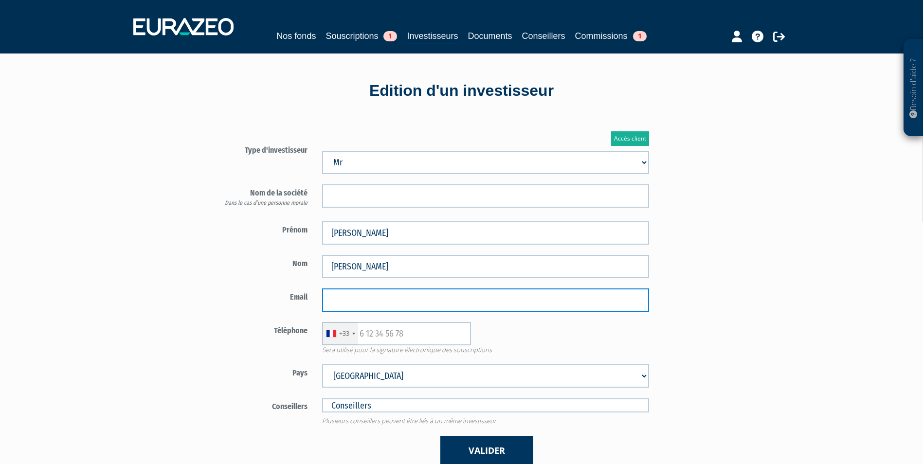
click at [385, 306] on input "email" at bounding box center [485, 300] width 327 height 23
paste input "[EMAIL_ADDRESS][DOMAIN_NAME]"
type input "[EMAIL_ADDRESS][DOMAIN_NAME]"
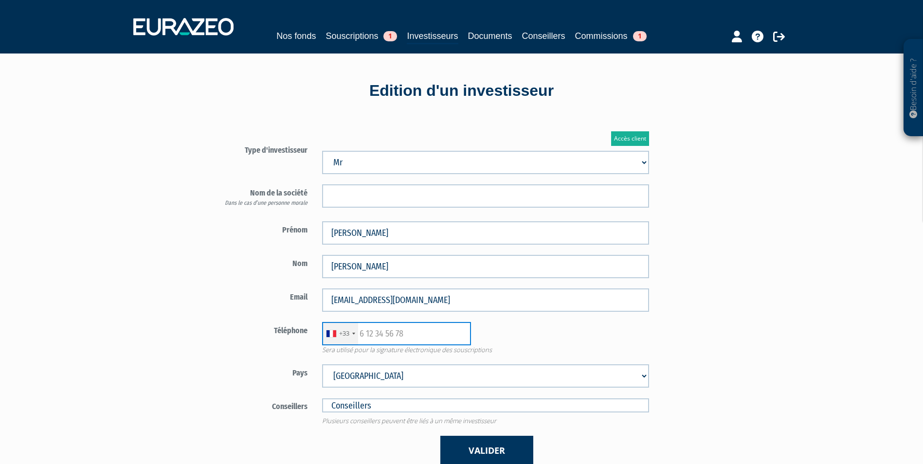
click at [418, 333] on input "text" at bounding box center [396, 333] width 149 height 23
paste input "0617925725"
type input "0617925725"
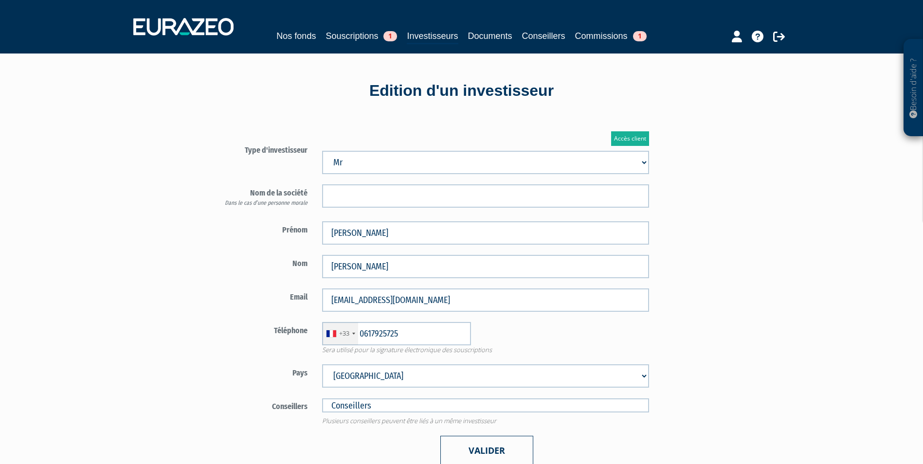
click at [496, 452] on button "Valider" at bounding box center [486, 451] width 93 height 30
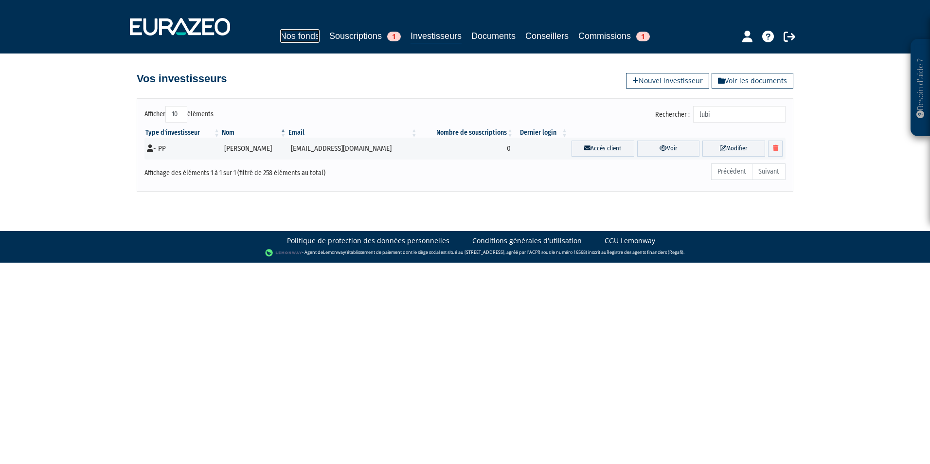
click at [280, 37] on link "Nos fonds" at bounding box center [299, 36] width 39 height 14
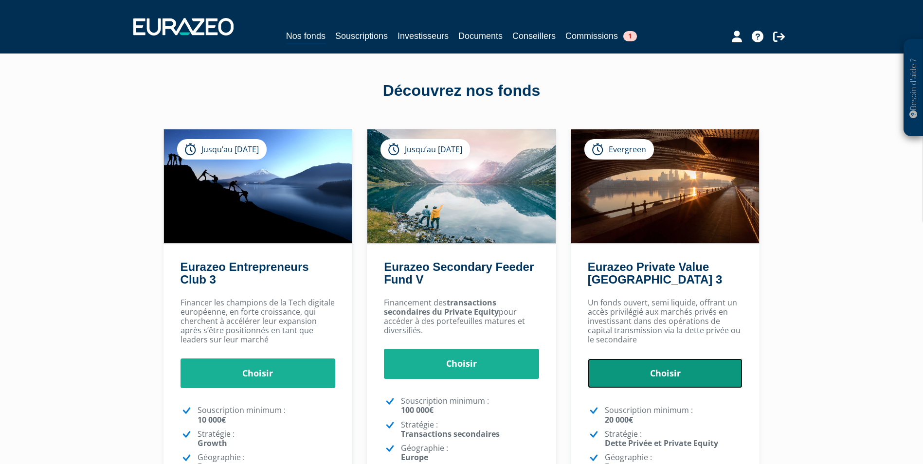
click at [634, 371] on link "Choisir" at bounding box center [665, 374] width 155 height 30
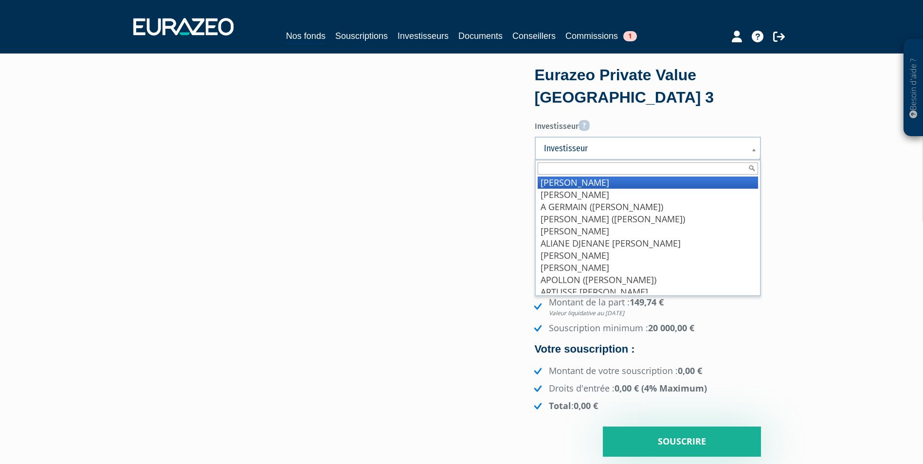
click at [592, 155] on link "Investisseur" at bounding box center [648, 148] width 226 height 23
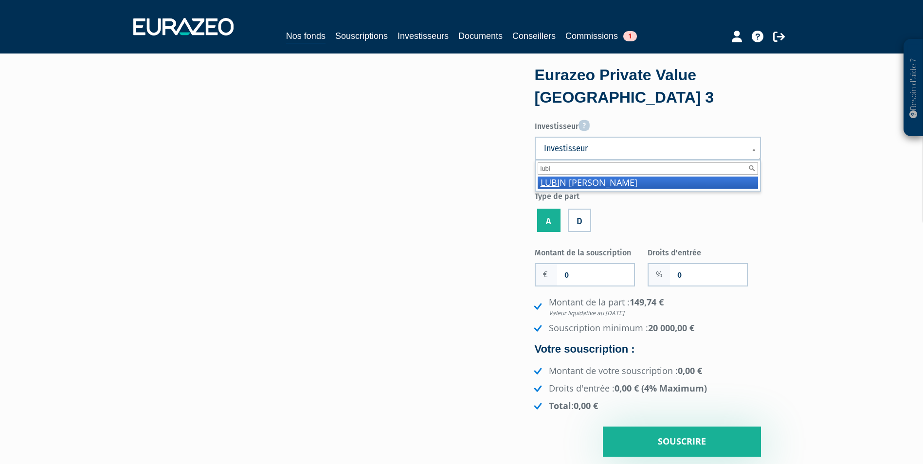
type input "lubi"
click at [707, 177] on li "[PERSON_NAME]" at bounding box center [648, 183] width 220 height 12
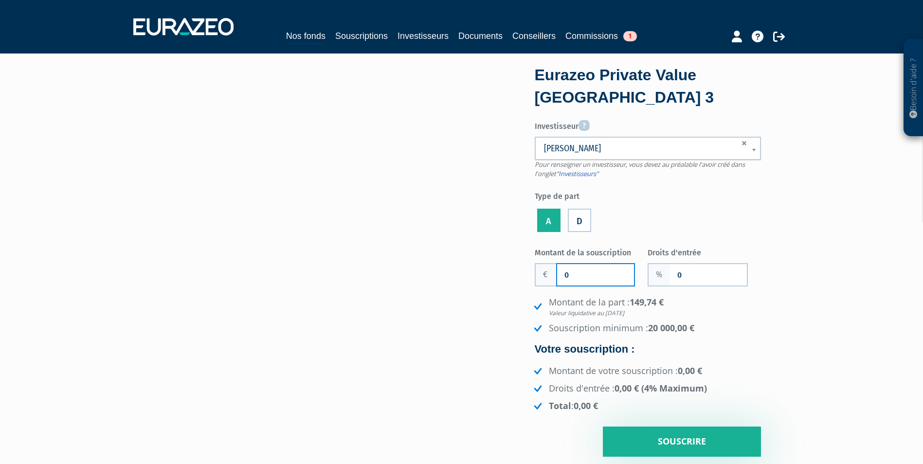
drag, startPoint x: 622, startPoint y: 278, endPoint x: 481, endPoint y: 289, distance: 142.0
click at [481, 289] on div "Eurazeo Private Value [GEOGRAPHIC_DATA] 3 Investisseur Pour renseigner un inves…" at bounding box center [461, 262] width 613 height 389
paste input "100 00"
type input "100 000"
click at [701, 281] on input "0" at bounding box center [708, 274] width 77 height 21
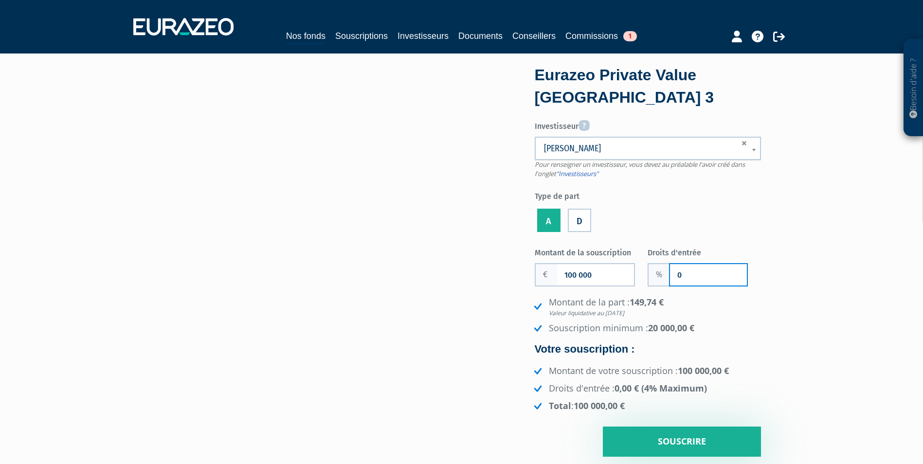
click at [701, 281] on input "0" at bounding box center [708, 274] width 77 height 21
type input "3"
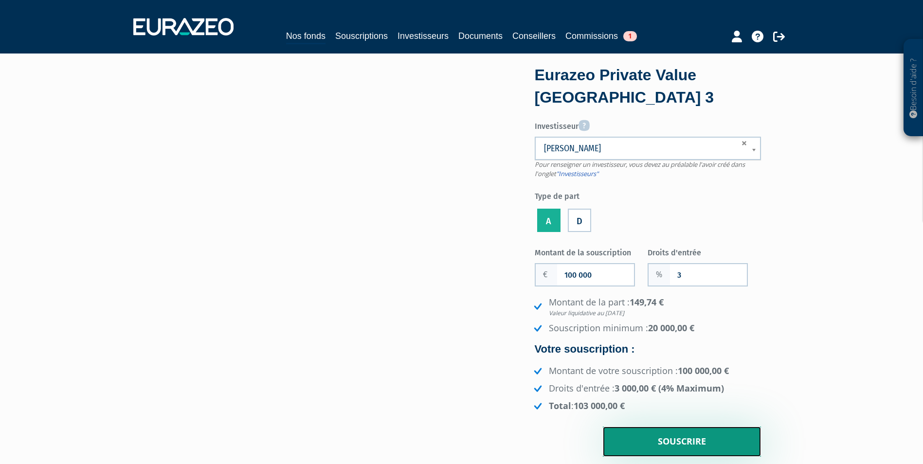
click at [715, 438] on input "Souscrire" at bounding box center [682, 442] width 158 height 30
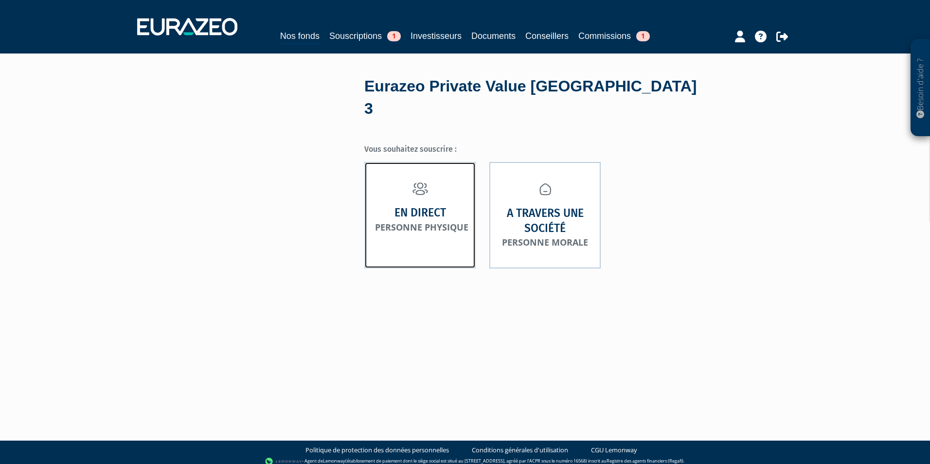
click at [434, 236] on link "En direct Personne physique" at bounding box center [419, 215] width 111 height 107
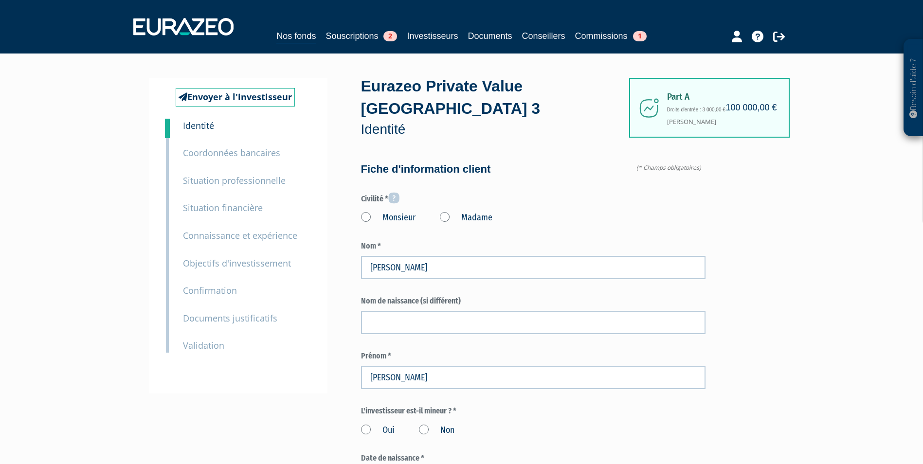
click at [368, 212] on label "Monsieur" at bounding box center [388, 218] width 55 height 13
click at [0, 0] on input "Monsieur" at bounding box center [0, 0] width 0 height 0
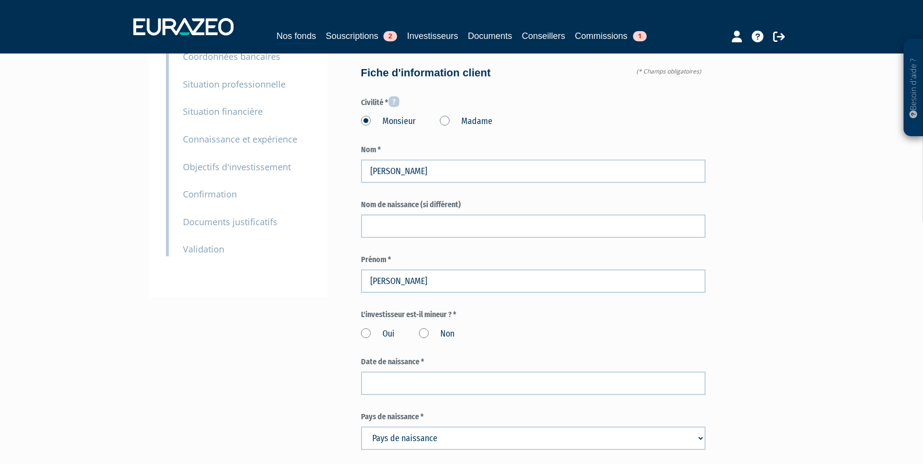
scroll to position [97, 0]
click at [432, 327] on label "Non" at bounding box center [437, 333] width 36 height 13
click at [0, 0] on input "Non" at bounding box center [0, 0] width 0 height 0
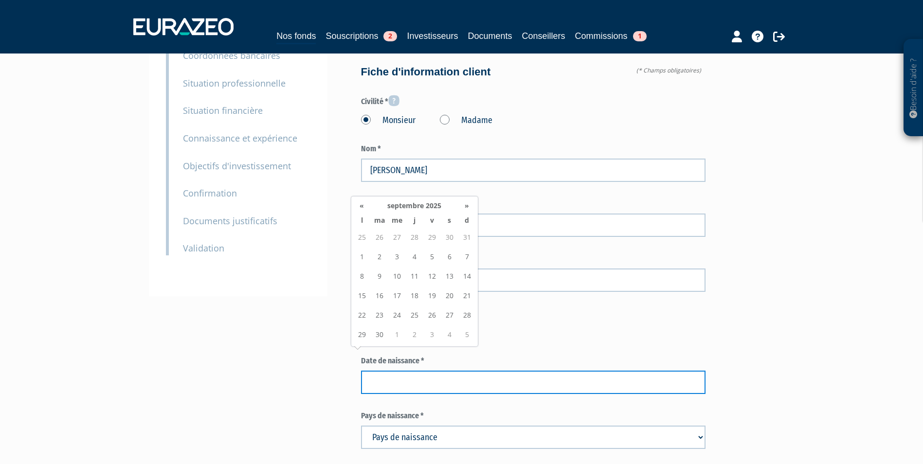
click at [422, 371] on input at bounding box center [533, 382] width 345 height 23
paste input "23/05/1973"
type input "23/05/1973"
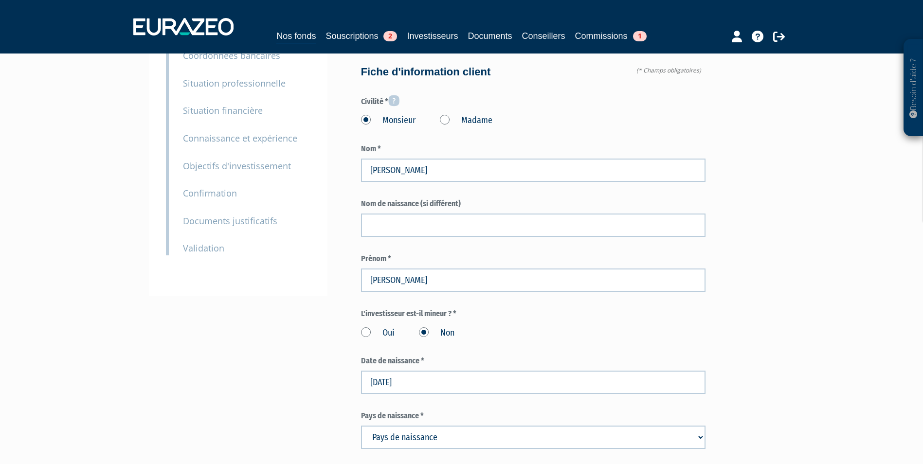
click at [472, 426] on select "Pays de naissance Afghanistan Afrique du Sud Albanie Algérie Allemagne Andorre" at bounding box center [533, 437] width 345 height 23
select select "75"
click at [361, 426] on select "Pays de naissance Afghanistan Afrique du Sud Albanie Algérie Allemagne Andorre" at bounding box center [533, 437] width 345 height 23
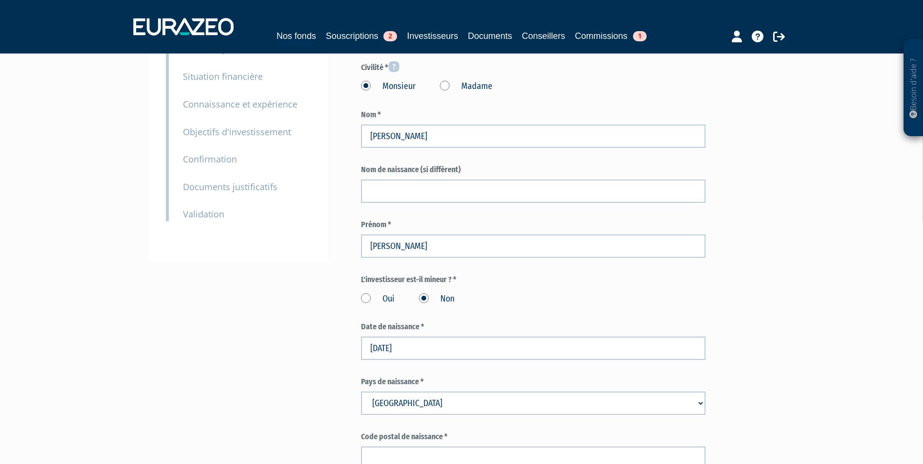
scroll to position [146, 0]
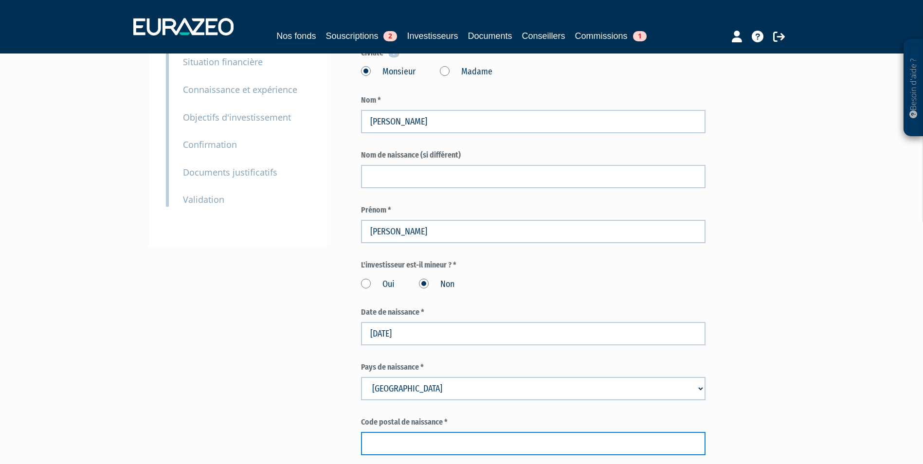
click at [514, 432] on input "text" at bounding box center [533, 443] width 345 height 23
paste input "59600"
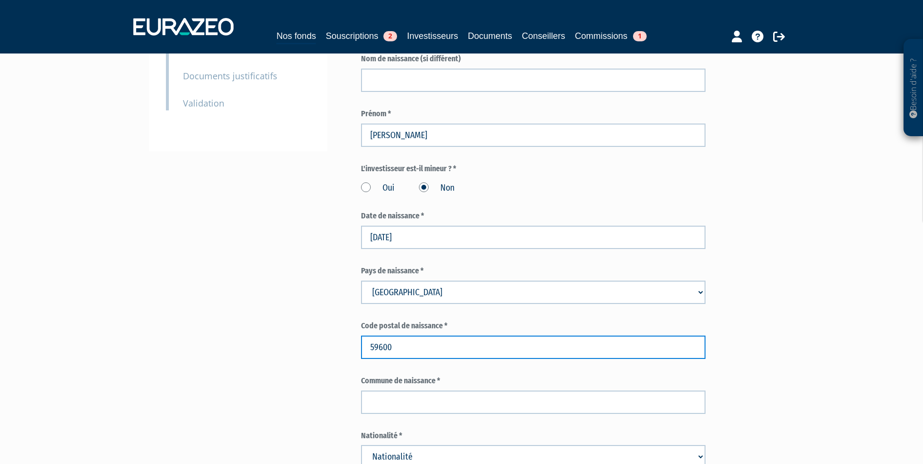
scroll to position [243, 0]
type input "59600"
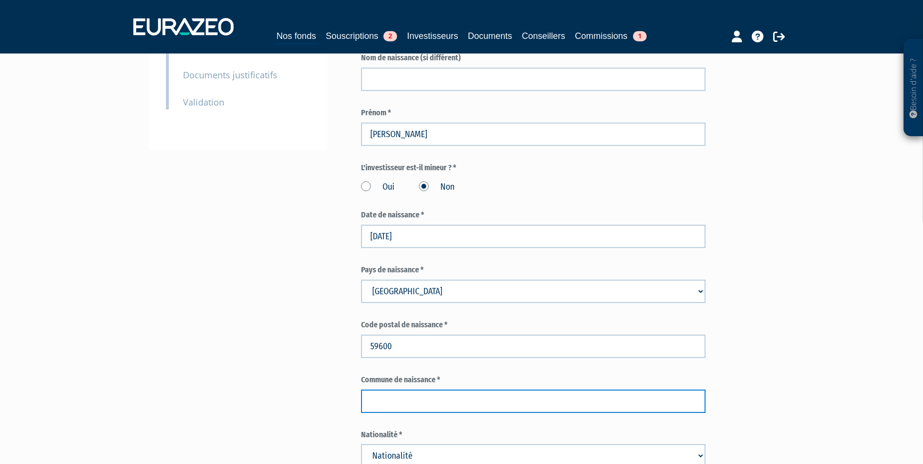
click at [575, 390] on input "text" at bounding box center [533, 401] width 345 height 23
click at [498, 390] on input "text" at bounding box center [533, 401] width 345 height 23
paste input "Maubeuge"
type input "Maubeuge"
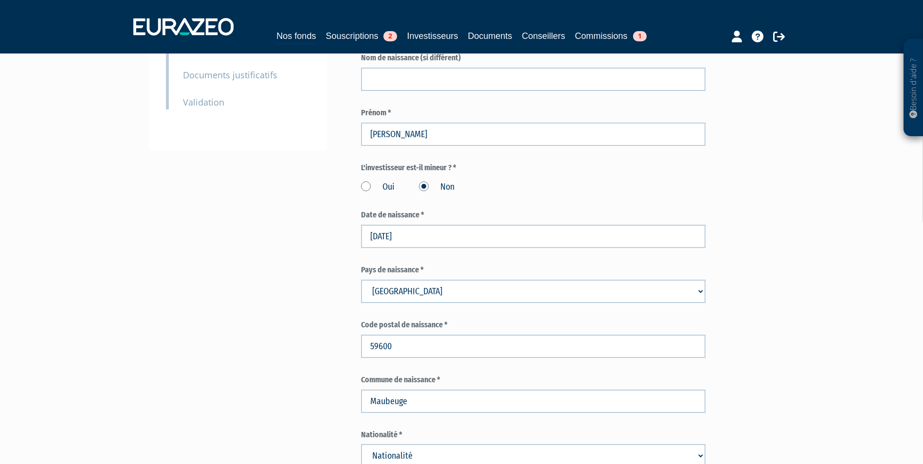
click at [539, 444] on select "Nationalité Afghanistan Afrique du Sud Albanie Algérie Allemagne Andorre" at bounding box center [533, 455] width 345 height 23
select select "75"
click at [361, 444] on select "Nationalité Afghanistan Afrique du Sud Albanie Algérie Allemagne Andorre" at bounding box center [533, 455] width 345 height 23
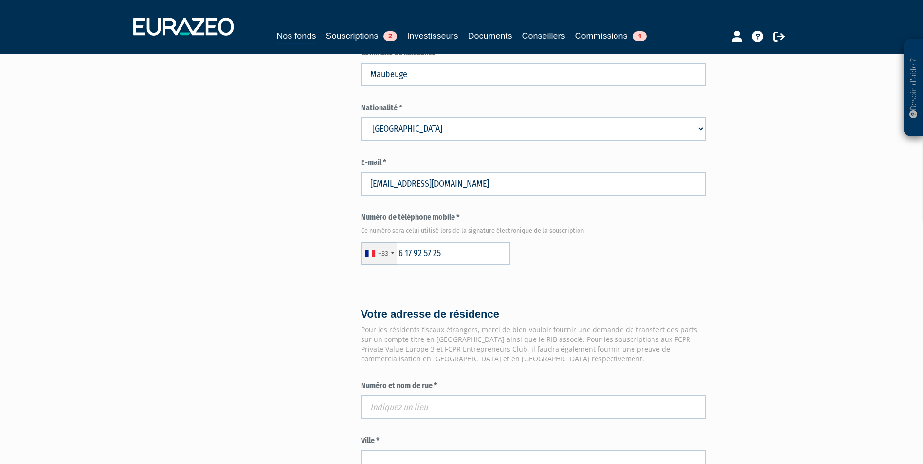
scroll to position [584, 0]
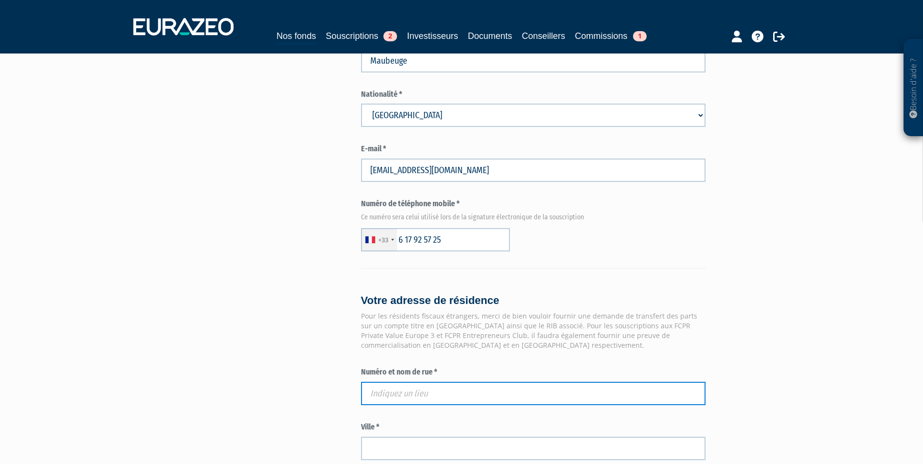
click at [583, 382] on input "text" at bounding box center [533, 393] width 345 height 23
paste input "77 RUE LEON JOUHAUX"
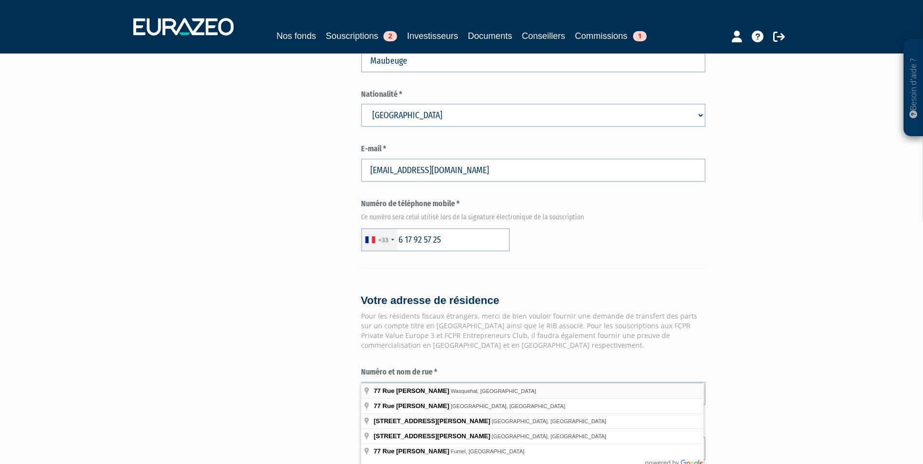
type input "77 Rue Léon Jouhaux, Wasquehal, France"
type input "Wasquehal"
type input "59290"
type input "77 Rue Léon Jouhaux"
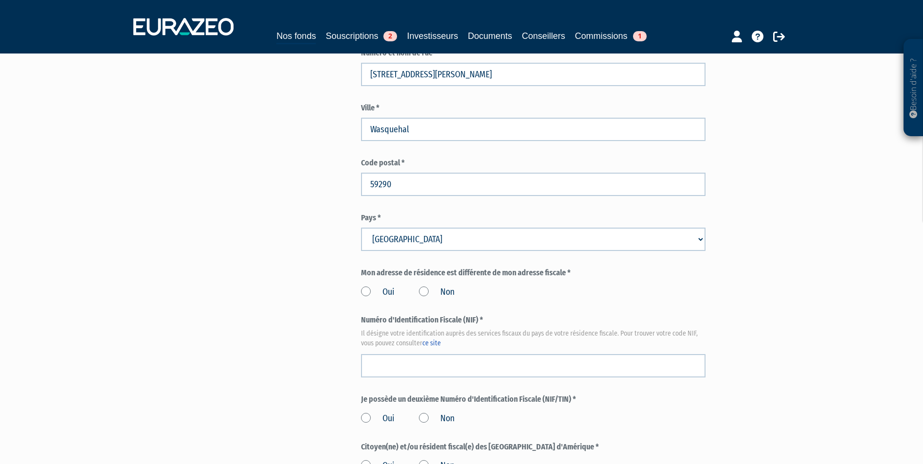
scroll to position [925, 0]
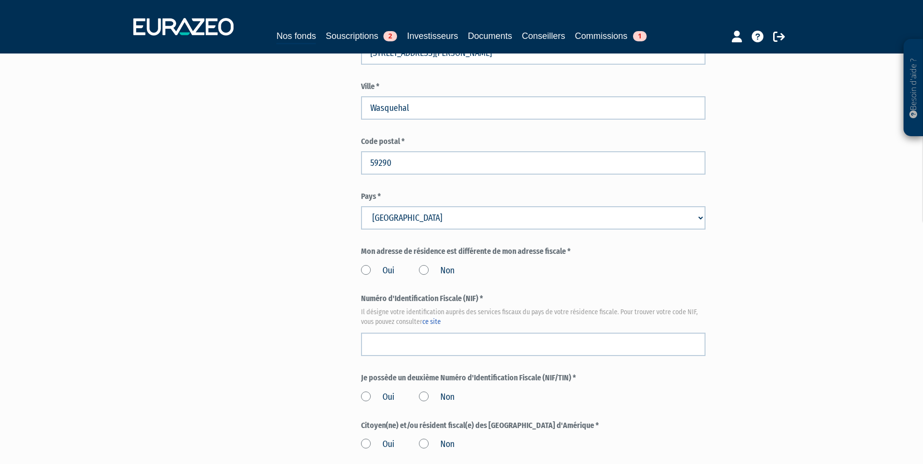
click at [444, 265] on label "Non" at bounding box center [437, 271] width 36 height 13
click at [0, 0] on input "Non" at bounding box center [0, 0] width 0 height 0
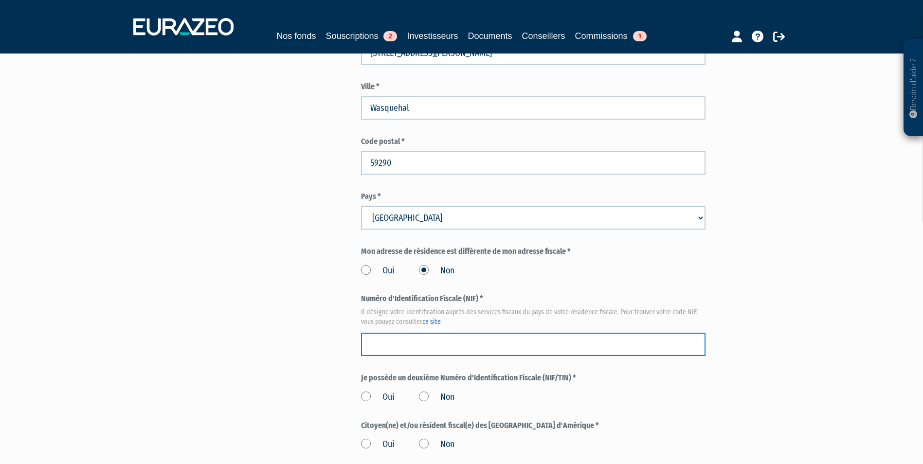
click at [535, 333] on input "text" at bounding box center [533, 344] width 345 height 23
paste input "02 36 026 781 480"
type input "02 36 026 781 480"
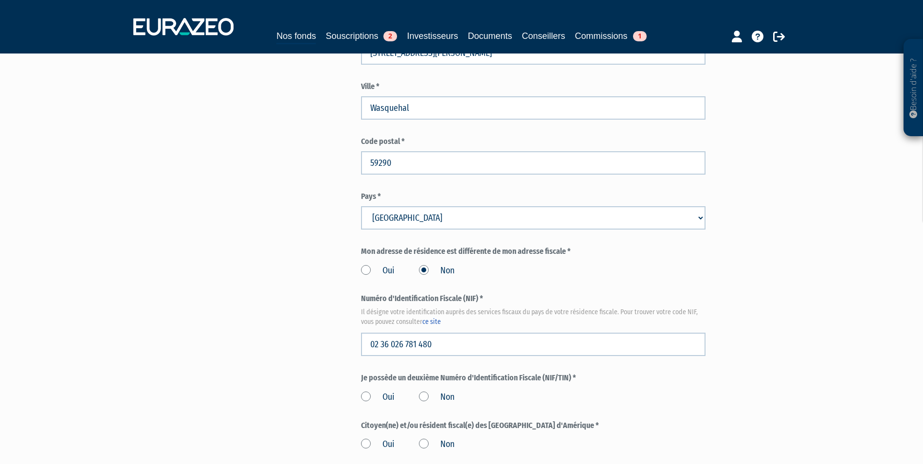
click at [442, 391] on label "Non" at bounding box center [437, 397] width 36 height 13
click at [0, 0] on input "Non" at bounding box center [0, 0] width 0 height 0
click at [428, 438] on label "Non" at bounding box center [437, 444] width 36 height 13
click at [0, 0] on input "Non" at bounding box center [0, 0] width 0 height 0
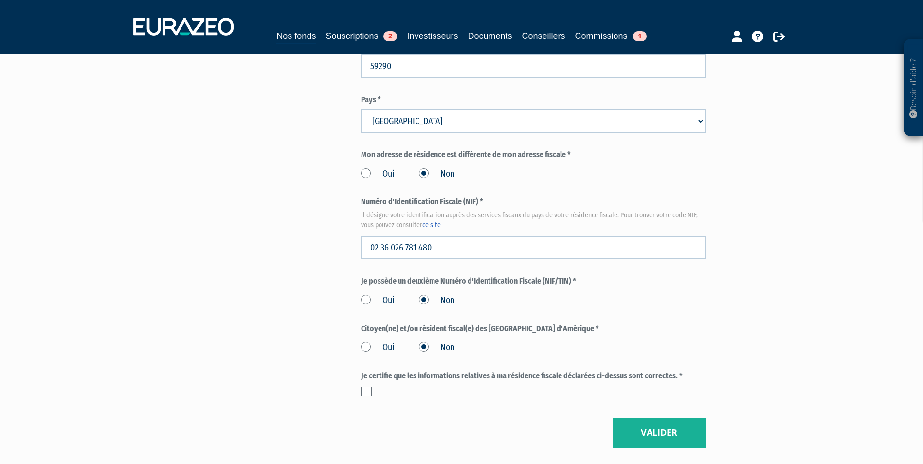
scroll to position [1022, 0]
click at [368, 386] on label at bounding box center [366, 391] width 11 height 10
click at [0, 0] on input "checkbox" at bounding box center [0, 0] width 0 height 0
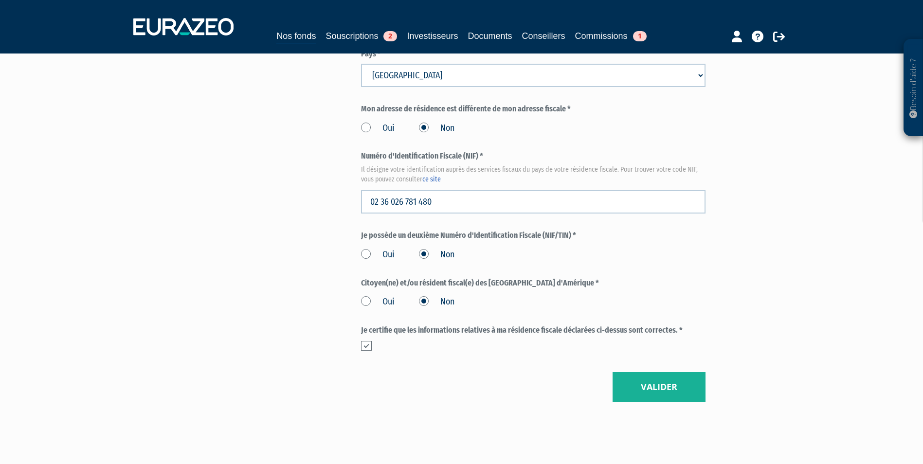
scroll to position [1077, 0]
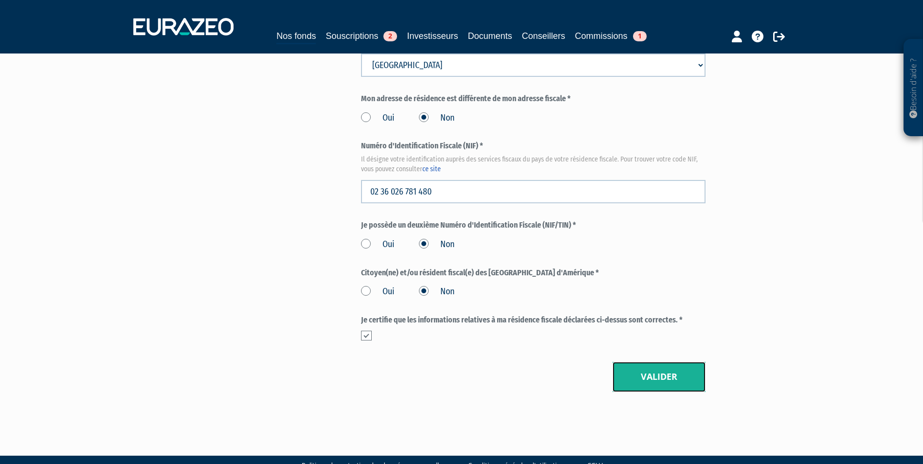
click at [662, 362] on button "Valider" at bounding box center [659, 377] width 93 height 30
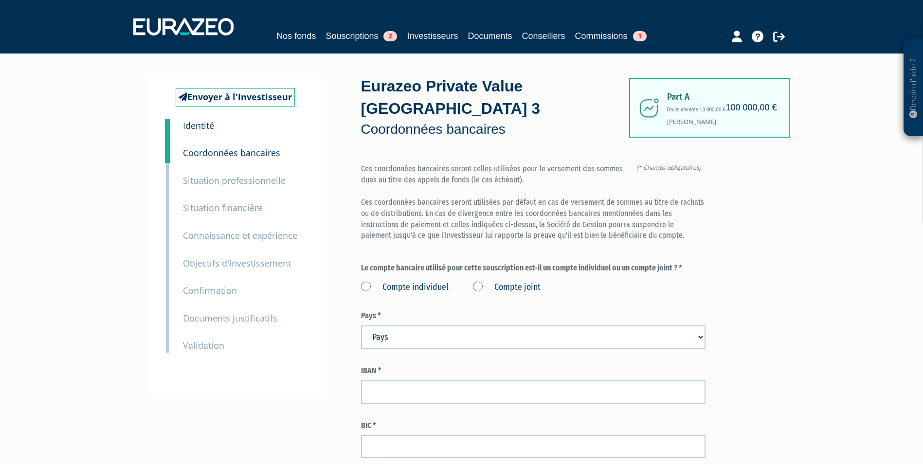
click at [420, 278] on div "Compte individuel Compte joint" at bounding box center [533, 286] width 345 height 16
click at [418, 281] on label "Compte individuel" at bounding box center [405, 287] width 88 height 13
click at [0, 0] on individuel "Compte individuel" at bounding box center [0, 0] width 0 height 0
click at [419, 326] on select "Pays [GEOGRAPHIC_DATA] [GEOGRAPHIC_DATA] [GEOGRAPHIC_DATA] [GEOGRAPHIC_DATA] [G…" at bounding box center [533, 337] width 345 height 23
select select "75"
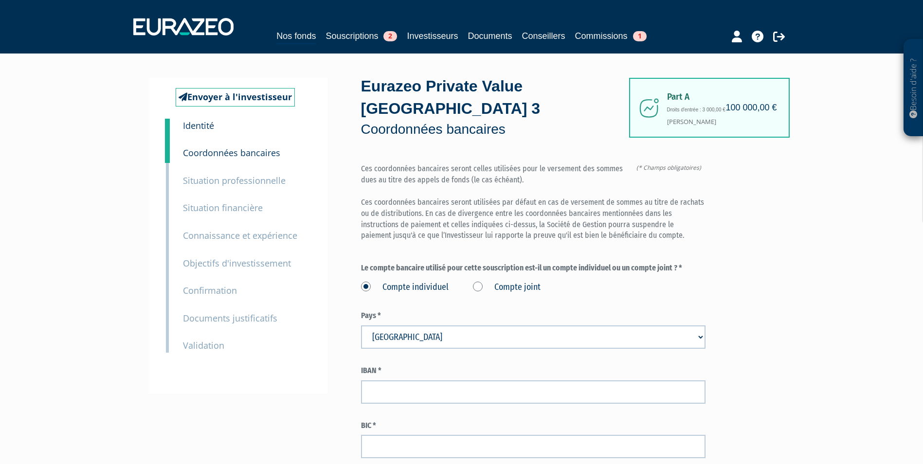
click at [361, 326] on select "Pays [GEOGRAPHIC_DATA] [GEOGRAPHIC_DATA] [GEOGRAPHIC_DATA] [GEOGRAPHIC_DATA] [G…" at bounding box center [533, 337] width 345 height 23
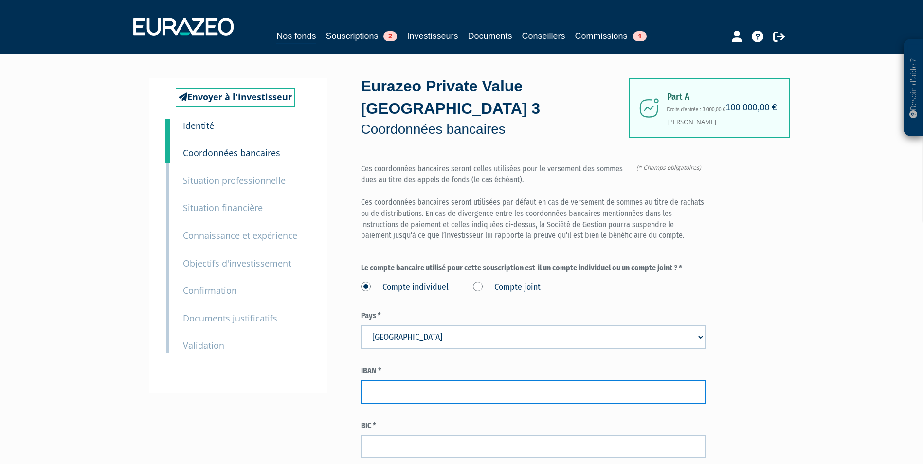
paste input "[FINANCIAL_ID]"
click at [537, 381] on input "text" at bounding box center [533, 392] width 345 height 23
type input "[FINANCIAL_ID]"
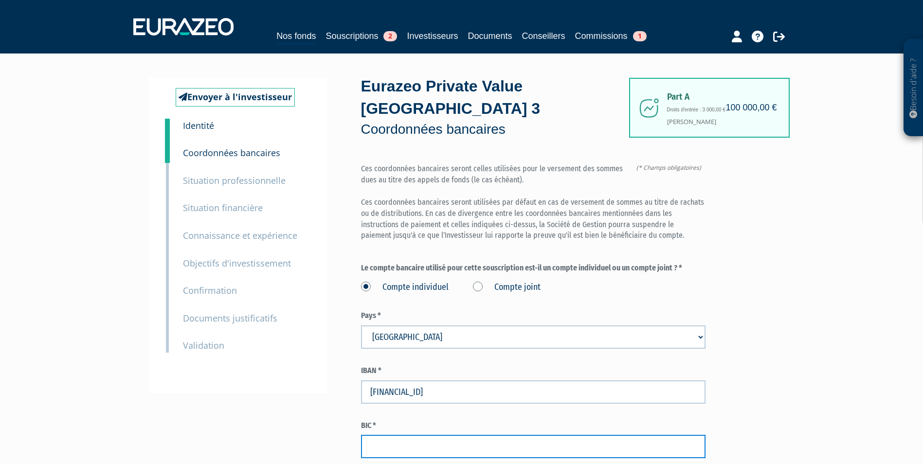
click at [504, 435] on input "text" at bounding box center [533, 446] width 345 height 23
paste input "[SWIFT_CODE]"
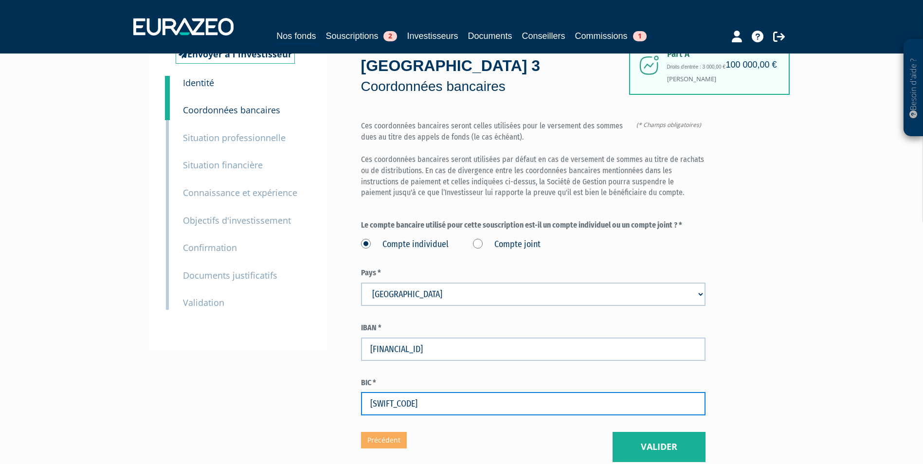
scroll to position [97, 0]
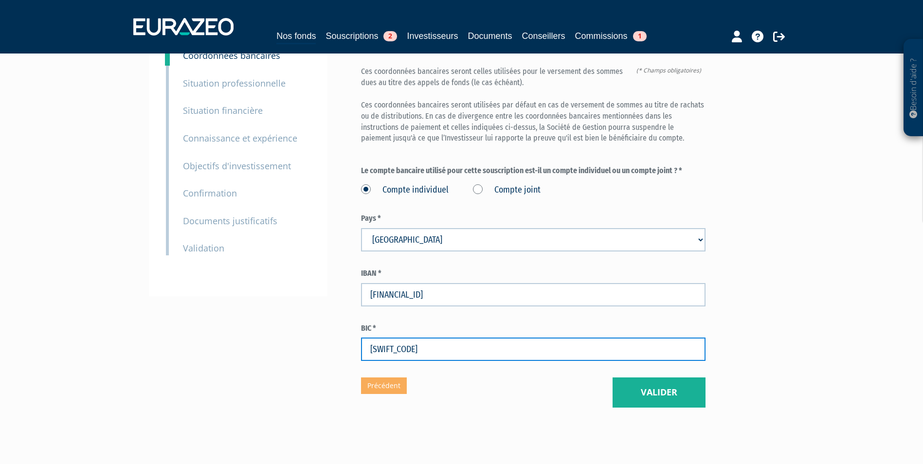
type input "[SWIFT_CODE]"
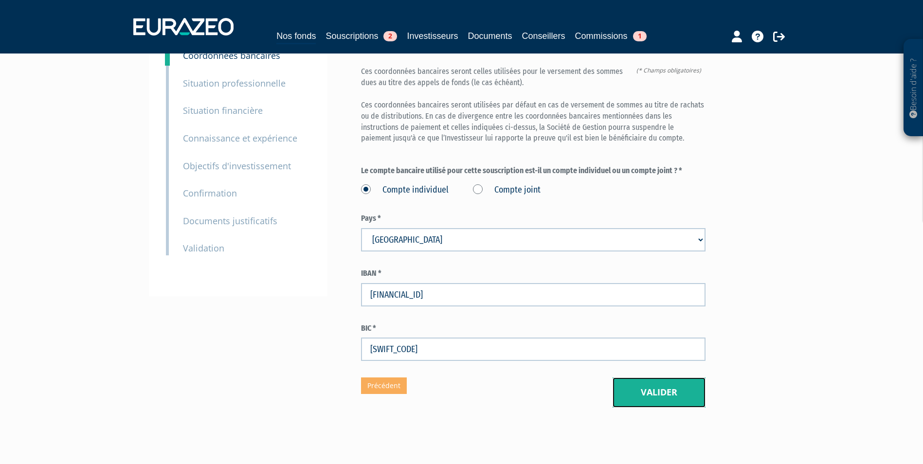
click at [658, 378] on button "Valider" at bounding box center [659, 393] width 93 height 30
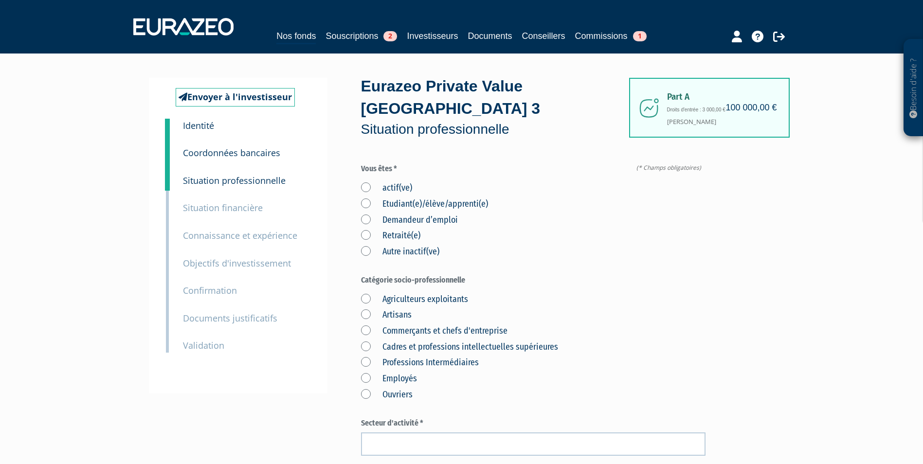
click at [376, 182] on label "actif(ve)" at bounding box center [386, 188] width 51 height 13
click at [0, 0] on input "actif(ve)" at bounding box center [0, 0] width 0 height 0
click at [408, 341] on label "Cadres et professions intellectuelles supérieures" at bounding box center [459, 347] width 197 height 13
click at [0, 0] on supérieures "Cadres et professions intellectuelles supérieures" at bounding box center [0, 0] width 0 height 0
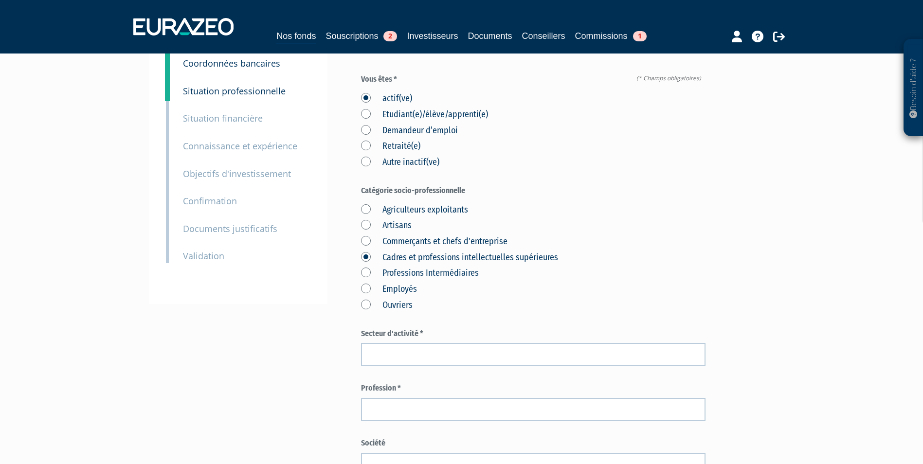
scroll to position [97, 0]
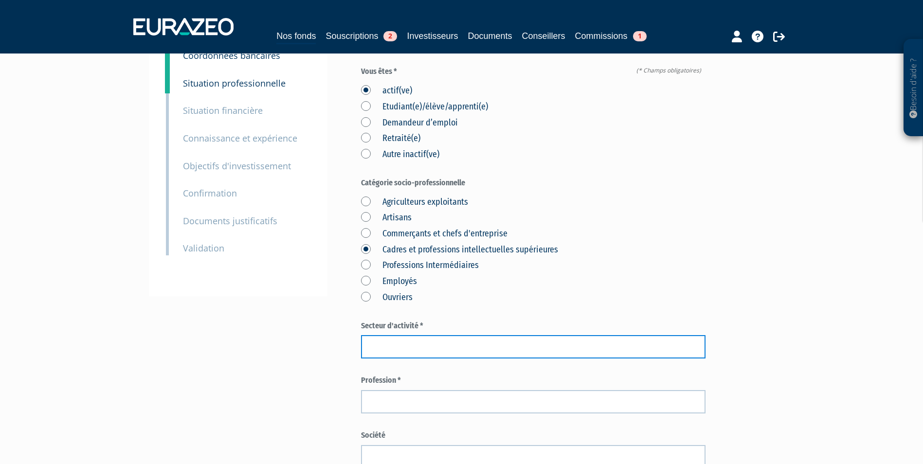
click at [440, 335] on input "text" at bounding box center [533, 346] width 345 height 23
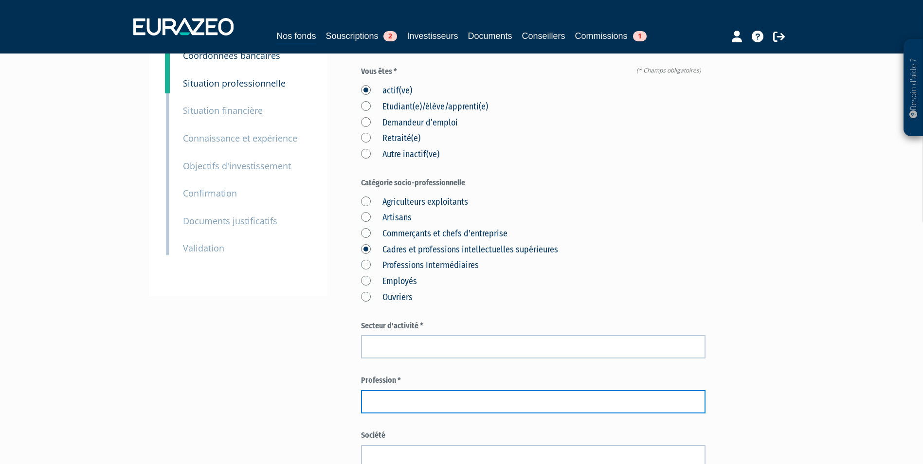
click at [434, 390] on input "text" at bounding box center [533, 401] width 345 height 23
paste input "Key account manager"
type input "Key account manager"
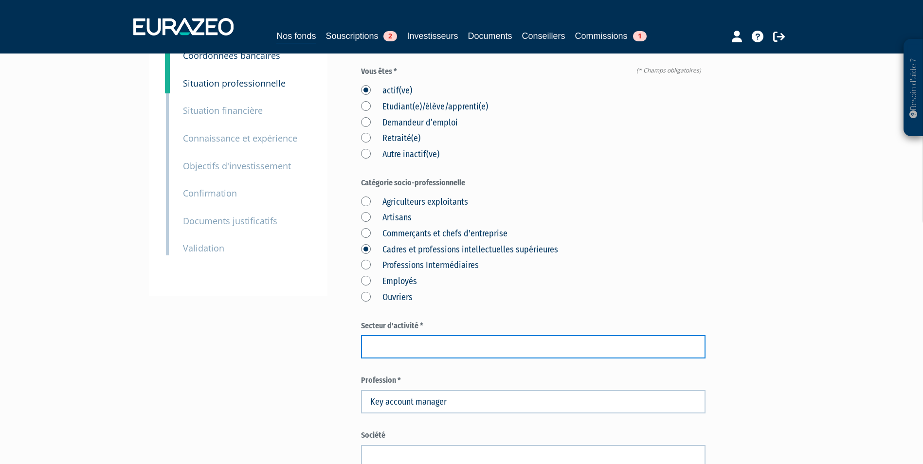
click at [435, 335] on input "text" at bounding box center [533, 346] width 345 height 23
type input "Immobilier"
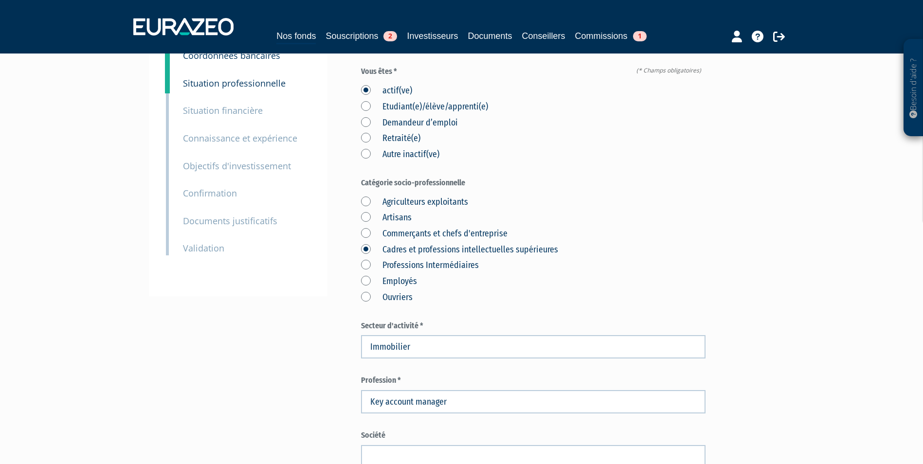
click at [805, 379] on div "Besoin d'aide ? × J'ai besoin d'aide Si vous avez une question à propos du fonc…" at bounding box center [461, 353] width 923 height 900
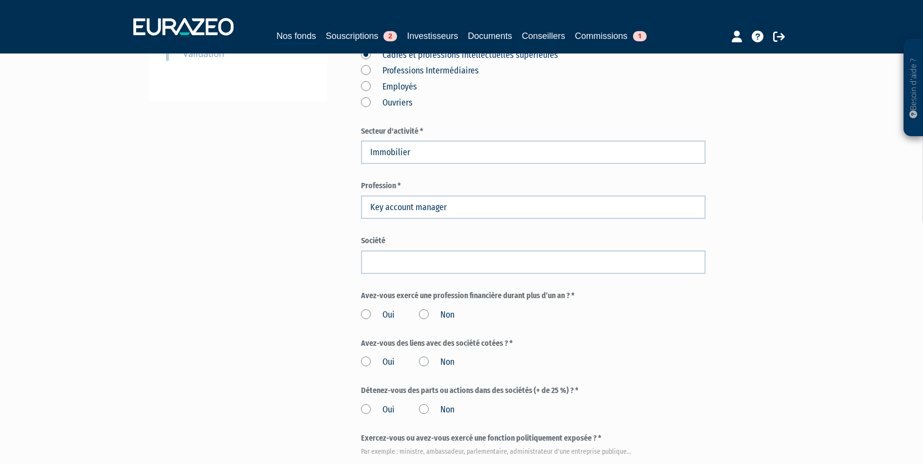
click at [429, 309] on label "Non" at bounding box center [437, 315] width 36 height 13
click at [0, 0] on input "Non" at bounding box center [0, 0] width 0 height 0
click at [434, 356] on label "Non" at bounding box center [437, 362] width 36 height 13
click at [0, 0] on input "Non" at bounding box center [0, 0] width 0 height 0
click at [429, 400] on div "Oui Non" at bounding box center [533, 408] width 345 height 16
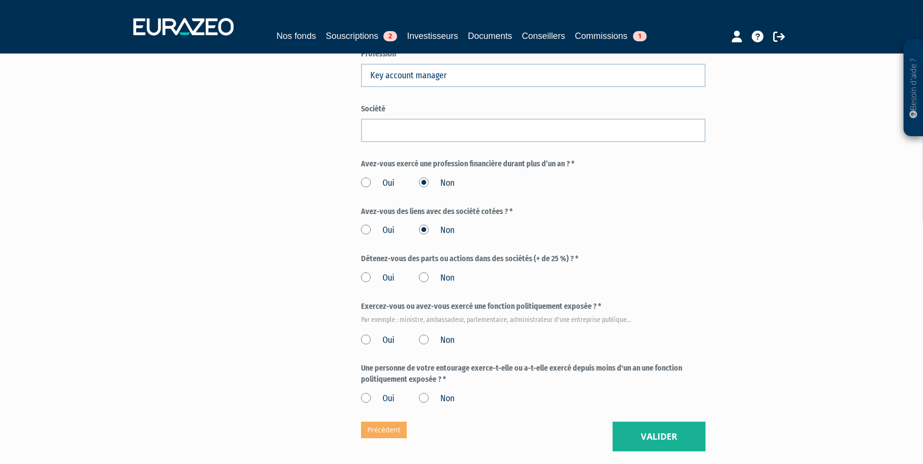
scroll to position [438, 0]
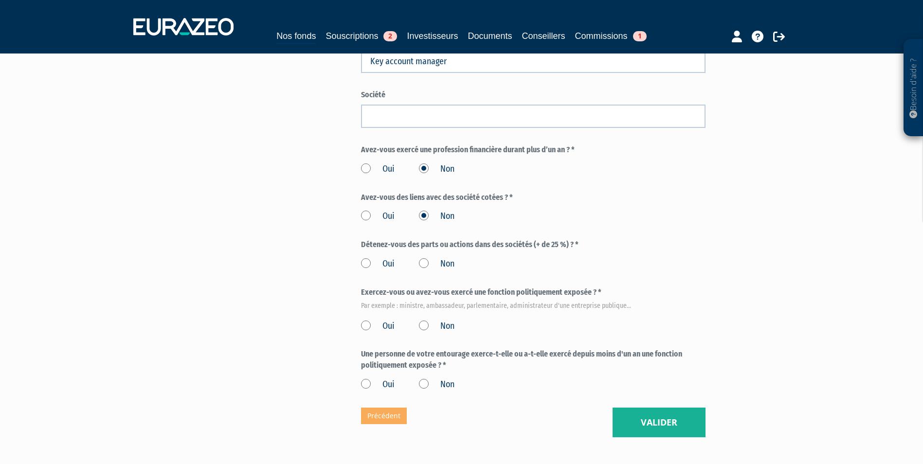
click at [426, 258] on label "Non" at bounding box center [437, 264] width 36 height 13
click at [0, 0] on input "Non" at bounding box center [0, 0] width 0 height 0
click at [429, 317] on div "Oui Non" at bounding box center [533, 325] width 345 height 16
click at [427, 320] on label "Non" at bounding box center [437, 326] width 36 height 13
click at [0, 0] on input "Non" at bounding box center [0, 0] width 0 height 0
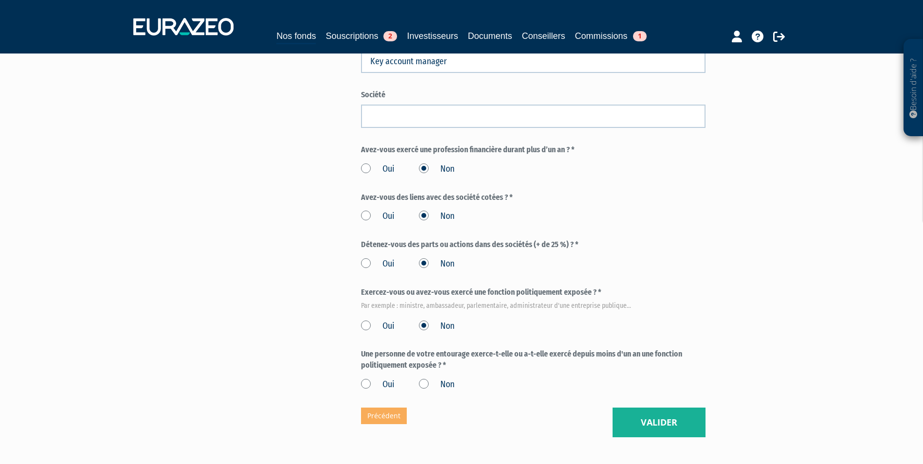
click at [432, 379] on label "Non" at bounding box center [437, 385] width 36 height 13
click at [0, 0] on input "Non" at bounding box center [0, 0] width 0 height 0
click at [662, 408] on button "Valider" at bounding box center [659, 423] width 93 height 30
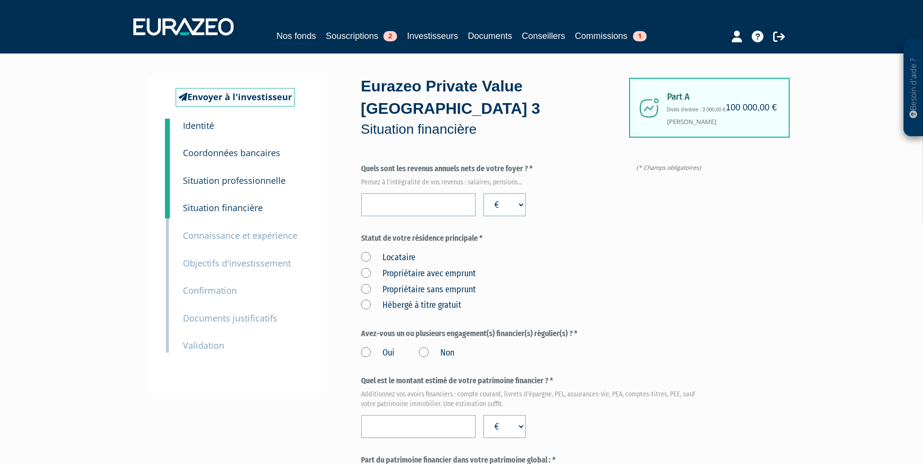
click at [379, 347] on label "Oui" at bounding box center [378, 353] width 34 height 13
click at [0, 0] on input "Oui" at bounding box center [0, 0] width 0 height 0
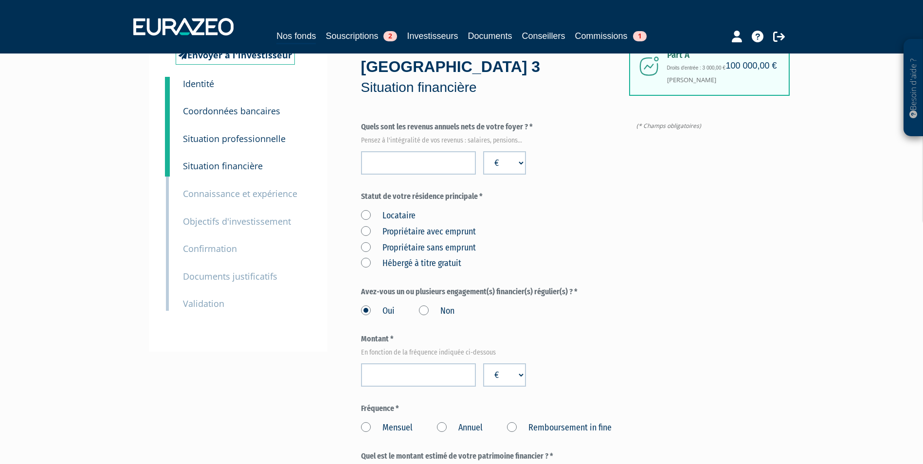
scroll to position [97, 0]
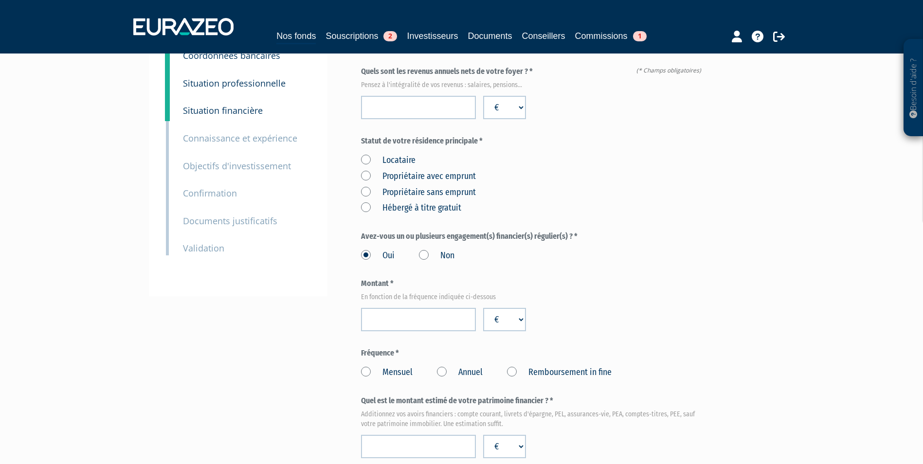
click at [422, 250] on label "Non" at bounding box center [437, 256] width 36 height 13
click at [0, 0] on input "Non" at bounding box center [0, 0] width 0 height 0
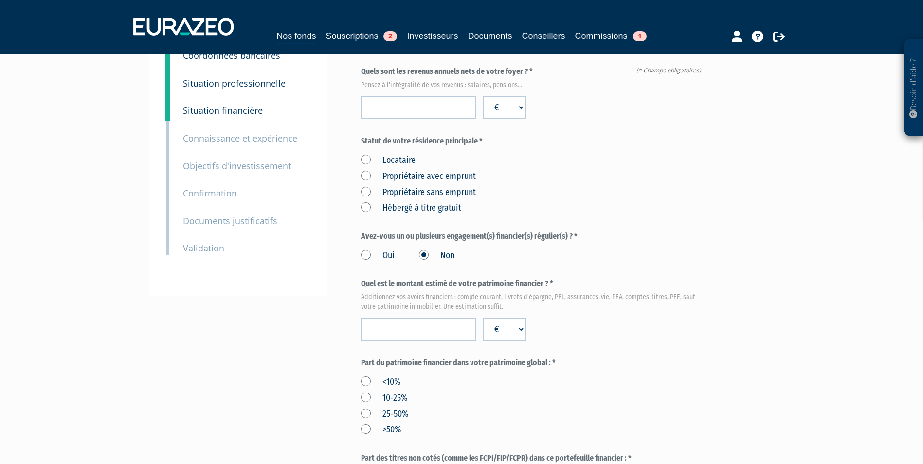
scroll to position [49, 0]
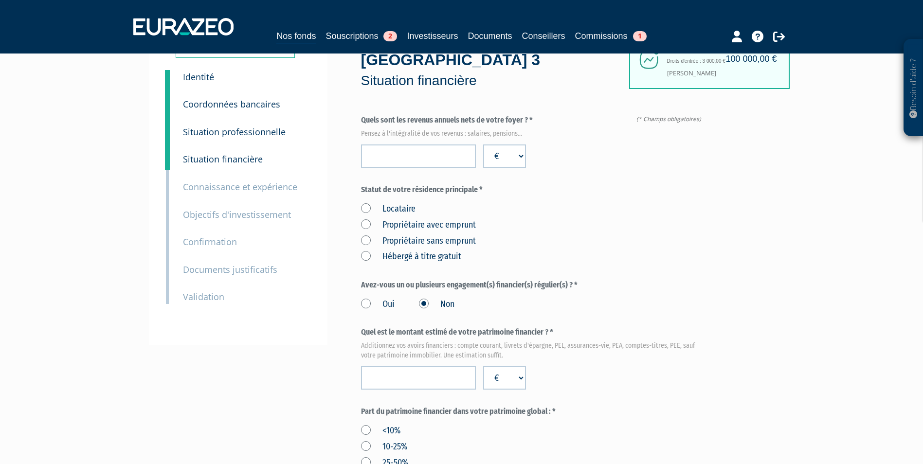
click at [441, 235] on label "Propriétaire sans emprunt" at bounding box center [418, 241] width 115 height 13
click at [0, 0] on emprunt "Propriétaire sans emprunt" at bounding box center [0, 0] width 0 height 0
click at [443, 145] on input "number" at bounding box center [418, 156] width 115 height 23
type input "250939"
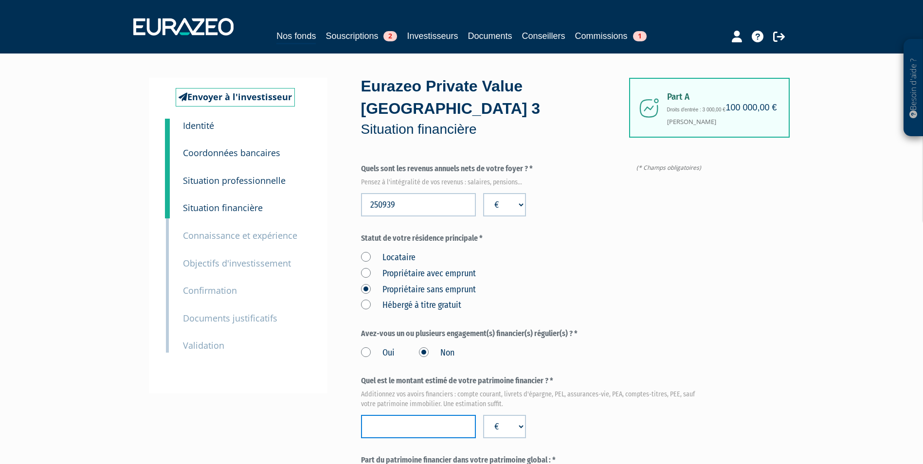
click at [423, 415] on input "number" at bounding box center [418, 426] width 115 height 23
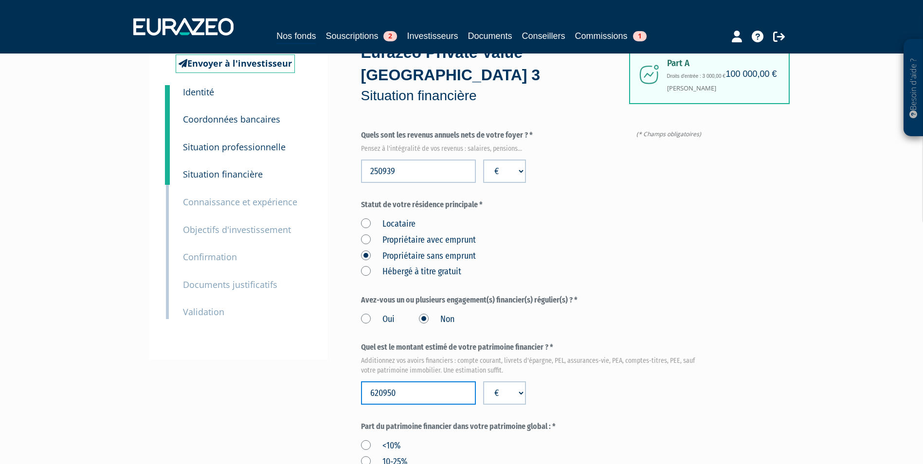
scroll to position [49, 0]
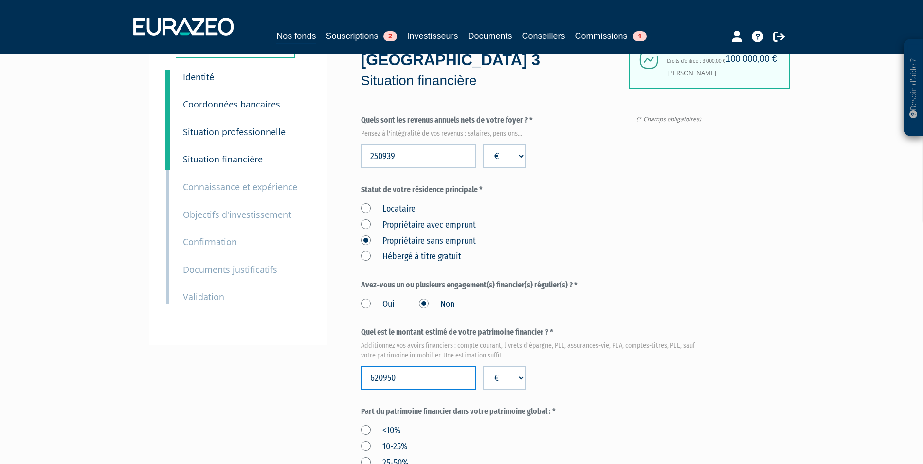
type input "620950"
click at [400, 457] on label "25-50%" at bounding box center [384, 463] width 47 height 13
click at [0, 0] on input "25-50%" at bounding box center [0, 0] width 0 height 0
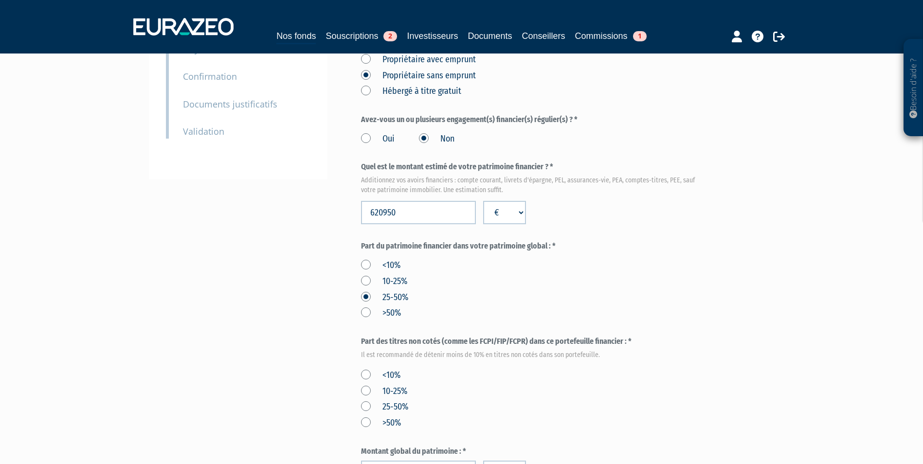
scroll to position [243, 0]
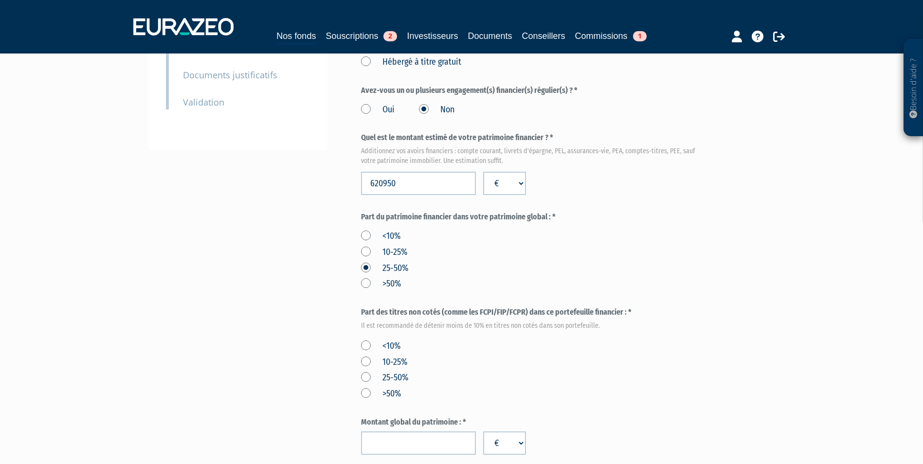
click at [400, 340] on label "<10%" at bounding box center [380, 346] width 39 height 13
click at [0, 0] on input "<10%" at bounding box center [0, 0] width 0 height 0
click at [426, 432] on input "number" at bounding box center [418, 443] width 115 height 23
type input "2300950"
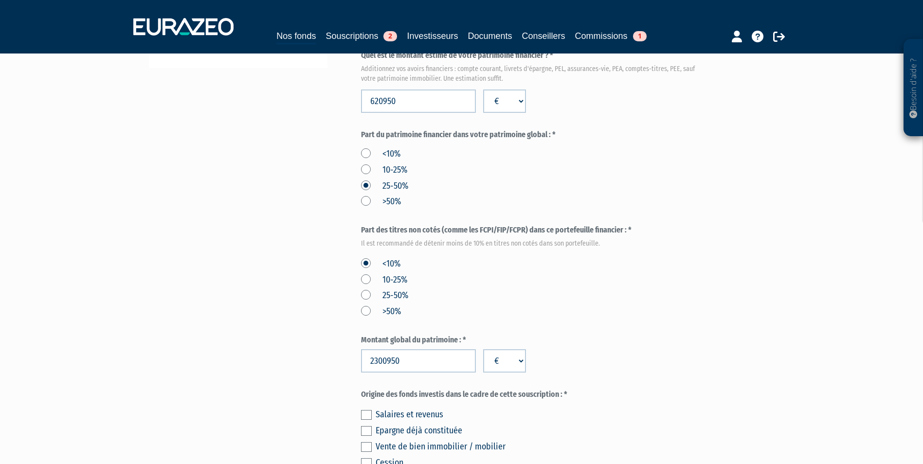
scroll to position [341, 0]
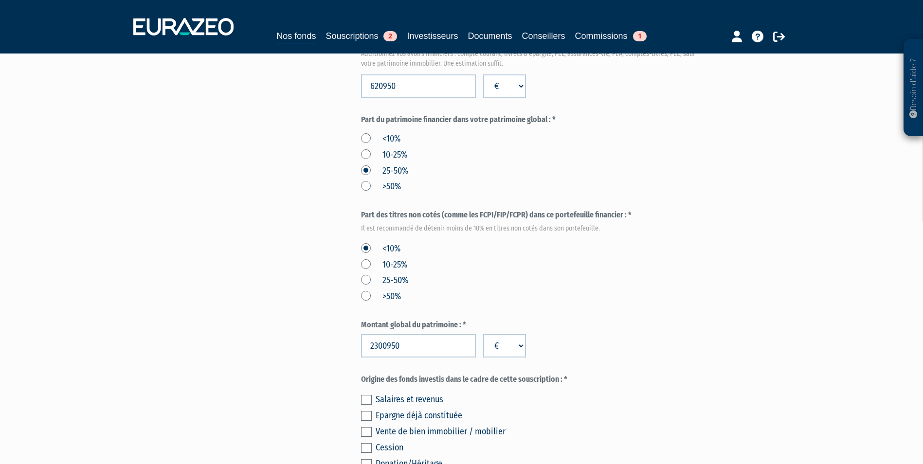
click at [438, 393] on div "Salaires et revenus" at bounding box center [541, 400] width 330 height 14
click at [407, 393] on div "Salaires et revenus" at bounding box center [541, 400] width 330 height 14
drag, startPoint x: 364, startPoint y: 375, endPoint x: 362, endPoint y: 388, distance: 13.2
click at [364, 395] on label at bounding box center [366, 400] width 11 height 10
click at [0, 0] on input "checkbox" at bounding box center [0, 0] width 0 height 0
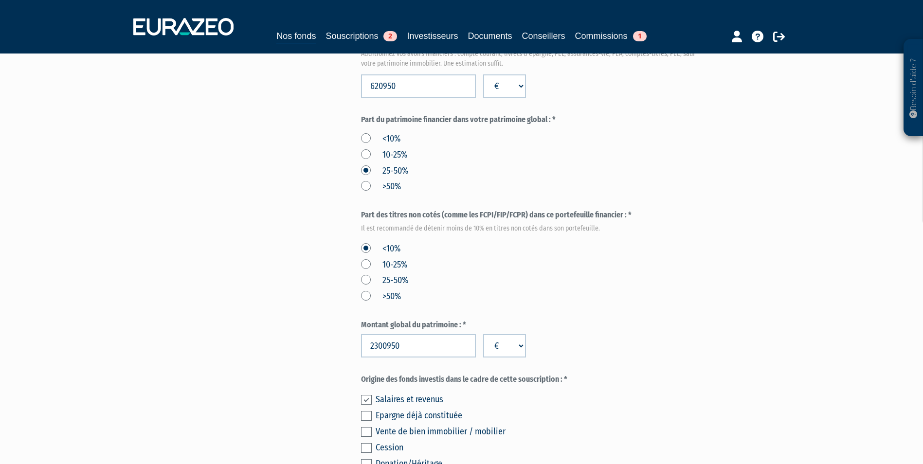
click at [362, 411] on label at bounding box center [366, 416] width 11 height 10
click at [0, 0] on input "checkbox" at bounding box center [0, 0] width 0 height 0
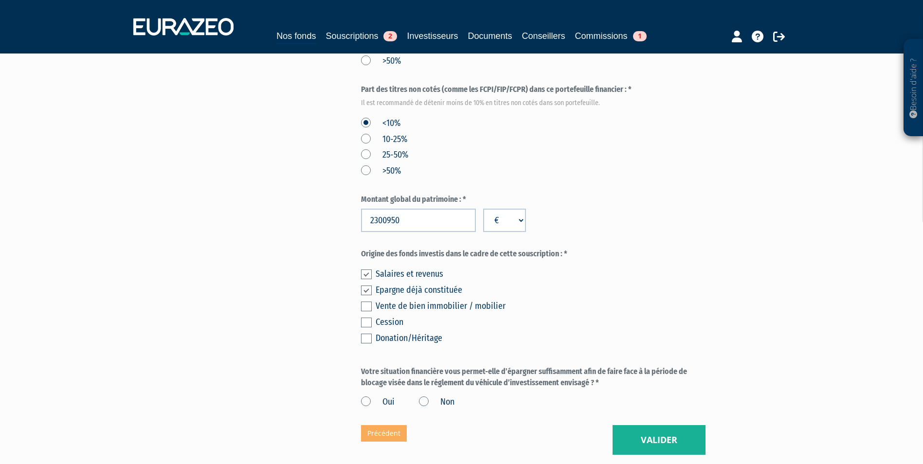
scroll to position [529, 0]
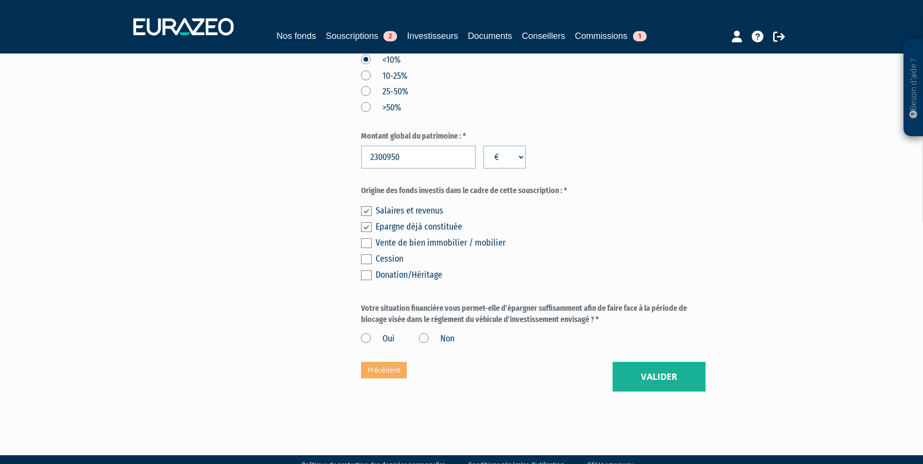
click at [371, 333] on label "Oui" at bounding box center [378, 339] width 34 height 13
click at [0, 0] on input "Oui" at bounding box center [0, 0] width 0 height 0
click at [648, 362] on button "Valider" at bounding box center [659, 377] width 93 height 30
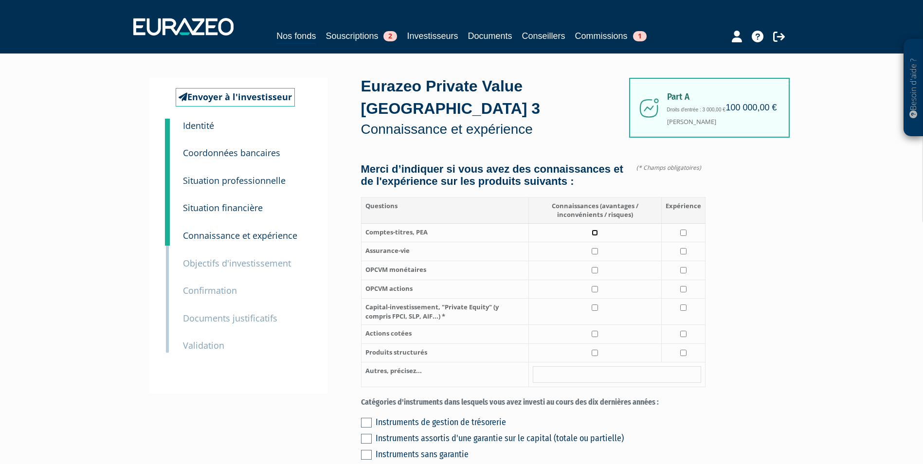
click at [594, 230] on input "checkbox" at bounding box center [595, 233] width 6 height 6
checkbox input "true"
click at [595, 248] on input "checkbox" at bounding box center [595, 251] width 6 height 6
checkbox input "true"
click at [686, 248] on input "checkbox" at bounding box center [683, 251] width 6 height 6
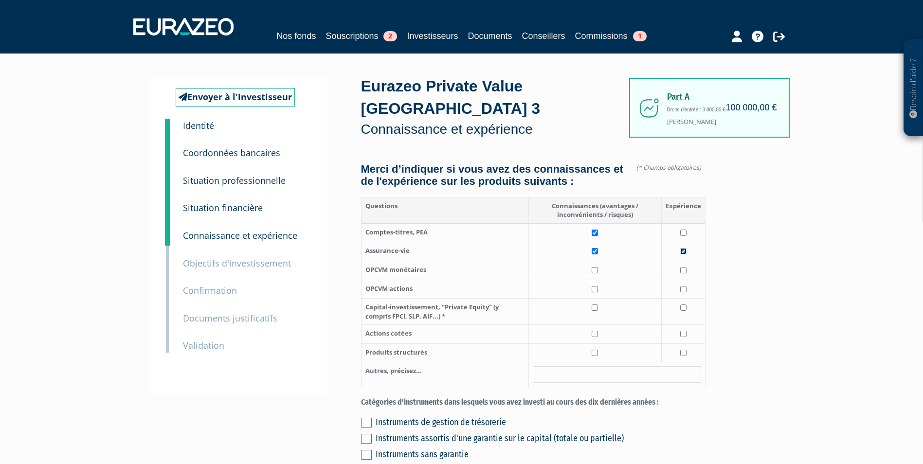
checkbox input "true"
click at [600, 299] on td at bounding box center [594, 312] width 133 height 26
checkbox input "true"
click at [594, 331] on input "checkbox" at bounding box center [595, 334] width 6 height 6
checkbox input "true"
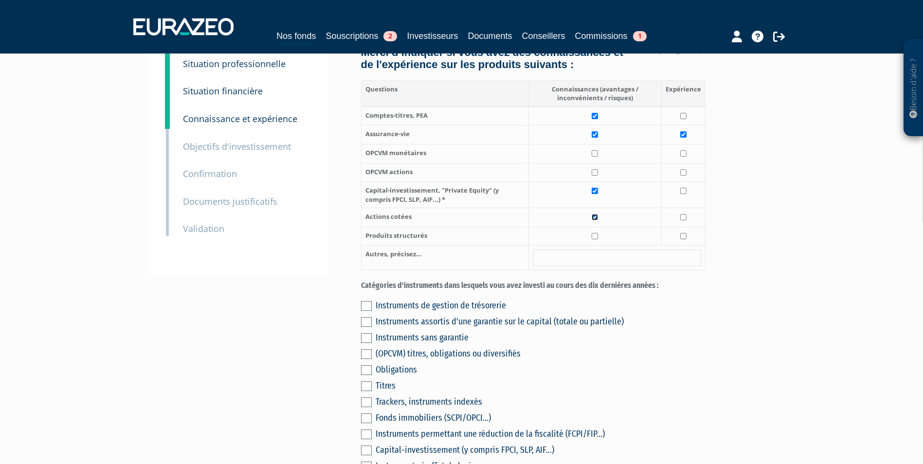
scroll to position [146, 0]
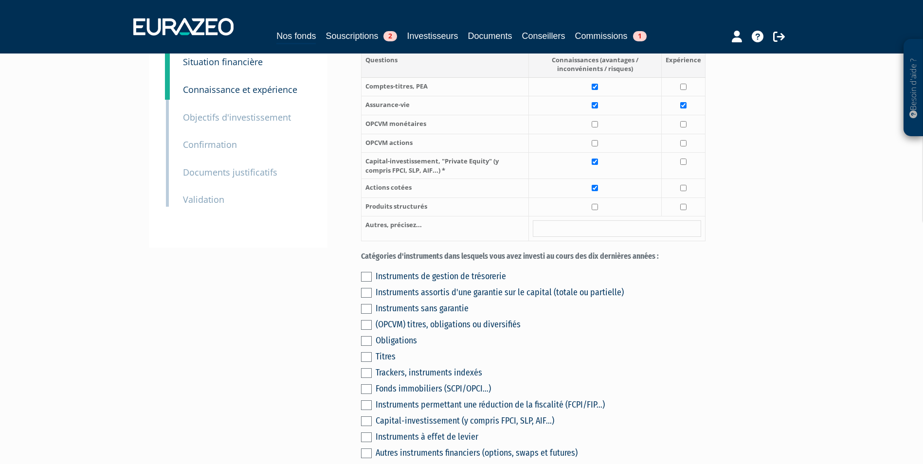
drag, startPoint x: 440, startPoint y: 268, endPoint x: 375, endPoint y: 271, distance: 65.3
click at [439, 270] on div "Instruments de gestion de trésorerie" at bounding box center [541, 277] width 330 height 14
click at [368, 272] on label at bounding box center [366, 277] width 11 height 10
click at [0, 0] on input "checkbox" at bounding box center [0, 0] width 0 height 0
click at [366, 352] on label at bounding box center [366, 357] width 11 height 10
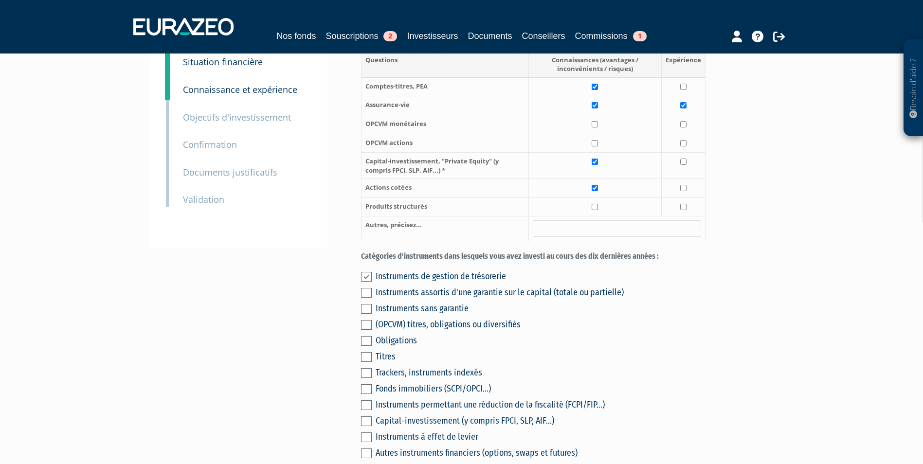
click at [0, 0] on input "checkbox" at bounding box center [0, 0] width 0 height 0
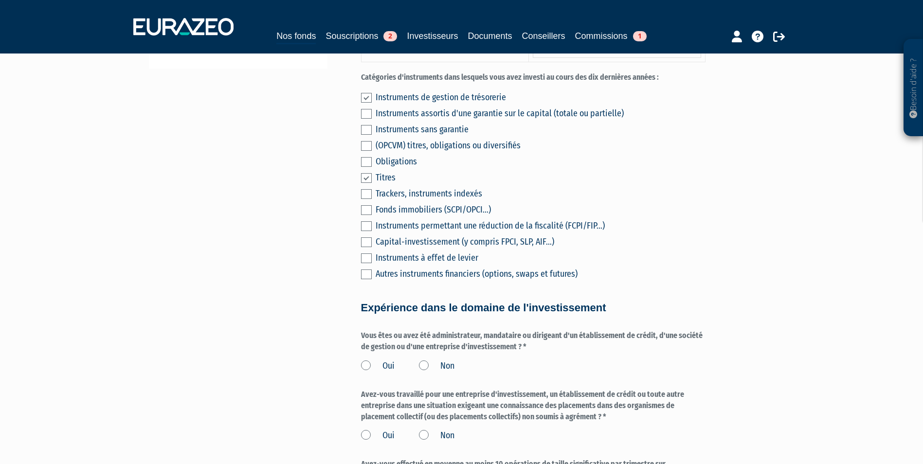
scroll to position [341, 0]
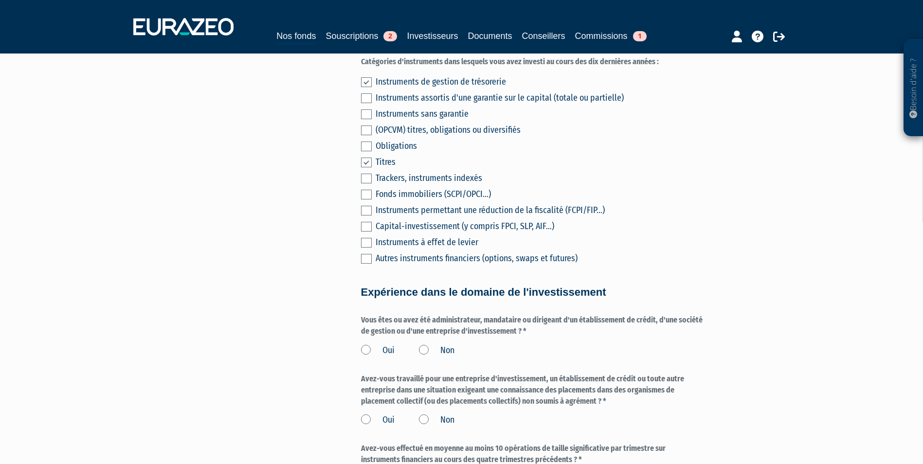
drag, startPoint x: 426, startPoint y: 340, endPoint x: 422, endPoint y: 370, distance: 30.4
click at [426, 345] on label "Non" at bounding box center [437, 351] width 36 height 13
click at [421, 414] on label "Non" at bounding box center [437, 420] width 36 height 13
click at [0, 0] on input "Non" at bounding box center [0, 0] width 0 height 0
click at [424, 345] on label "Non" at bounding box center [437, 351] width 36 height 13
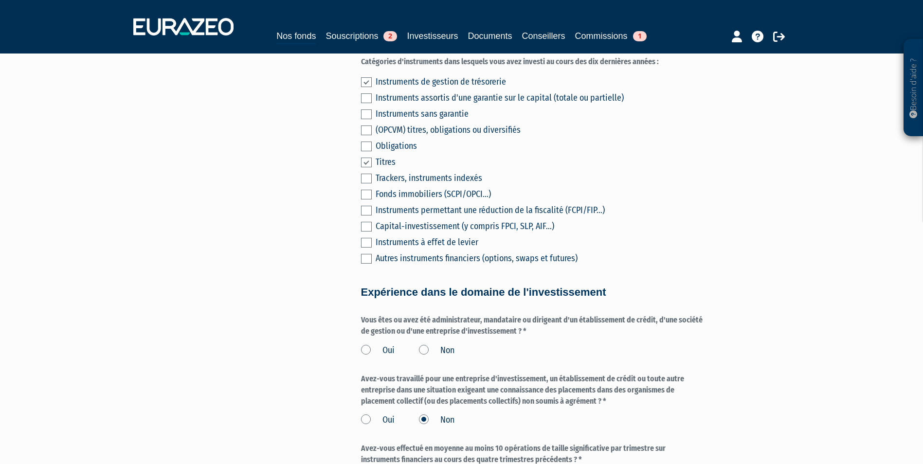
click at [0, 0] on input "Non" at bounding box center [0, 0] width 0 height 0
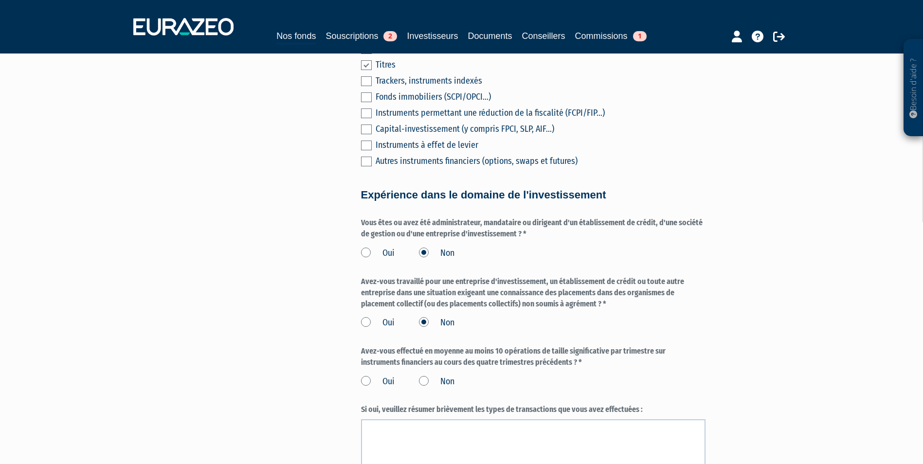
click at [423, 376] on label "Non" at bounding box center [437, 382] width 36 height 13
click at [0, 0] on input "Non" at bounding box center [0, 0] width 0 height 0
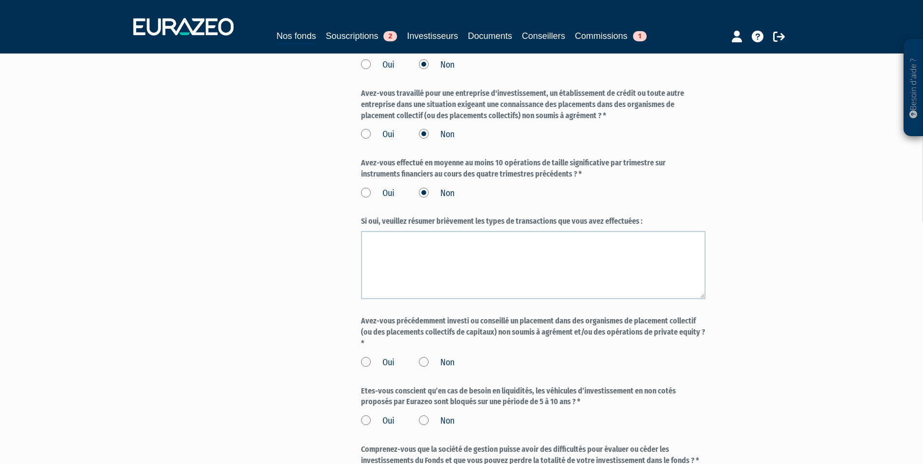
scroll to position [633, 0]
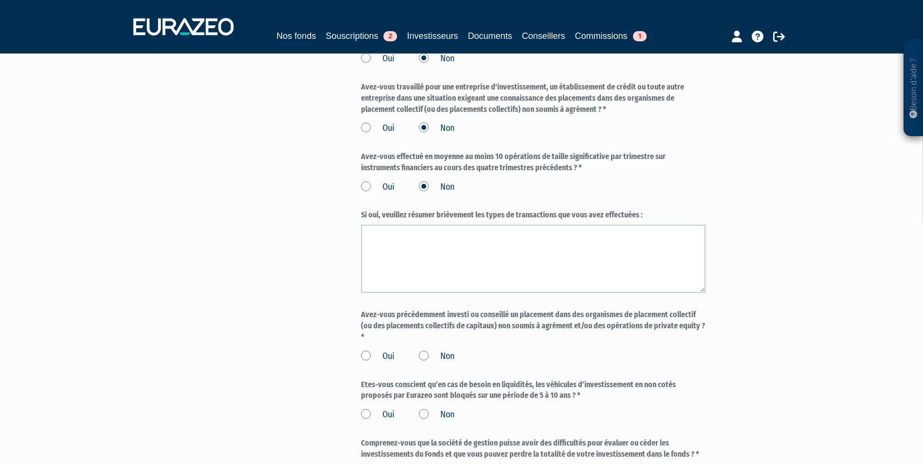
click at [427, 350] on label "Non" at bounding box center [437, 356] width 36 height 13
click at [0, 0] on input "Non" at bounding box center [0, 0] width 0 height 0
click at [371, 409] on label "Oui" at bounding box center [378, 415] width 34 height 13
click at [0, 0] on input "Oui" at bounding box center [0, 0] width 0 height 0
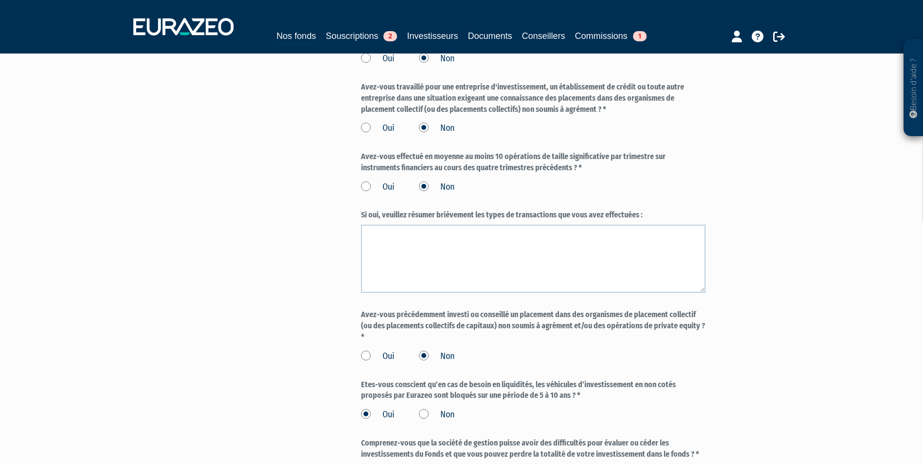
click at [0, 0] on input "Oui" at bounding box center [0, 0] width 0 height 0
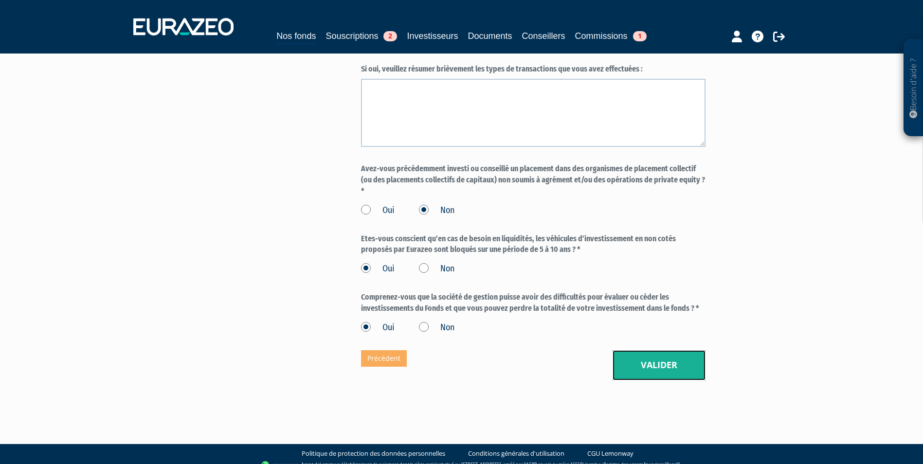
click at [634, 350] on button "Valider" at bounding box center [659, 365] width 93 height 30
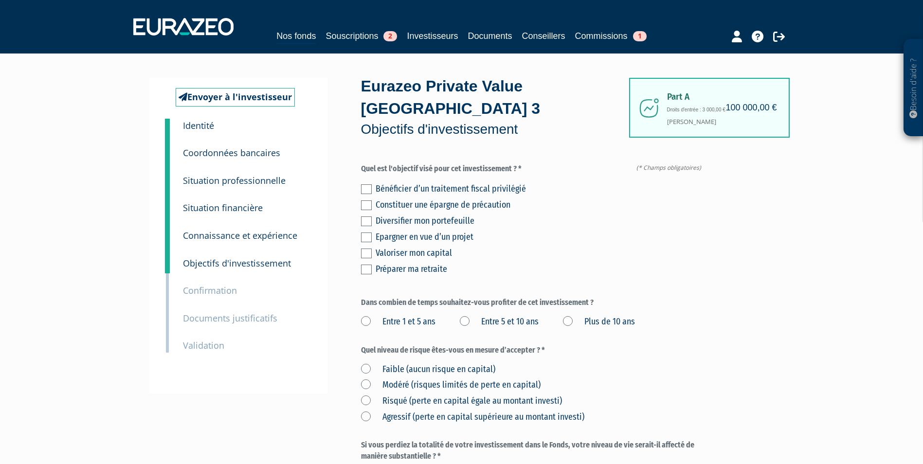
drag, startPoint x: 370, startPoint y: 195, endPoint x: 370, endPoint y: 202, distance: 7.3
click at [370, 217] on label at bounding box center [366, 222] width 11 height 10
click at [0, 0] on input "checkbox" at bounding box center [0, 0] width 0 height 0
click at [366, 249] on label at bounding box center [366, 254] width 11 height 10
click at [0, 0] on input "checkbox" at bounding box center [0, 0] width 0 height 0
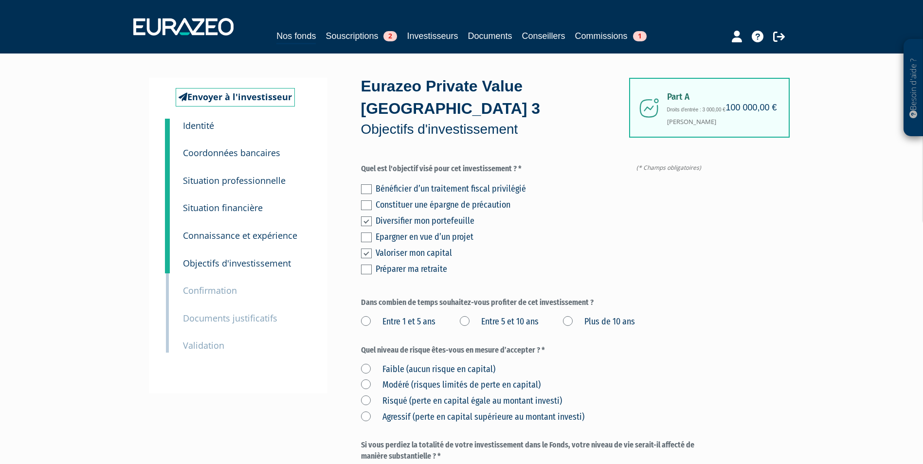
drag, startPoint x: 576, startPoint y: 297, endPoint x: 569, endPoint y: 304, distance: 9.6
click at [575, 316] on label "Plus de 10 ans" at bounding box center [599, 322] width 72 height 13
click at [0, 0] on ans "Plus de 10 ans" at bounding box center [0, 0] width 0 height 0
click at [367, 395] on label "Risqué (perte en capital égale au montant investi)" at bounding box center [461, 401] width 201 height 13
click at [0, 0] on investi\) "Risqué (perte en capital égale au montant investi)" at bounding box center [0, 0] width 0 height 0
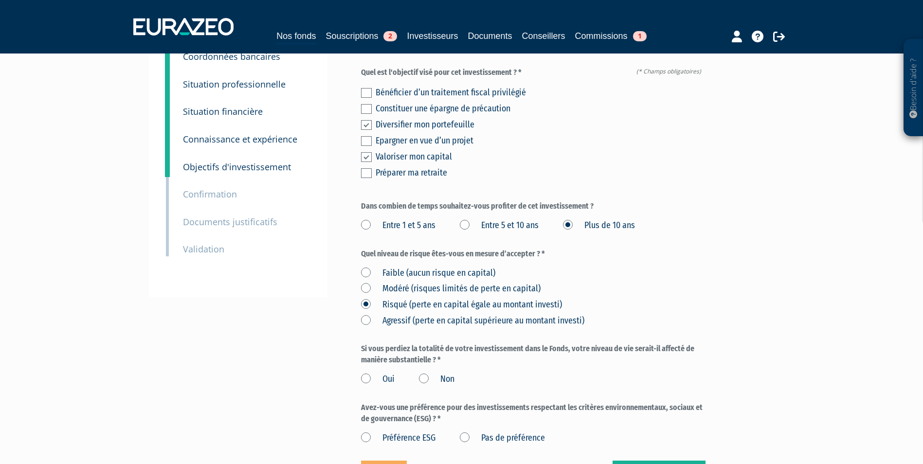
scroll to position [97, 0]
click at [429, 372] on label "Non" at bounding box center [437, 378] width 36 height 13
click at [0, 0] on input "Non" at bounding box center [0, 0] width 0 height 0
click at [470, 431] on label "Pas de préférence" at bounding box center [502, 437] width 85 height 13
click at [0, 0] on préférence "Pas de préférence" at bounding box center [0, 0] width 0 height 0
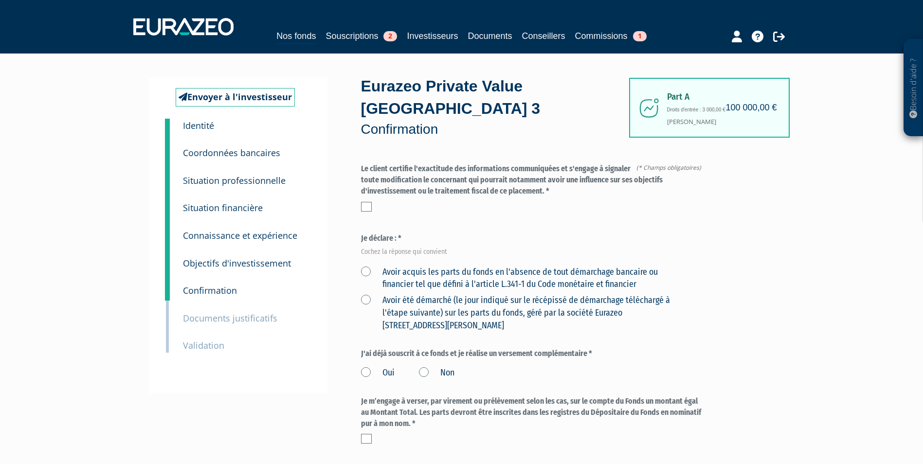
click at [364, 202] on label at bounding box center [366, 207] width 11 height 10
click at [0, 0] on input "checkbox" at bounding box center [0, 0] width 0 height 0
click at [365, 266] on label "Avoir acquis les parts du fonds en l'absence de tout démarchage bancaire ou fin…" at bounding box center [522, 278] width 322 height 25
click at [0, 0] on financier "Avoir acquis les parts du fonds en l'absence de tout démarchage bancaire ou fin…" at bounding box center [0, 0] width 0 height 0
click at [425, 367] on label "Non" at bounding box center [437, 373] width 36 height 13
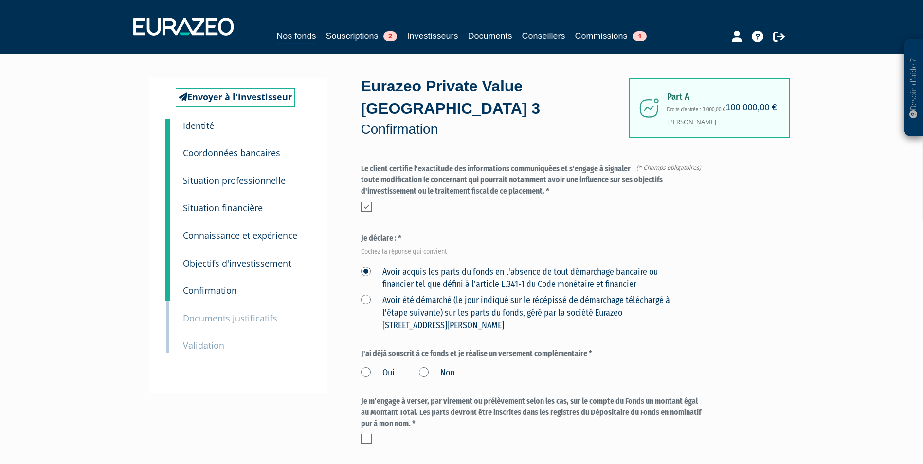
click at [0, 0] on input "Non" at bounding box center [0, 0] width 0 height 0
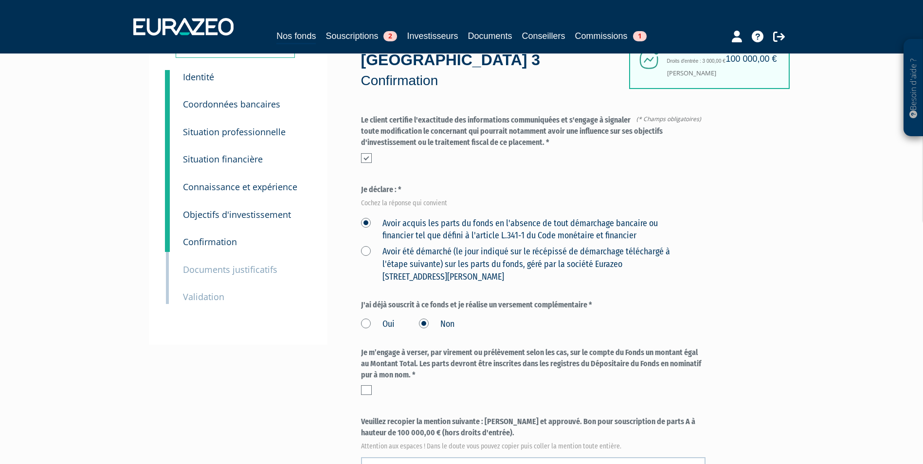
click at [365, 361] on div "Je m’engage à verser, par virement ou prélèvement selon les cas, sur le compte …" at bounding box center [533, 371] width 345 height 48
drag, startPoint x: 368, startPoint y: 365, endPoint x: 376, endPoint y: 369, distance: 8.1
click at [368, 385] on label at bounding box center [366, 390] width 11 height 10
click at [0, 0] on input "checkbox" at bounding box center [0, 0] width 0 height 0
drag, startPoint x: 485, startPoint y: 400, endPoint x: 488, endPoint y: 413, distance: 13.5
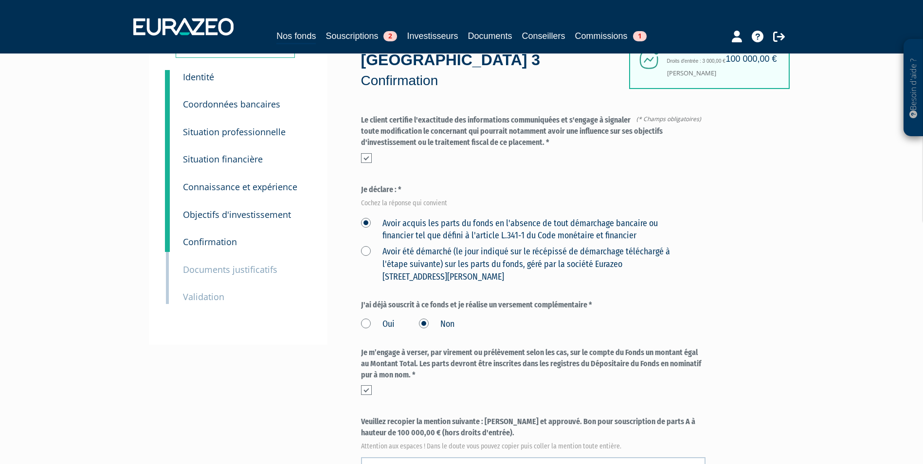
click at [488, 417] on label "Veuillez recopier la mention suivante : [PERSON_NAME] et approuvé. Bon pour sou…" at bounding box center [533, 433] width 345 height 32
copy label "[PERSON_NAME] et approuvé. Bon pour souscription de parts A à hauteur de 100 00…"
paste textarea "[PERSON_NAME] et approuvé. Bon pour souscription de parts A à hauteur de 100 00…"
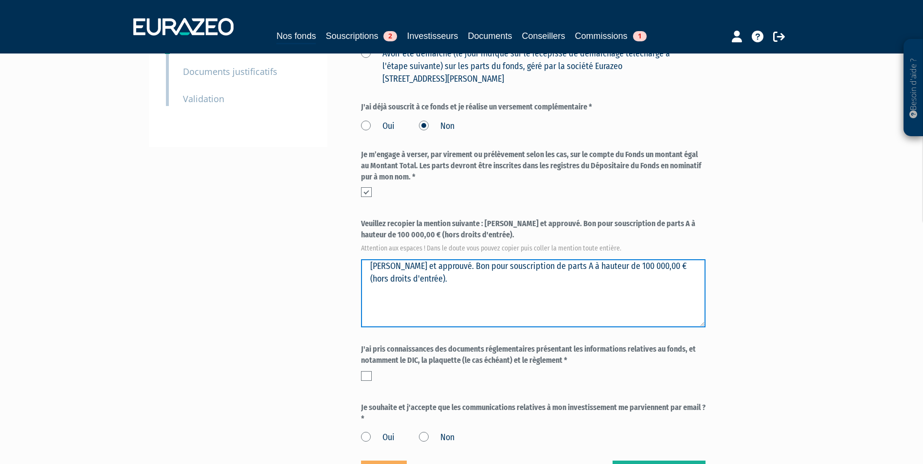
scroll to position [292, 0]
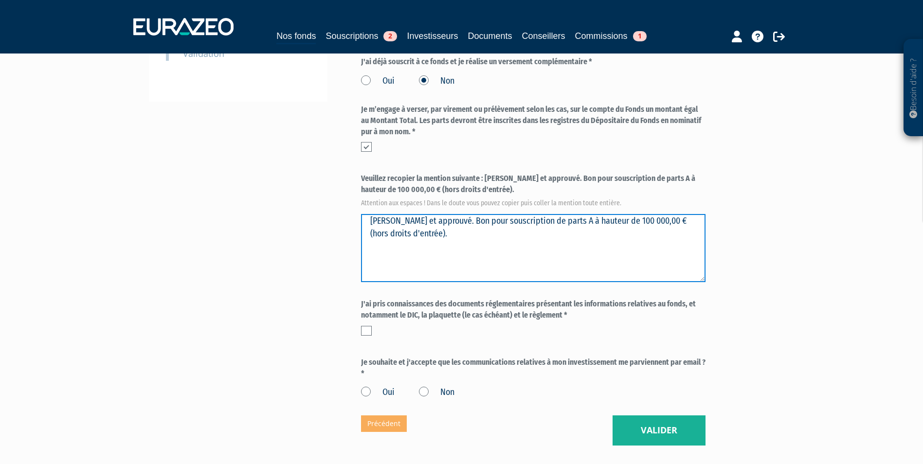
type textarea "[PERSON_NAME] et approuvé. Bon pour souscription de parts A à hauteur de 100 00…"
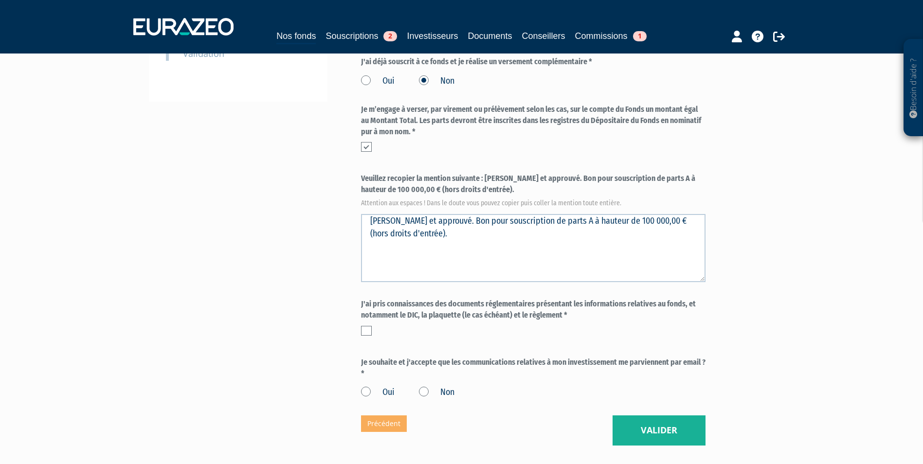
click at [364, 326] on label at bounding box center [366, 331] width 11 height 10
click at [0, 0] on input "checkbox" at bounding box center [0, 0] width 0 height 0
click at [366, 386] on label "Oui" at bounding box center [378, 392] width 34 height 13
click at [0, 0] on input "Oui" at bounding box center [0, 0] width 0 height 0
click at [645, 416] on button "Valider" at bounding box center [659, 431] width 93 height 30
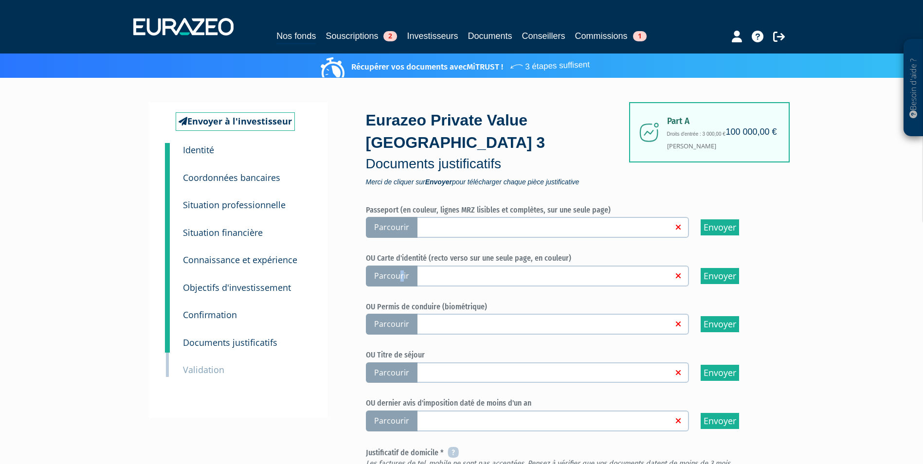
click at [401, 266] on span "Parcourir" at bounding box center [392, 276] width 52 height 21
click at [370, 266] on span "Parcourir" at bounding box center [392, 276] width 52 height 21
click at [0, 0] on input "Parcourir" at bounding box center [0, 0] width 0 height 0
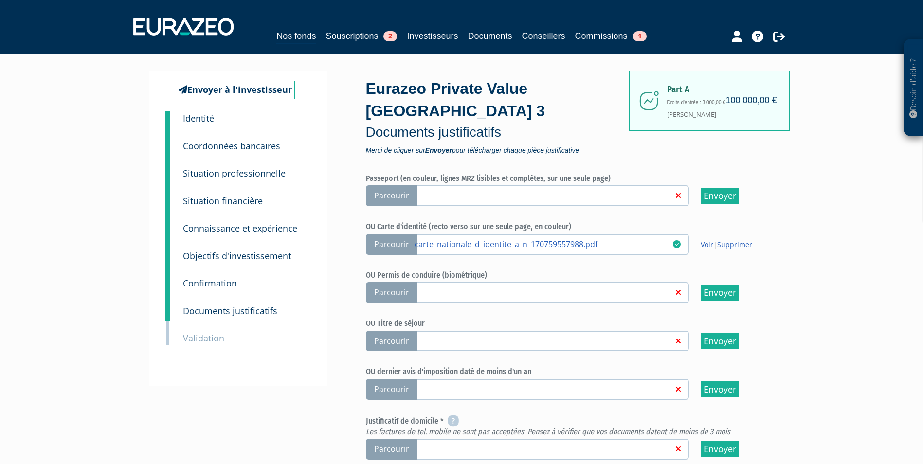
scroll to position [49, 0]
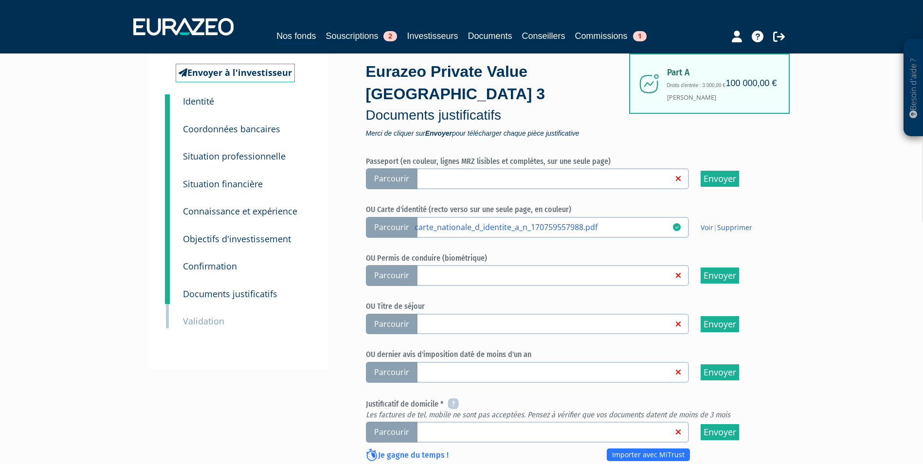
click at [394, 422] on span "Parcourir" at bounding box center [392, 432] width 52 height 21
click at [0, 0] on input "Parcourir" at bounding box center [0, 0] width 0 height 0
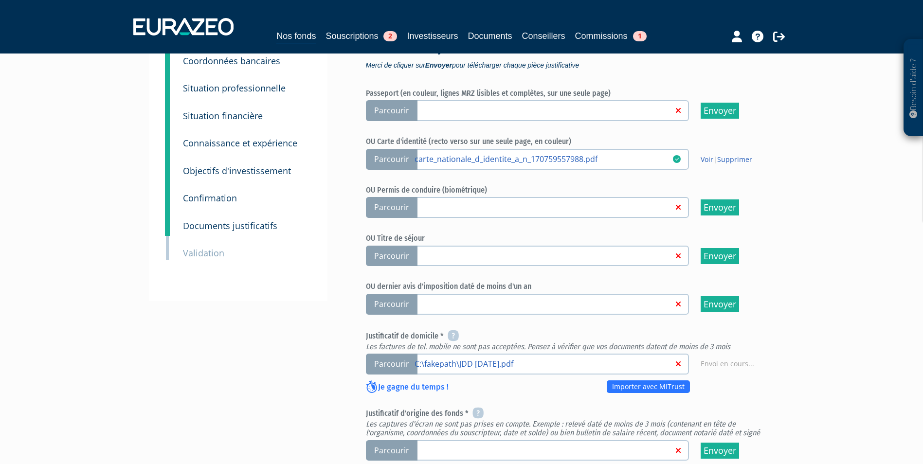
scroll to position [195, 0]
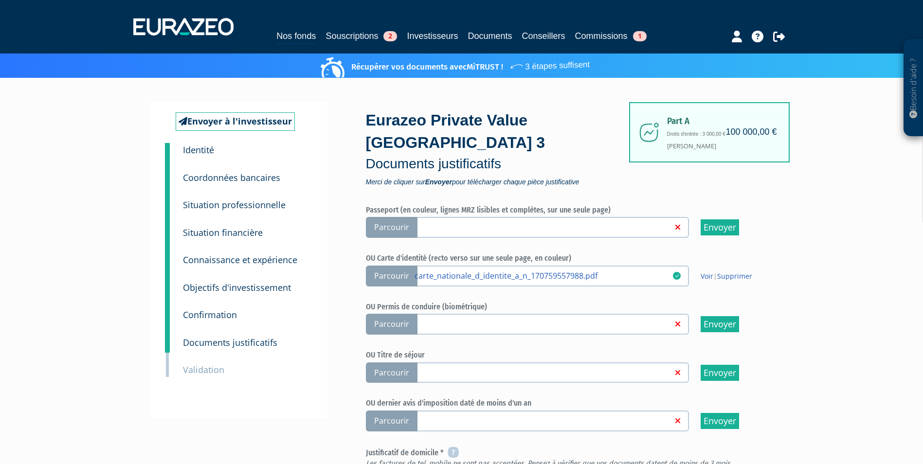
scroll to position [97, 0]
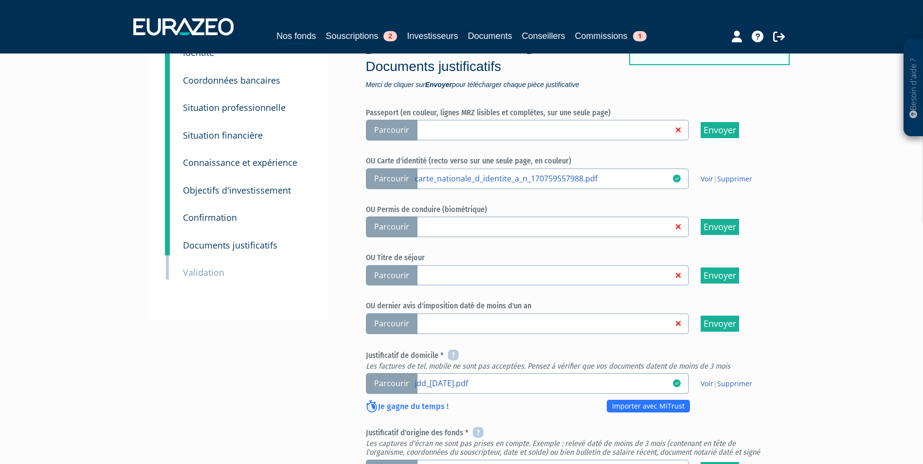
click at [381, 460] on span "Parcourir" at bounding box center [392, 470] width 52 height 21
click at [0, 0] on input "Parcourir" at bounding box center [0, 0] width 0 height 0
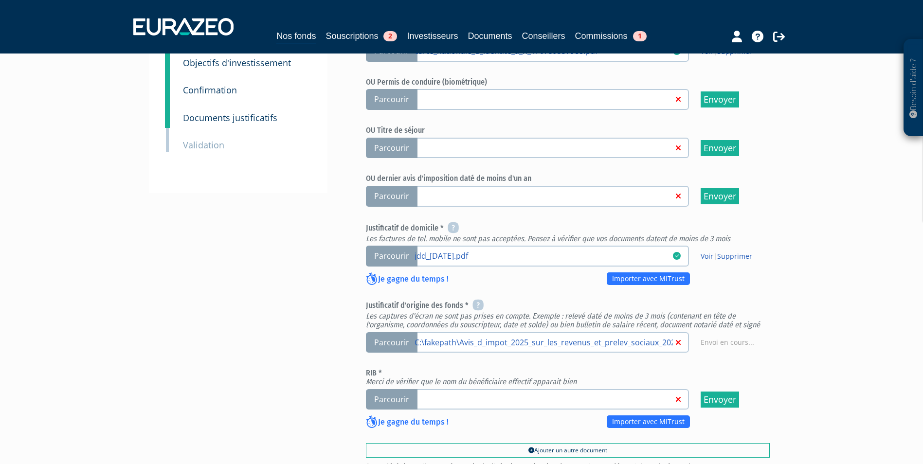
scroll to position [243, 0]
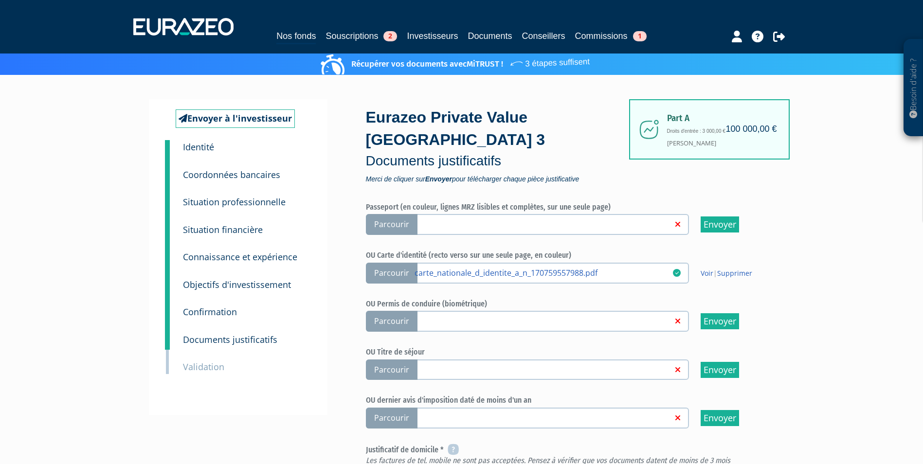
scroll to position [243, 0]
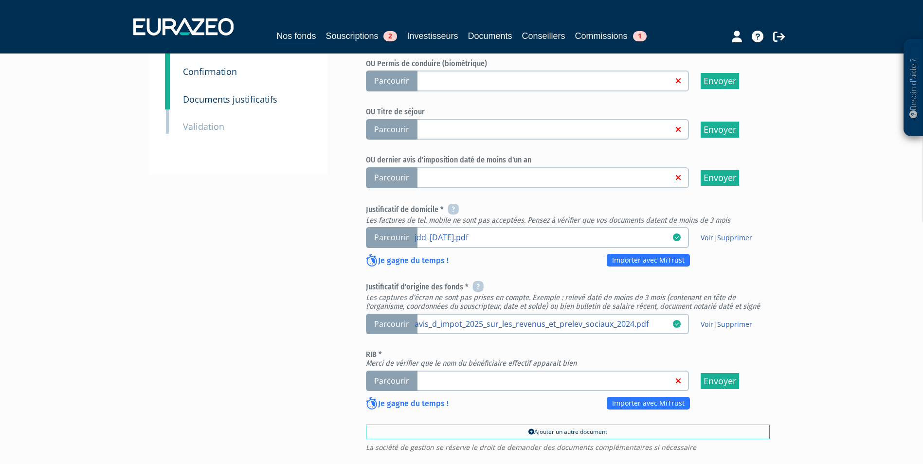
click at [392, 371] on span "Parcourir" at bounding box center [392, 381] width 52 height 21
click at [0, 0] on input "Parcourir" at bounding box center [0, 0] width 0 height 0
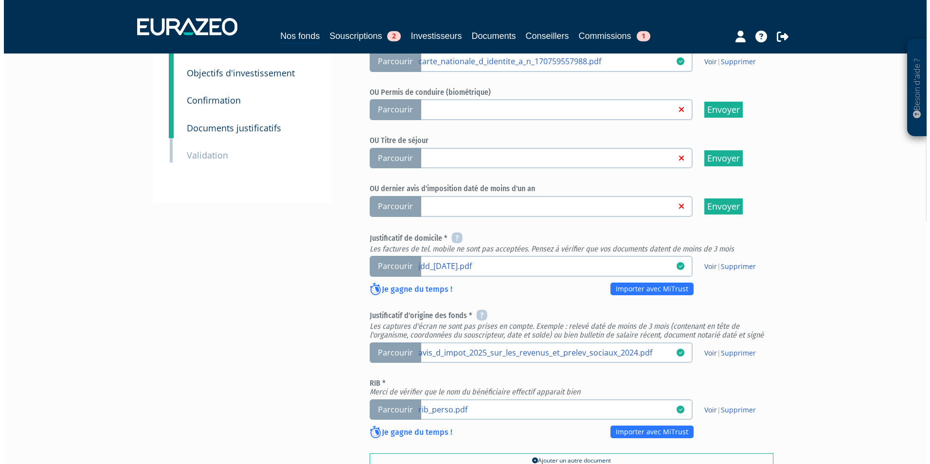
scroll to position [243, 0]
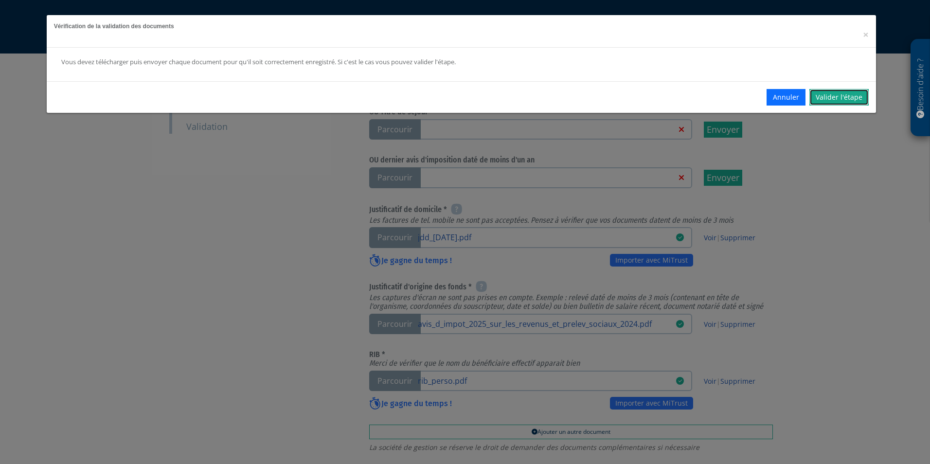
click at [841, 97] on link "Valider l'étape" at bounding box center [839, 97] width 59 height 17
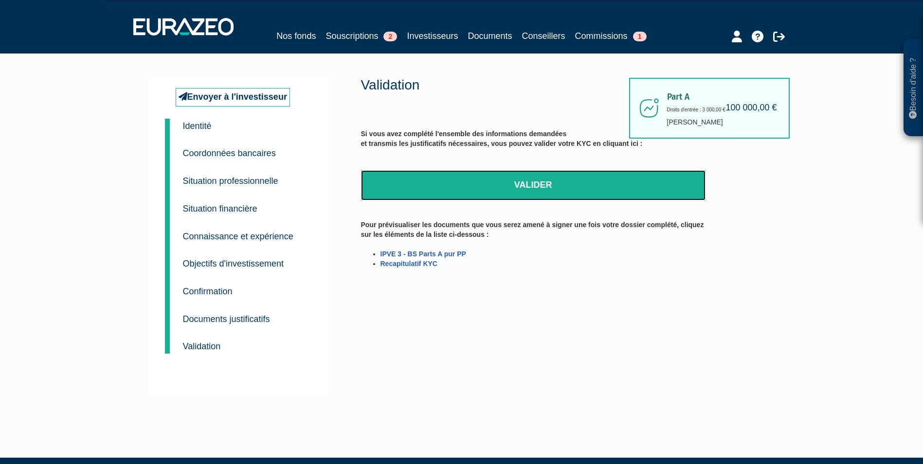
click at [573, 187] on link "Valider" at bounding box center [533, 185] width 345 height 30
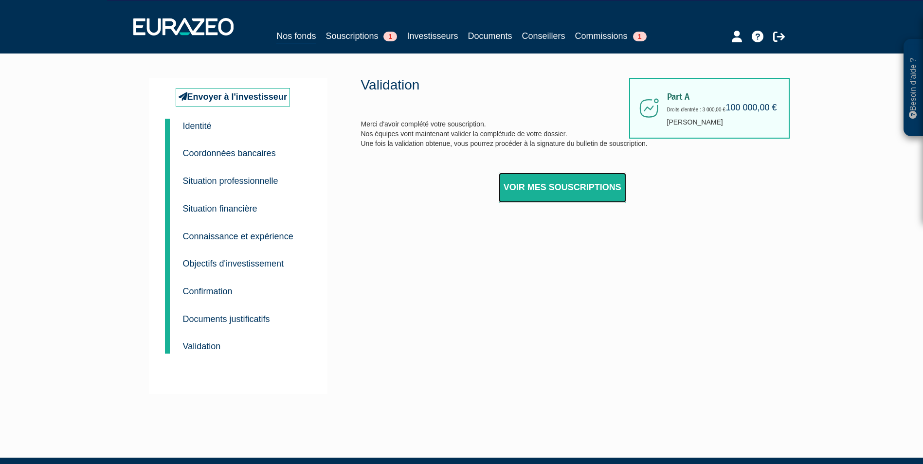
click at [561, 185] on link "Voir mes souscriptions" at bounding box center [562, 188] width 127 height 30
